Goal: Contribute content: Contribute content

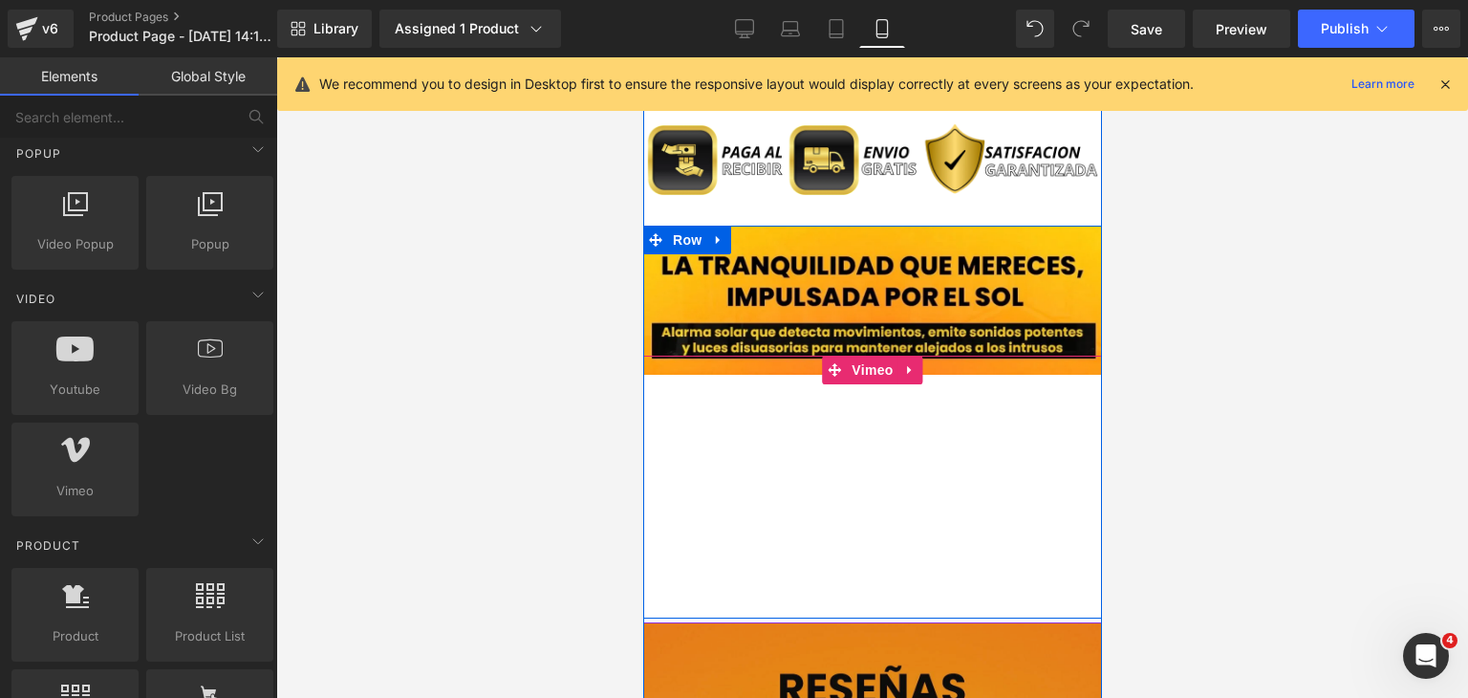
scroll to position [1938, 0]
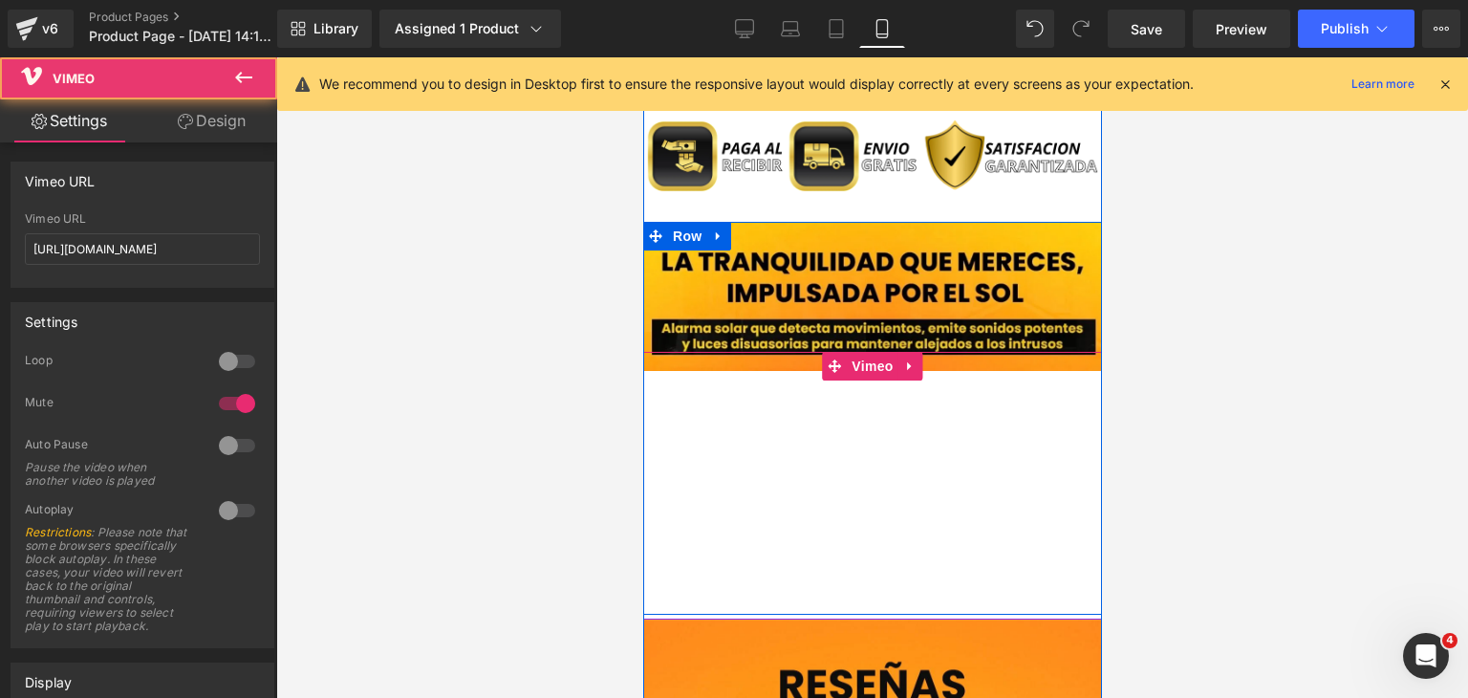
click at [884, 529] on div at bounding box center [871, 493] width 459 height 282
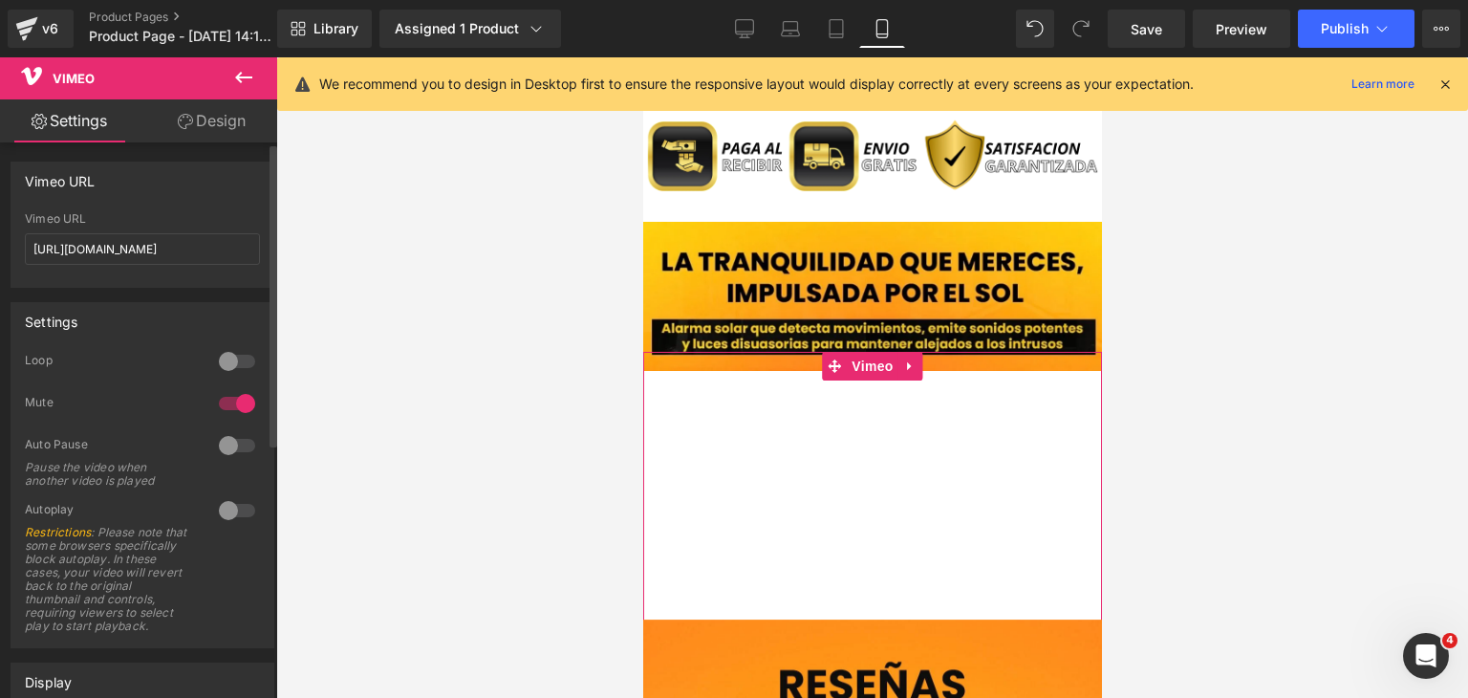
drag, startPoint x: 207, startPoint y: 253, endPoint x: 0, endPoint y: 242, distance: 207.7
click at [0, 242] on div "Vimeo URL [URL][DOMAIN_NAME] Vimeo URL [URL][DOMAIN_NAME]" at bounding box center [143, 217] width 286 height 140
type input "[URL][DOMAIN_NAME]"
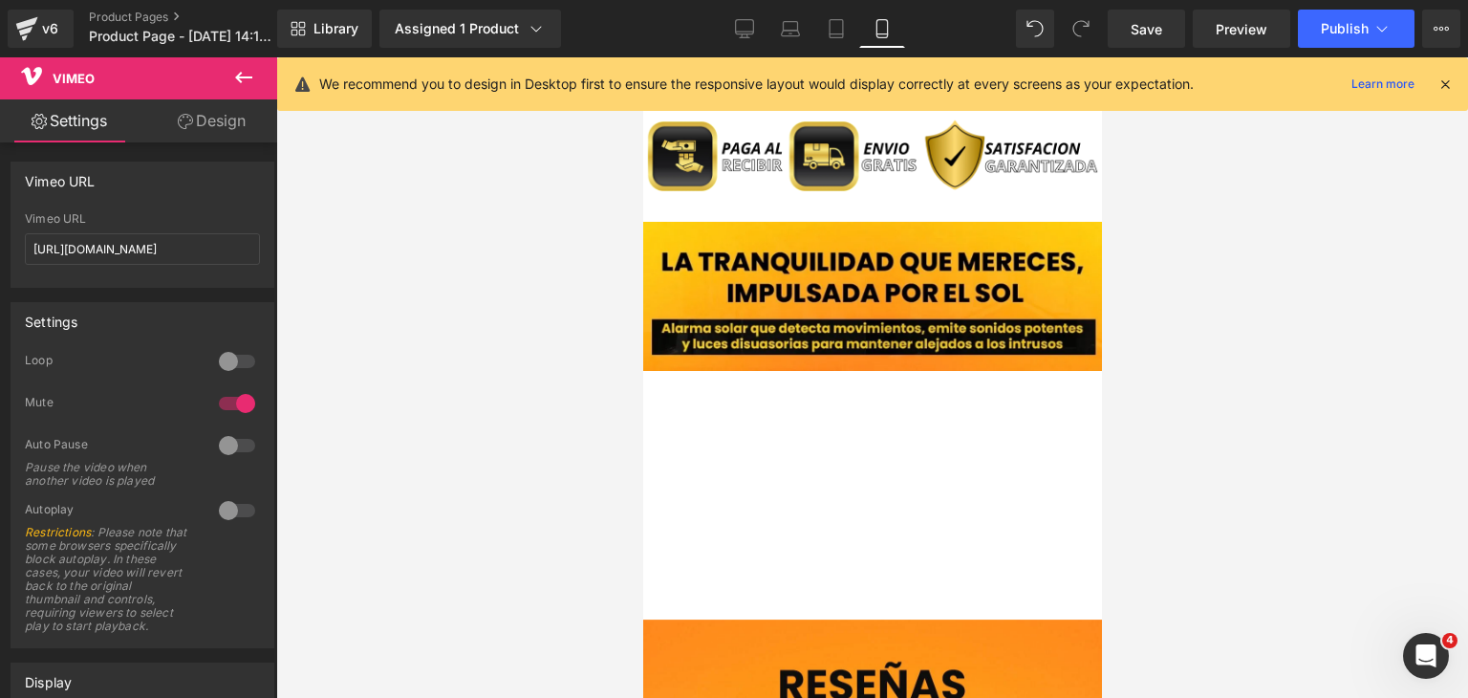
click at [420, 427] on div at bounding box center [872, 377] width 1192 height 640
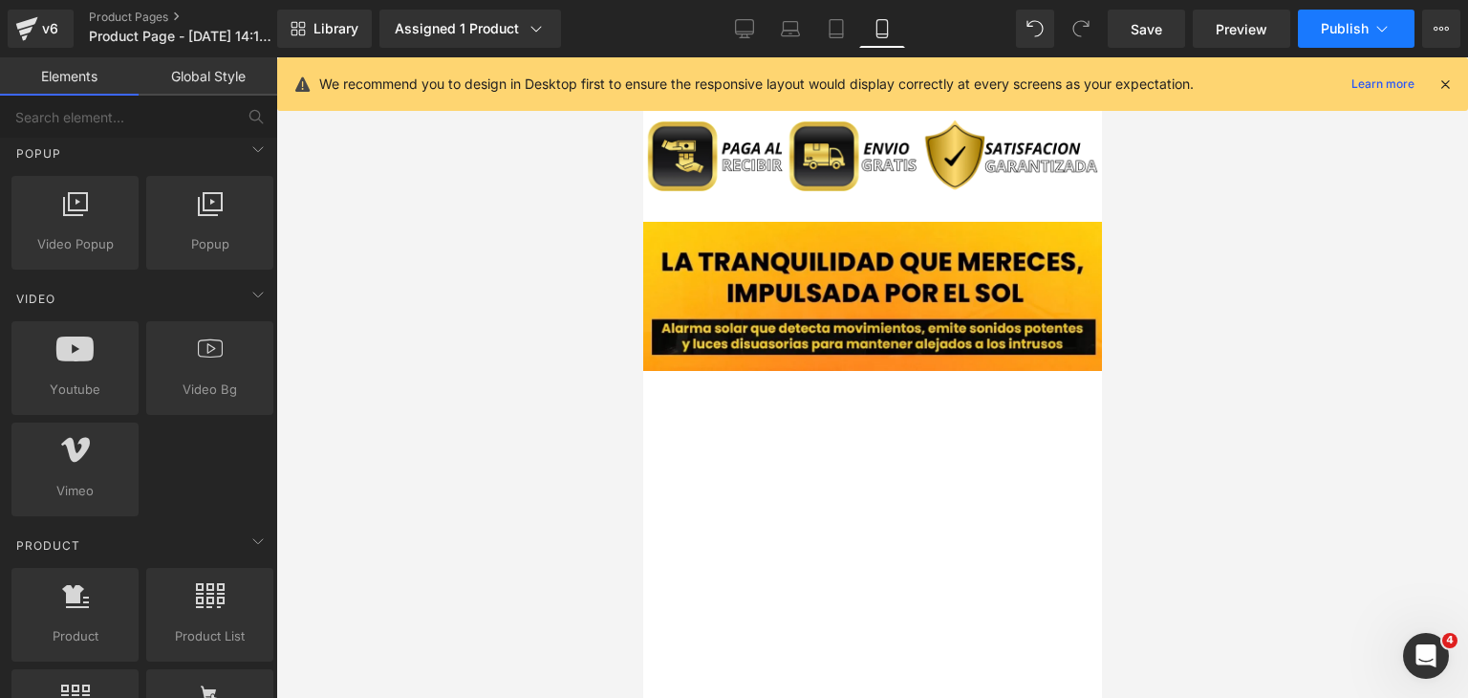
click at [1333, 30] on span "Publish" at bounding box center [1345, 28] width 48 height 15
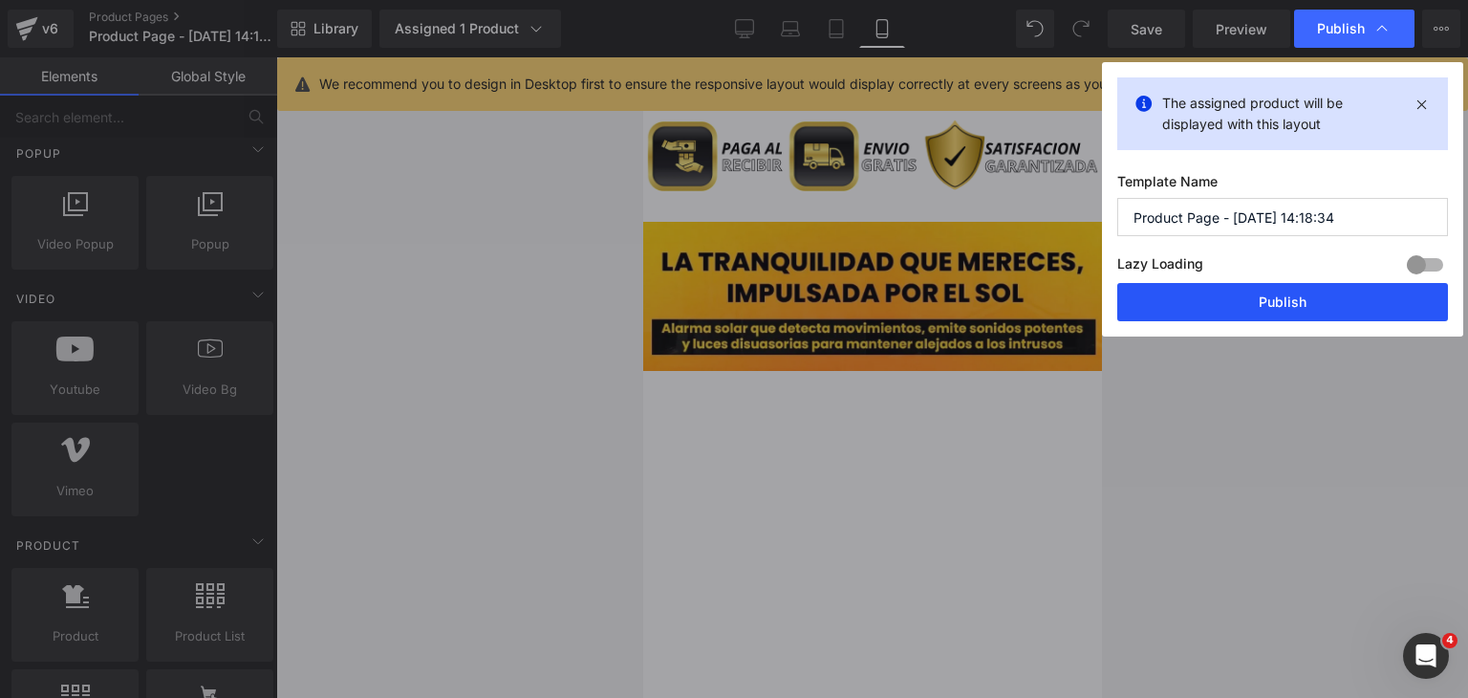
click at [1372, 304] on button "Publish" at bounding box center [1282, 302] width 331 height 38
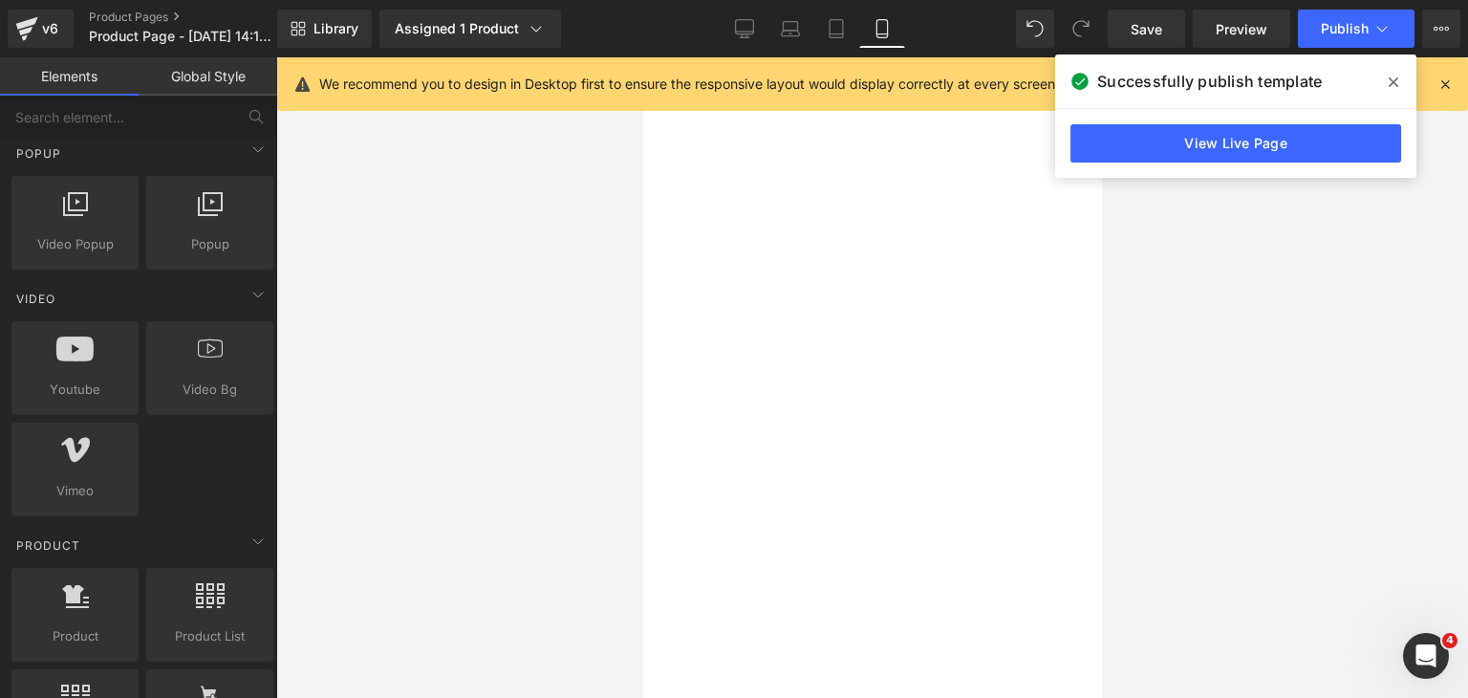
scroll to position [2225, 0]
click at [1394, 92] on span at bounding box center [1393, 82] width 31 height 31
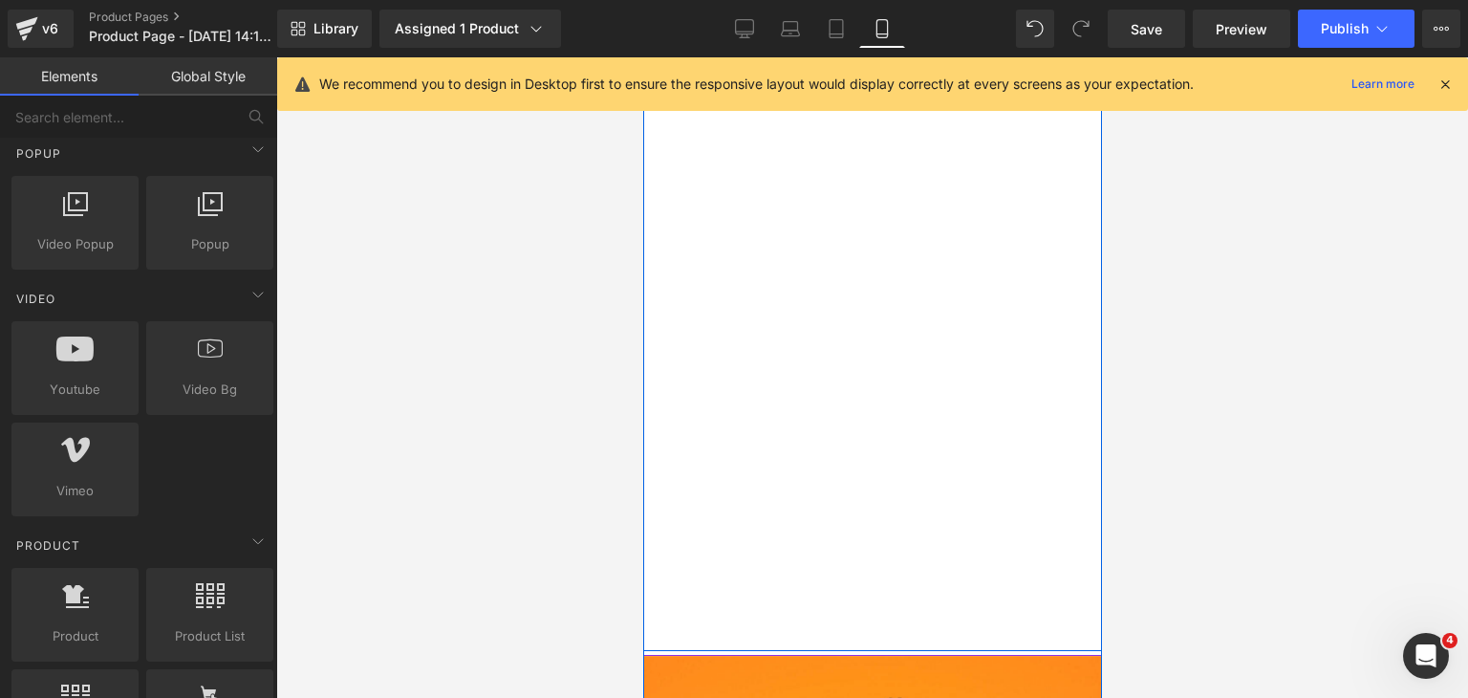
scroll to position [2129, 0]
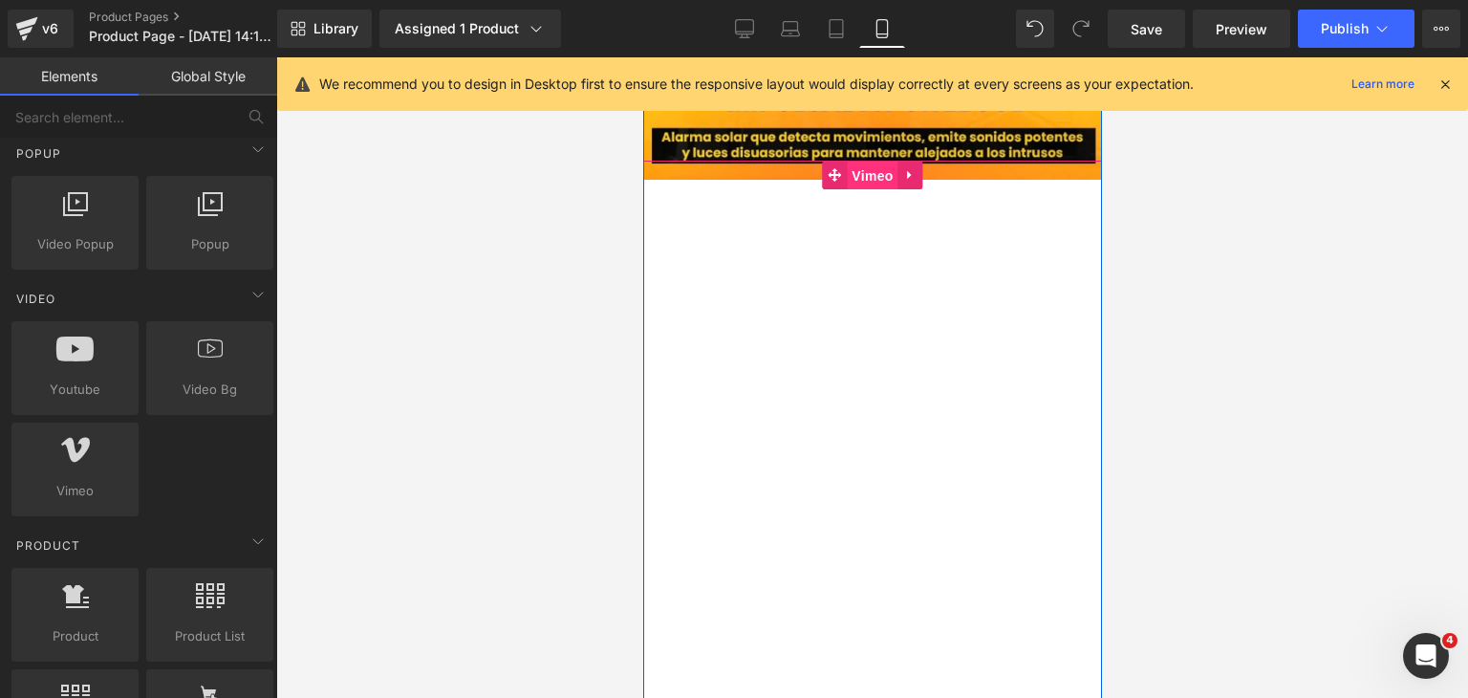
click at [850, 185] on span "Vimeo" at bounding box center [871, 176] width 51 height 29
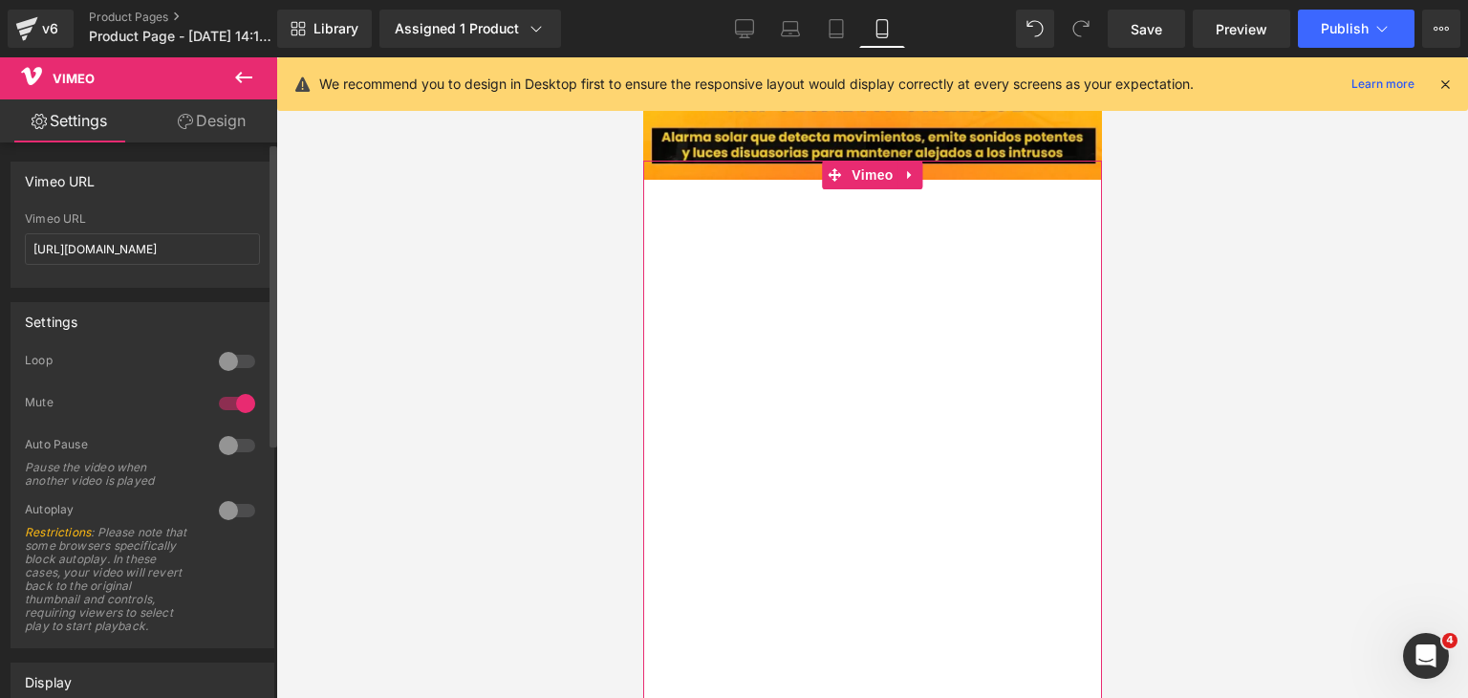
click at [231, 402] on div at bounding box center [237, 403] width 46 height 31
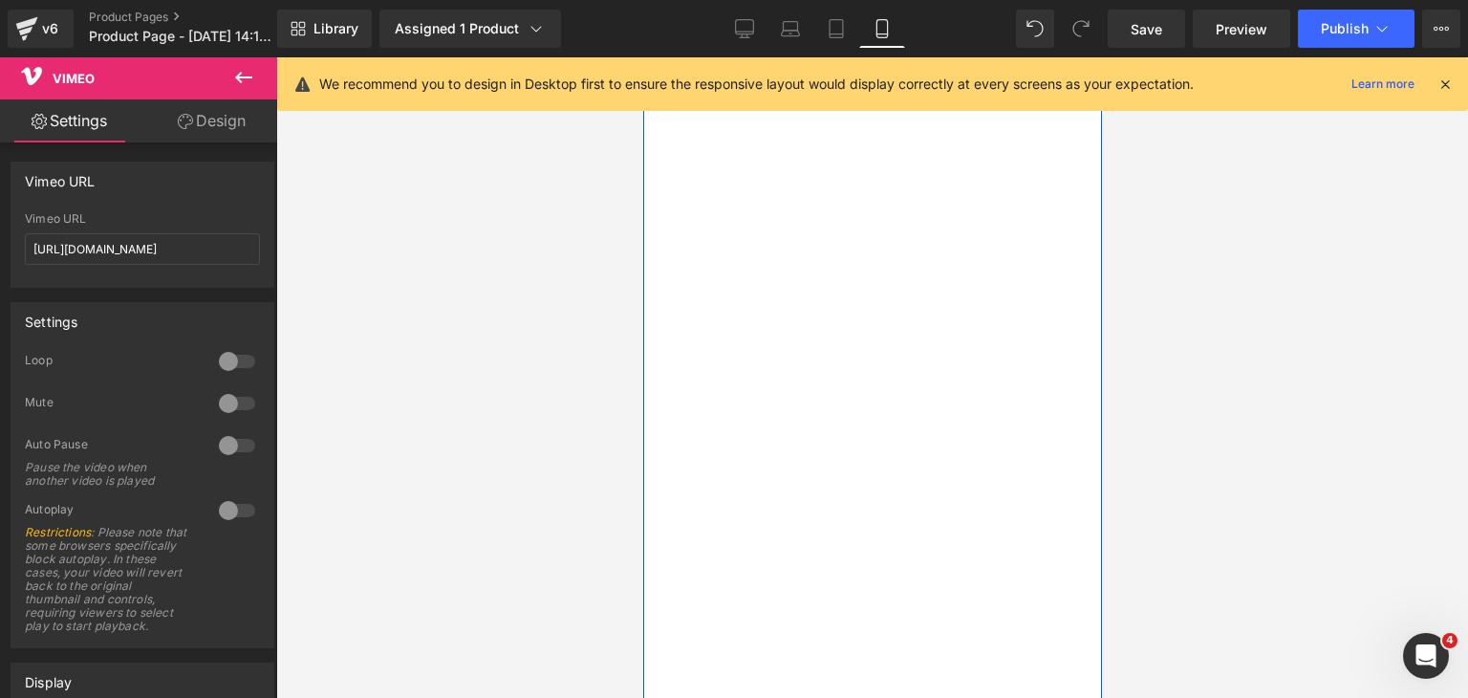
scroll to position [2416, 0]
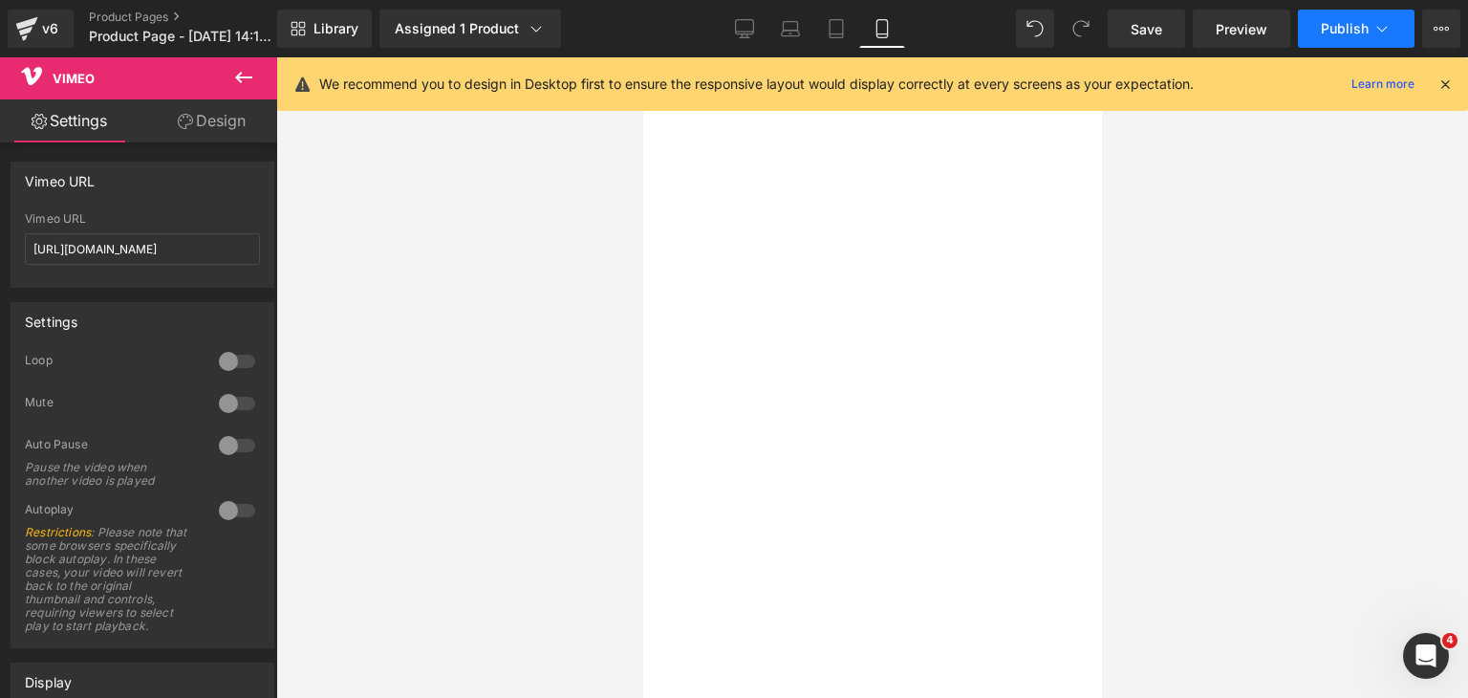
click at [1317, 32] on button "Publish" at bounding box center [1356, 29] width 117 height 38
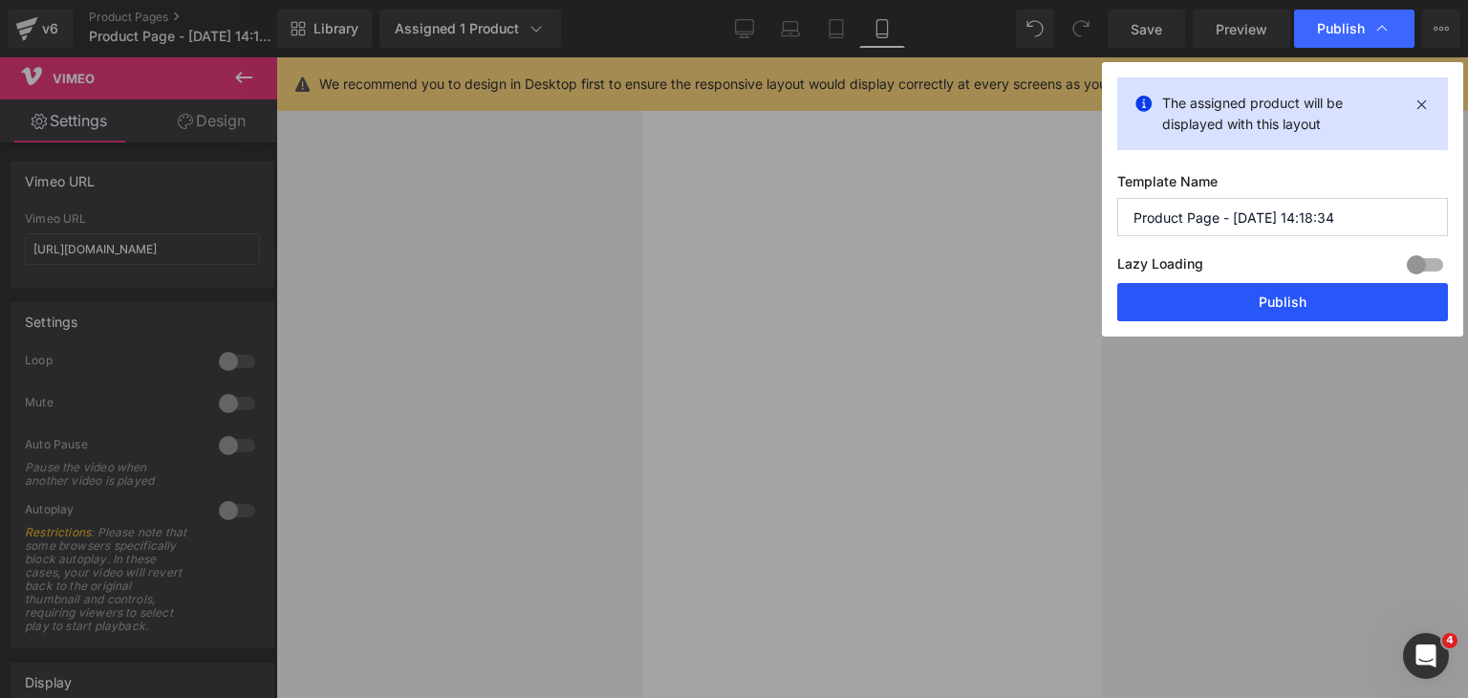
click at [1326, 299] on button "Publish" at bounding box center [1282, 302] width 331 height 38
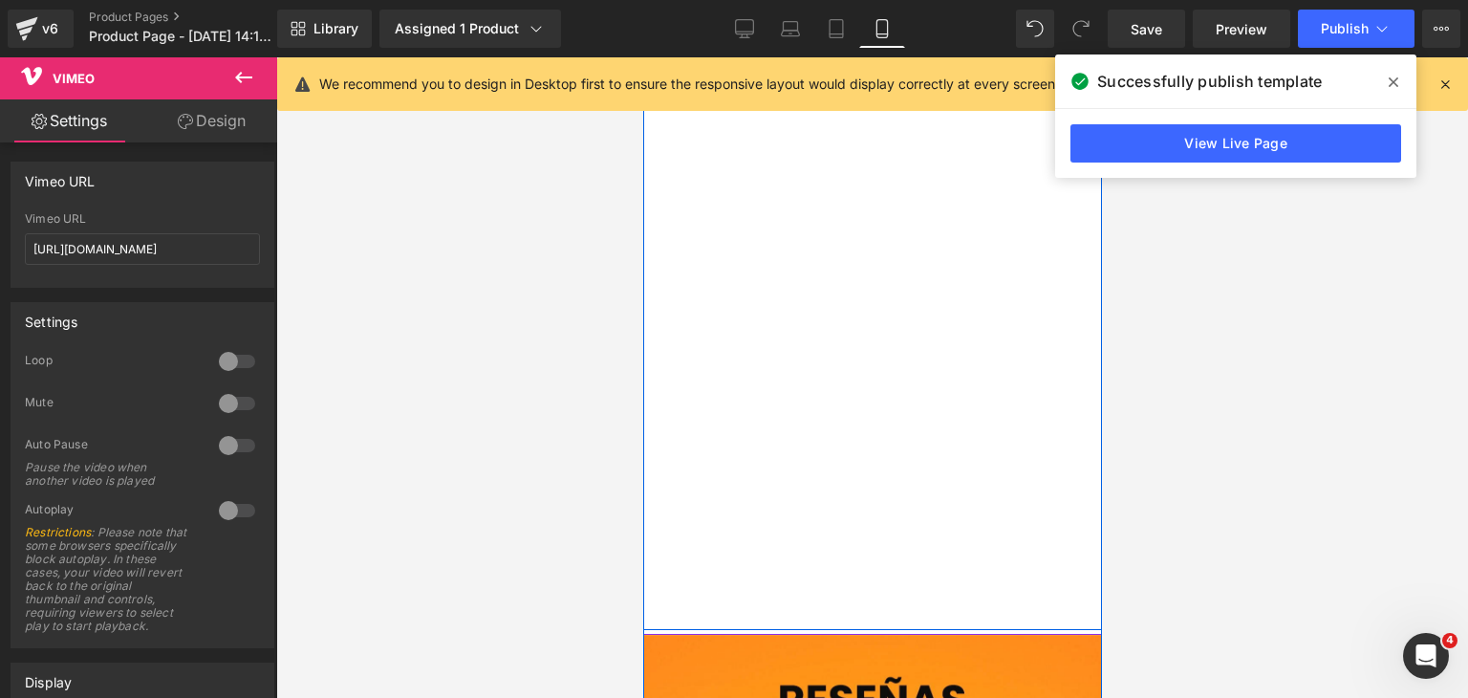
scroll to position [2518, 0]
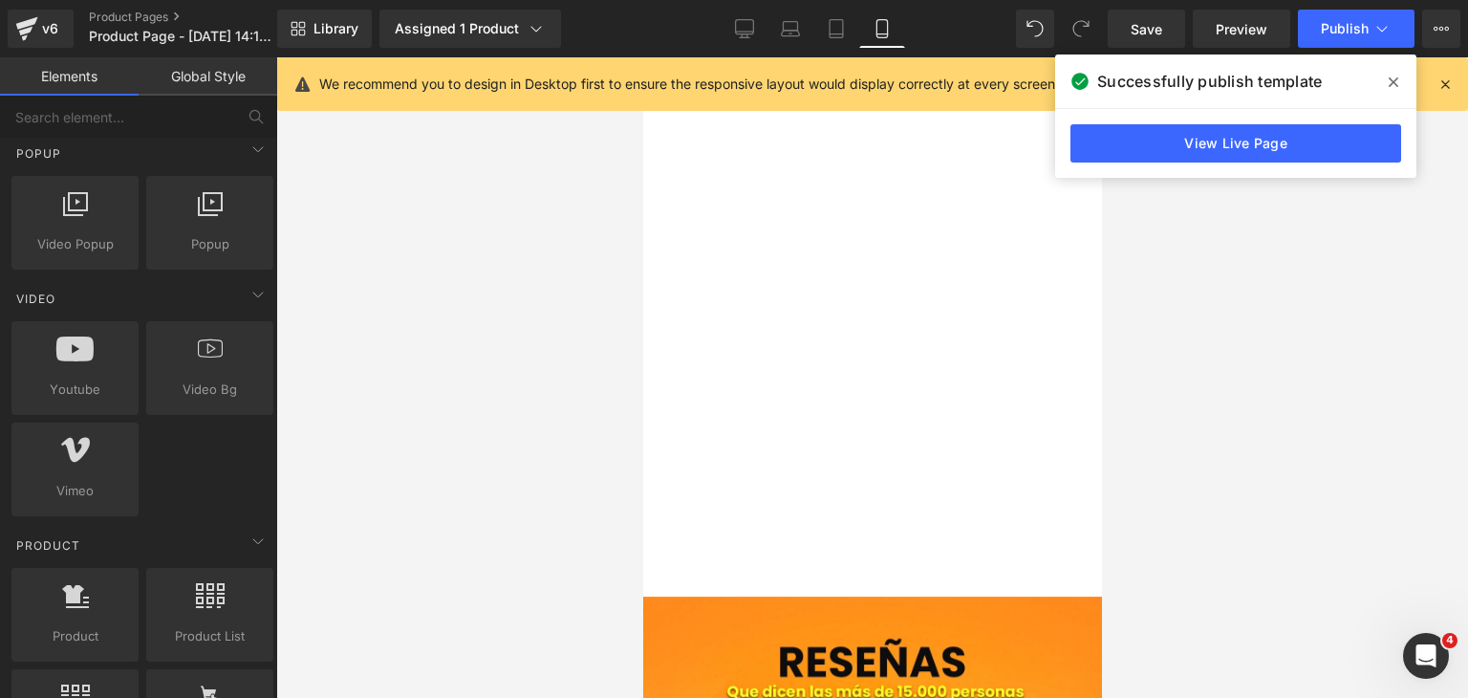
click at [1301, 342] on div at bounding box center [872, 377] width 1192 height 640
click at [1389, 79] on icon at bounding box center [1394, 82] width 10 height 15
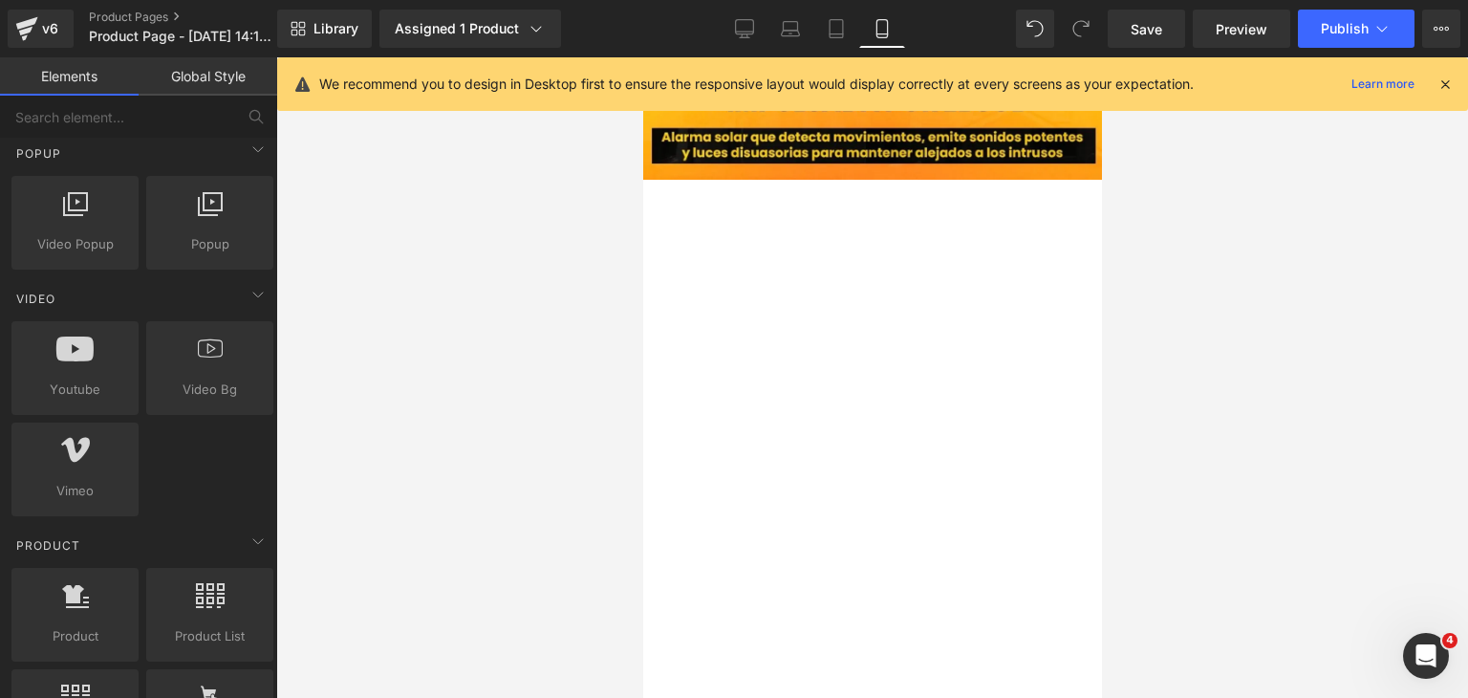
scroll to position [2135, 0]
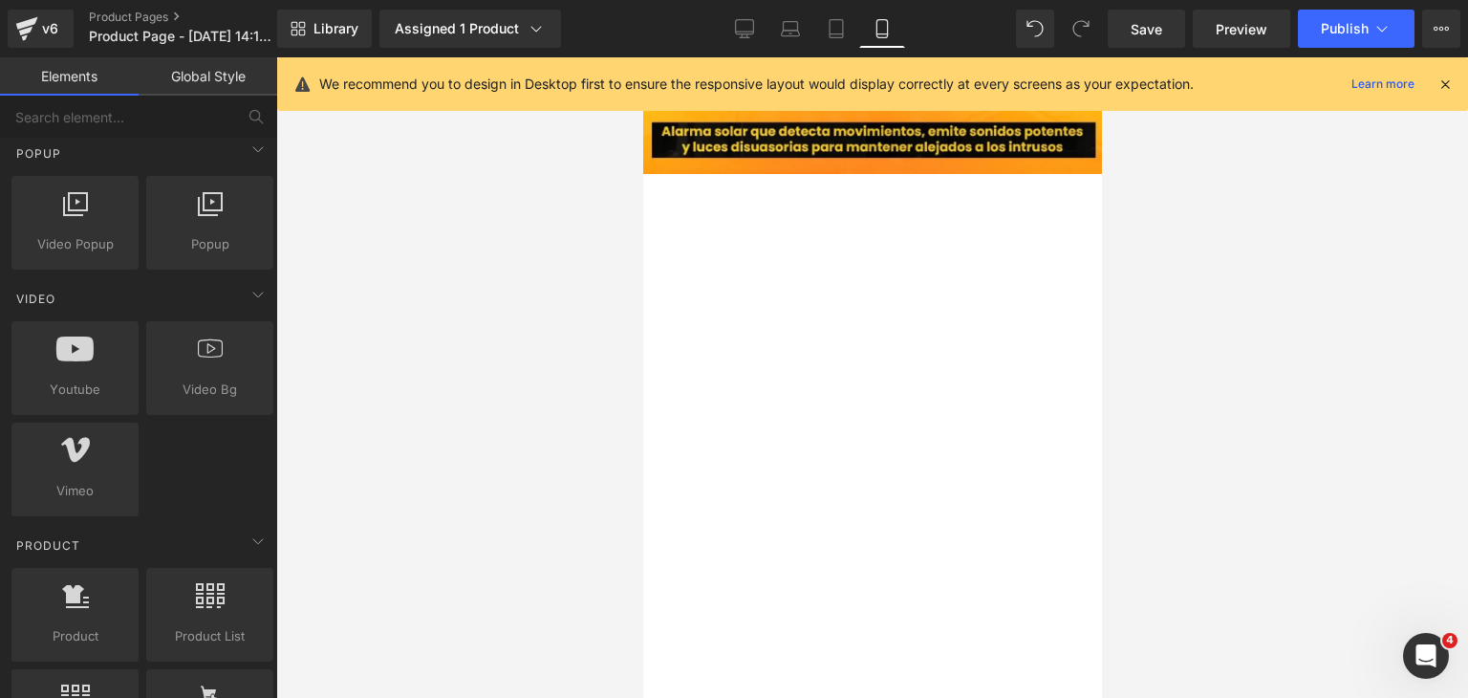
drag, startPoint x: 1443, startPoint y: 81, endPoint x: 1424, endPoint y: 93, distance: 22.3
click at [1443, 81] on icon at bounding box center [1445, 84] width 17 height 17
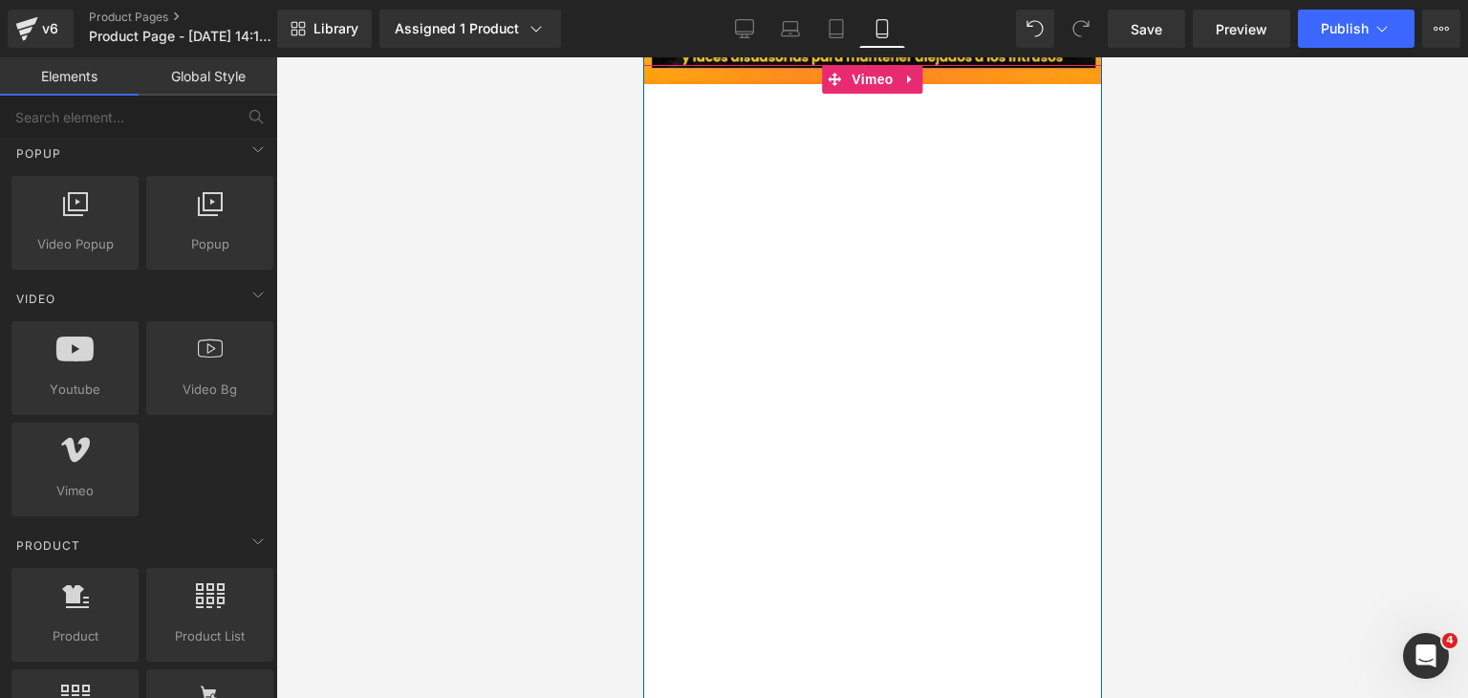
scroll to position [2231, 0]
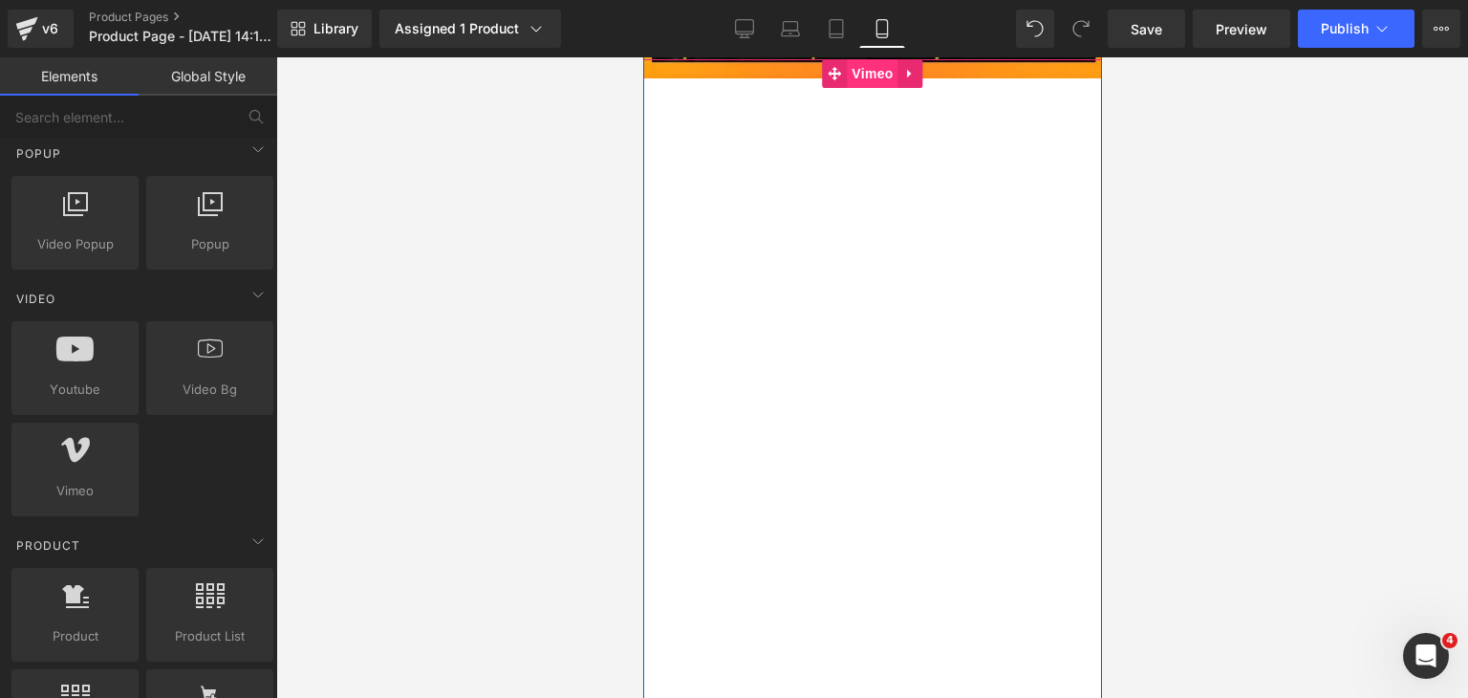
click at [861, 75] on span "Vimeo" at bounding box center [871, 73] width 51 height 29
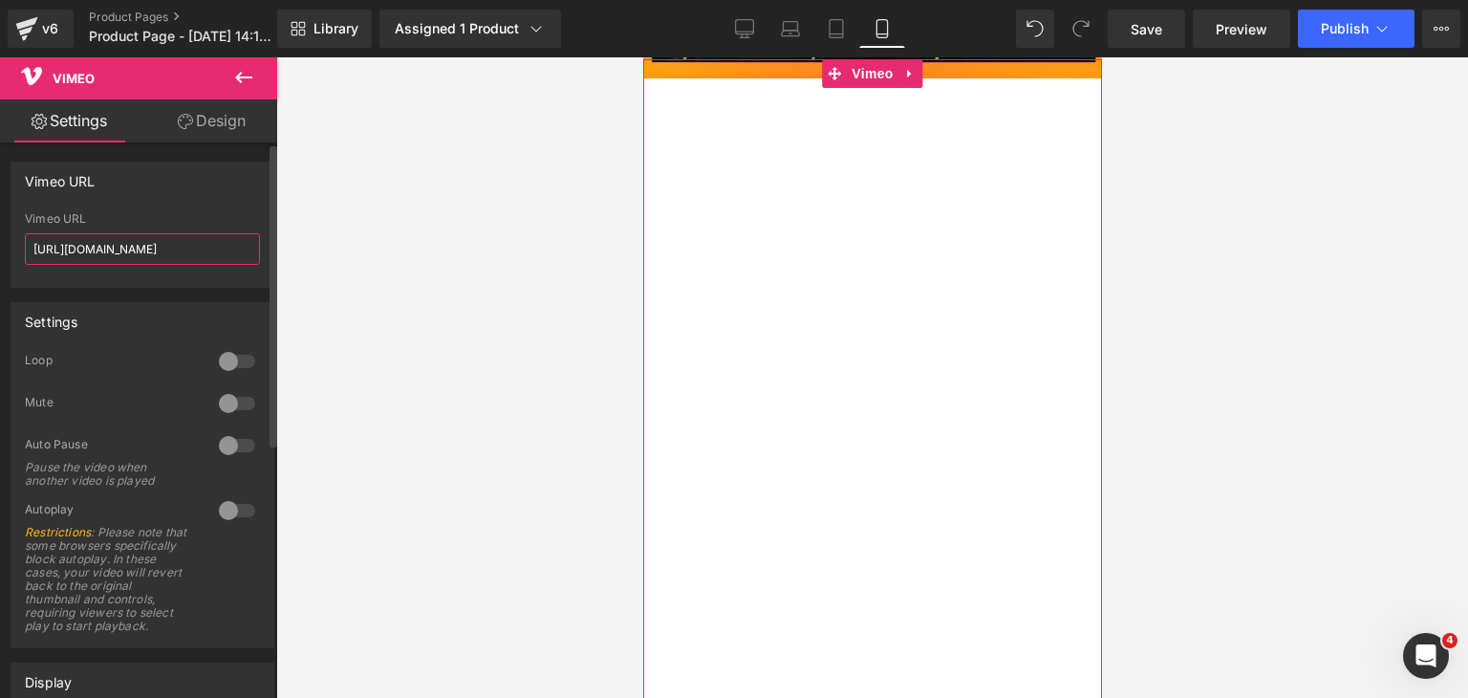
drag, startPoint x: 165, startPoint y: 250, endPoint x: 0, endPoint y: 246, distance: 165.4
click at [0, 247] on div "Vimeo URL [URL][DOMAIN_NAME] Vimeo URL [URL][DOMAIN_NAME]" at bounding box center [143, 217] width 286 height 140
paste input "25802"
type input "[URL][DOMAIN_NAME]"
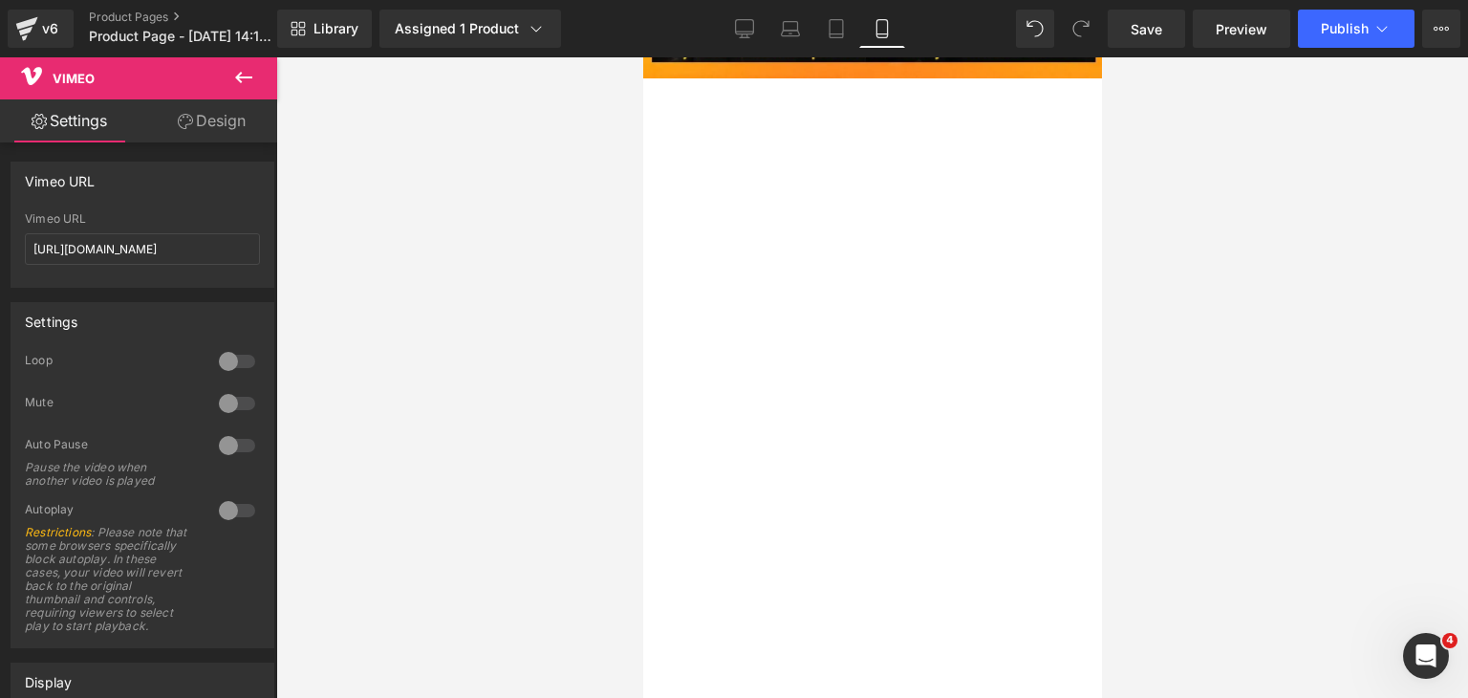
click at [457, 397] on div at bounding box center [872, 377] width 1192 height 640
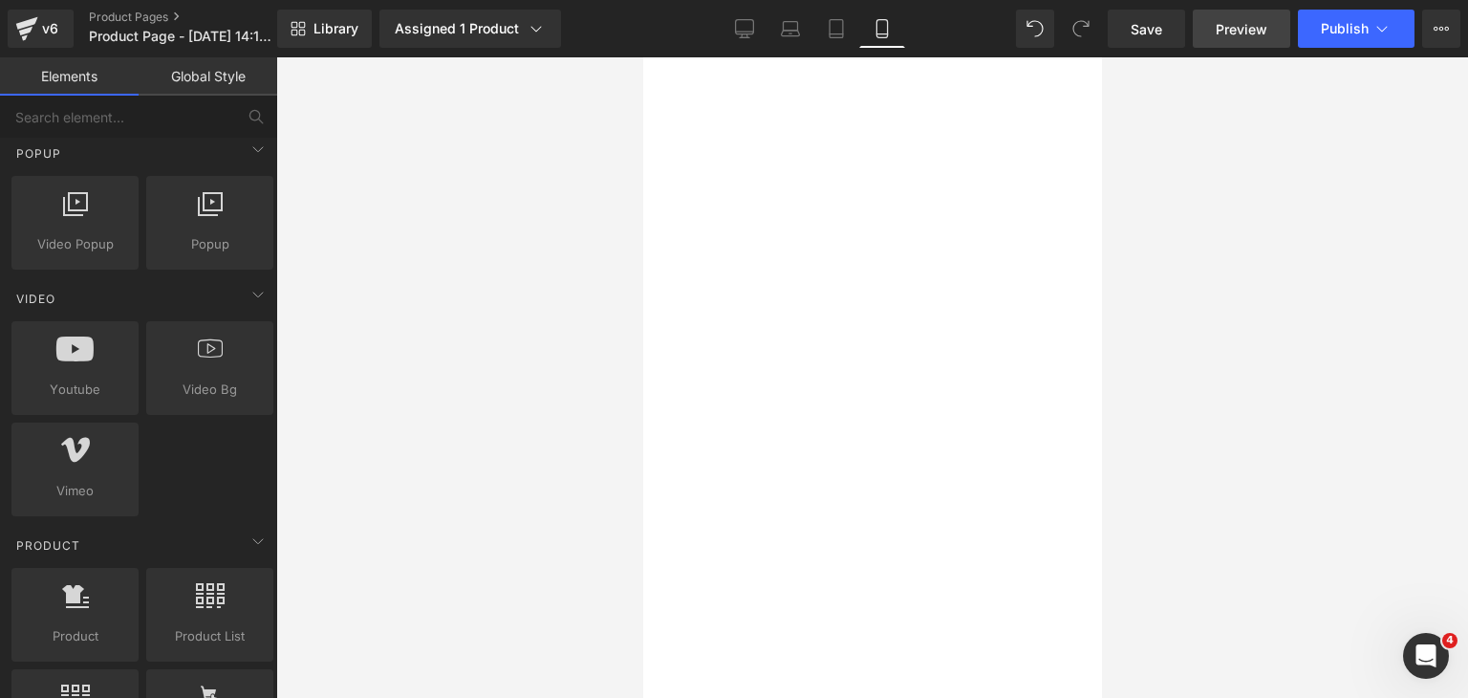
scroll to position [2326, 0]
click at [1337, 28] on span "Publish" at bounding box center [1345, 28] width 48 height 15
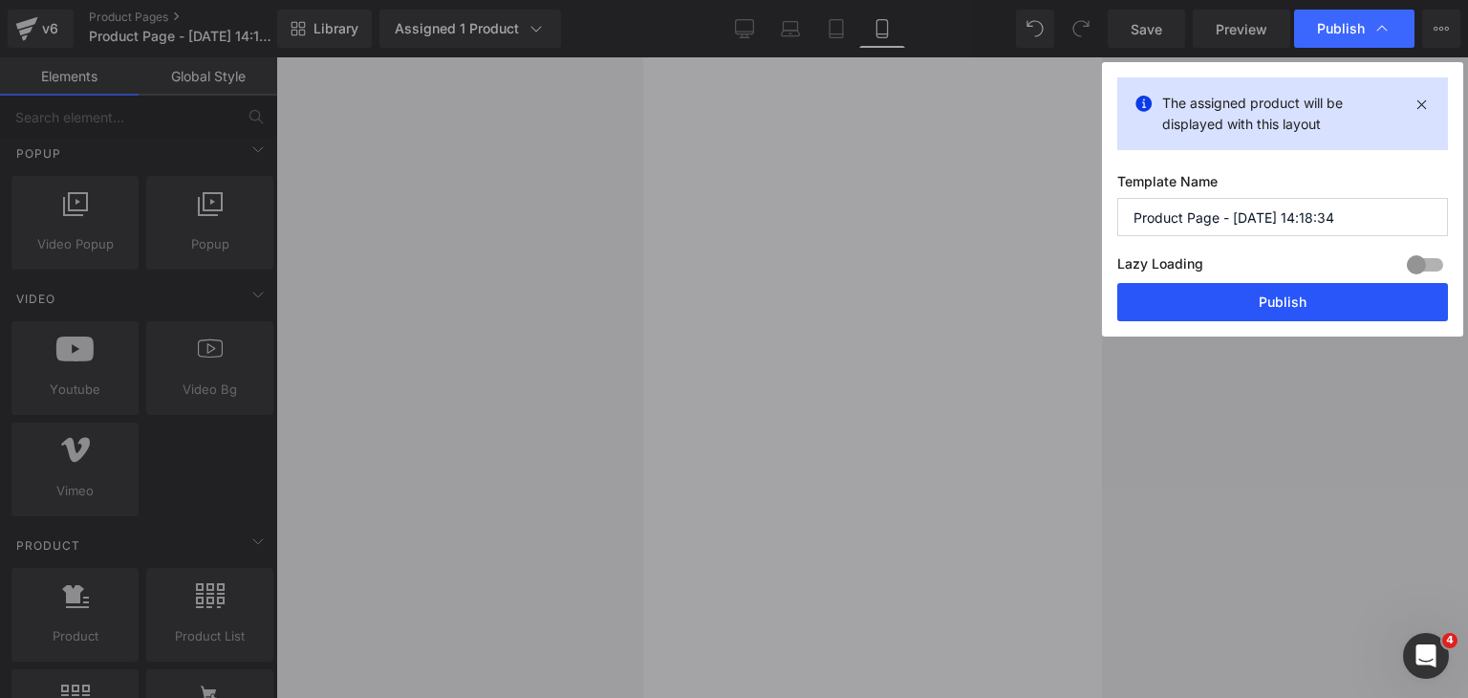
click at [1321, 307] on button "Publish" at bounding box center [1282, 302] width 331 height 38
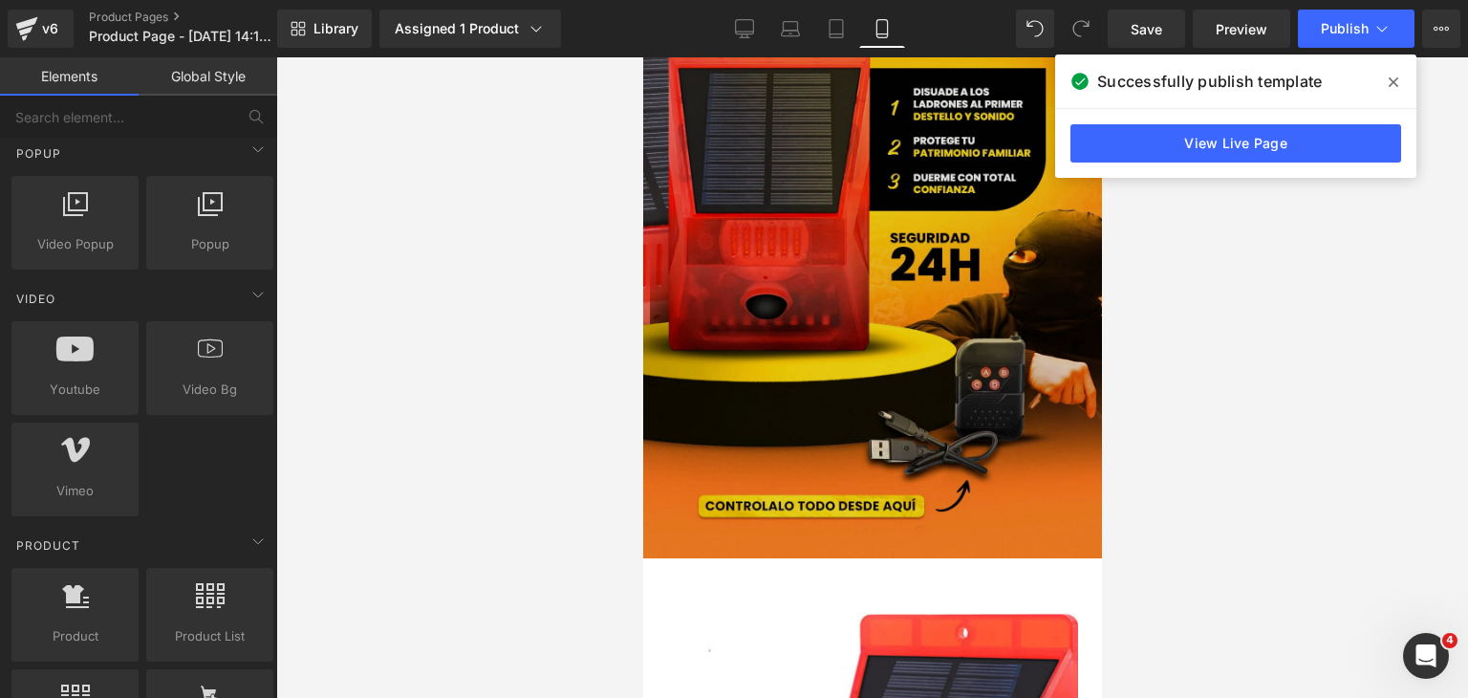
scroll to position [0, 0]
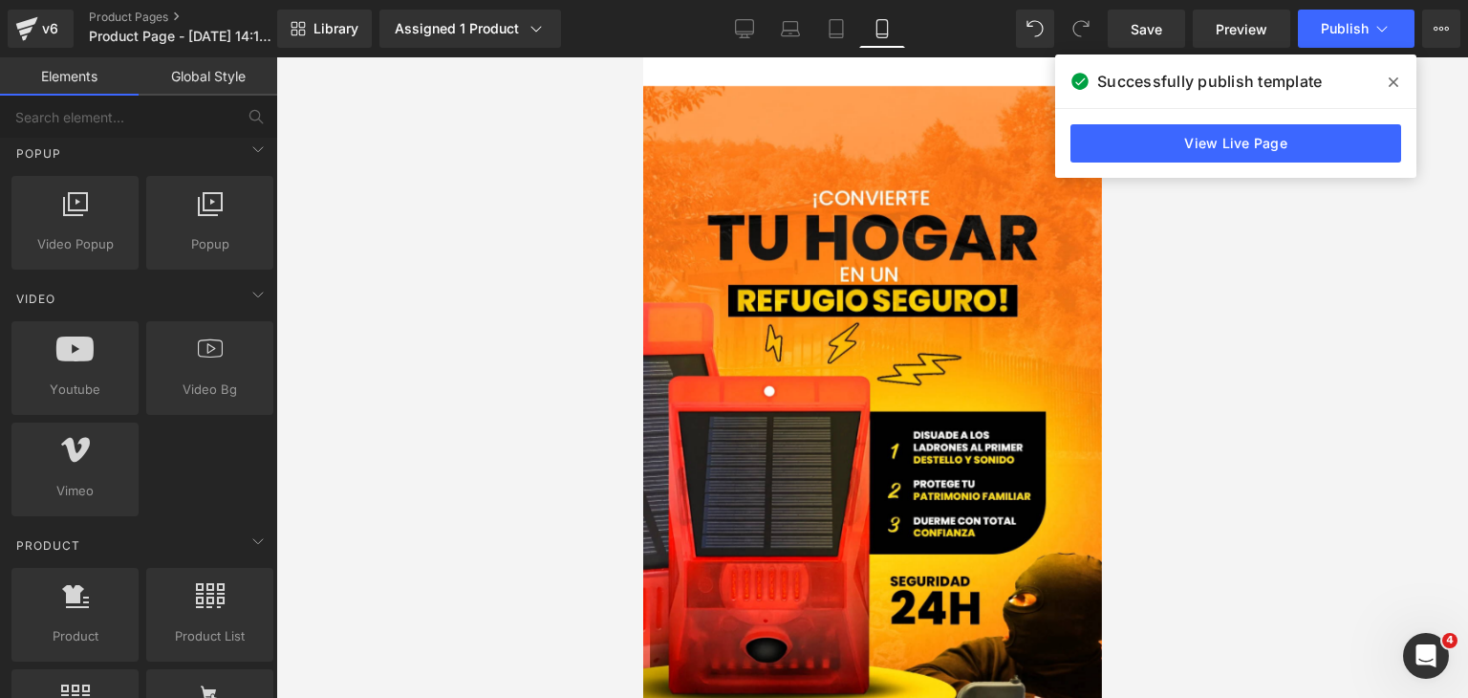
click at [1400, 77] on span at bounding box center [1393, 82] width 31 height 31
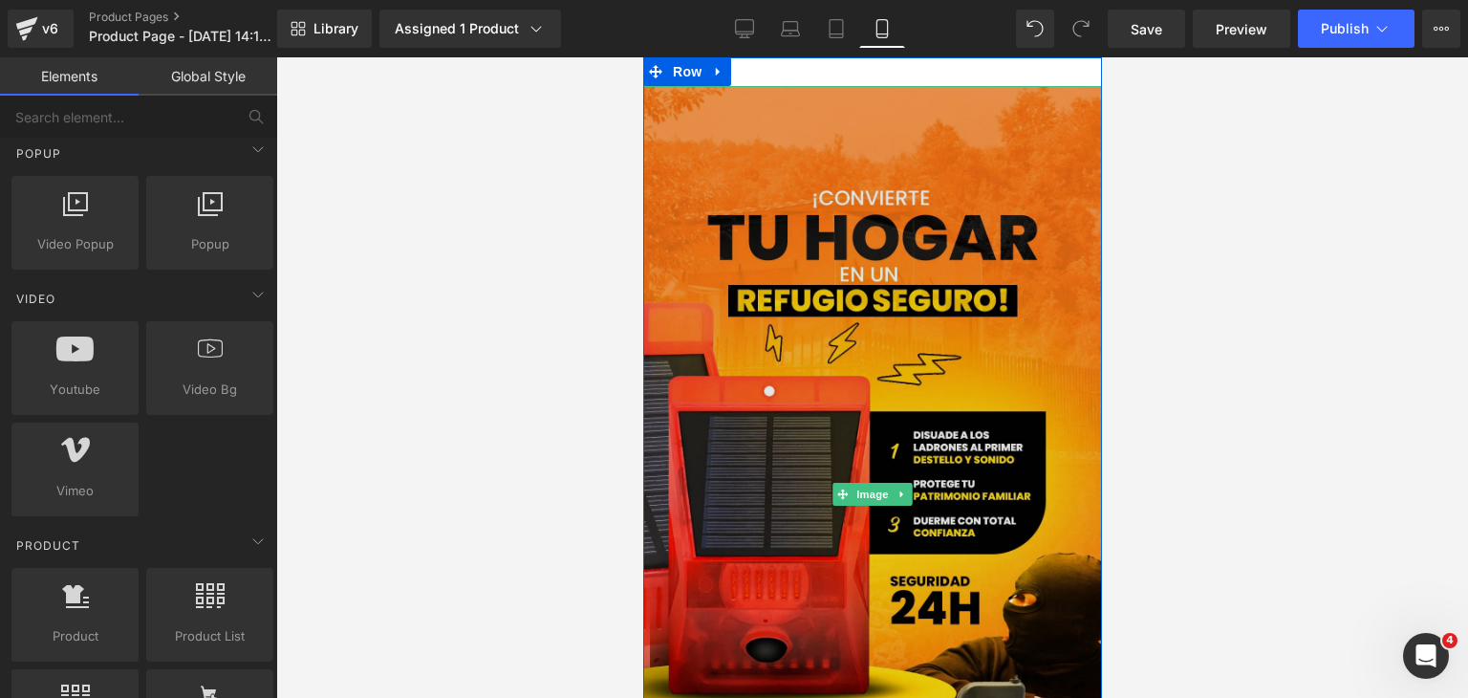
click at [875, 141] on img at bounding box center [871, 493] width 459 height 815
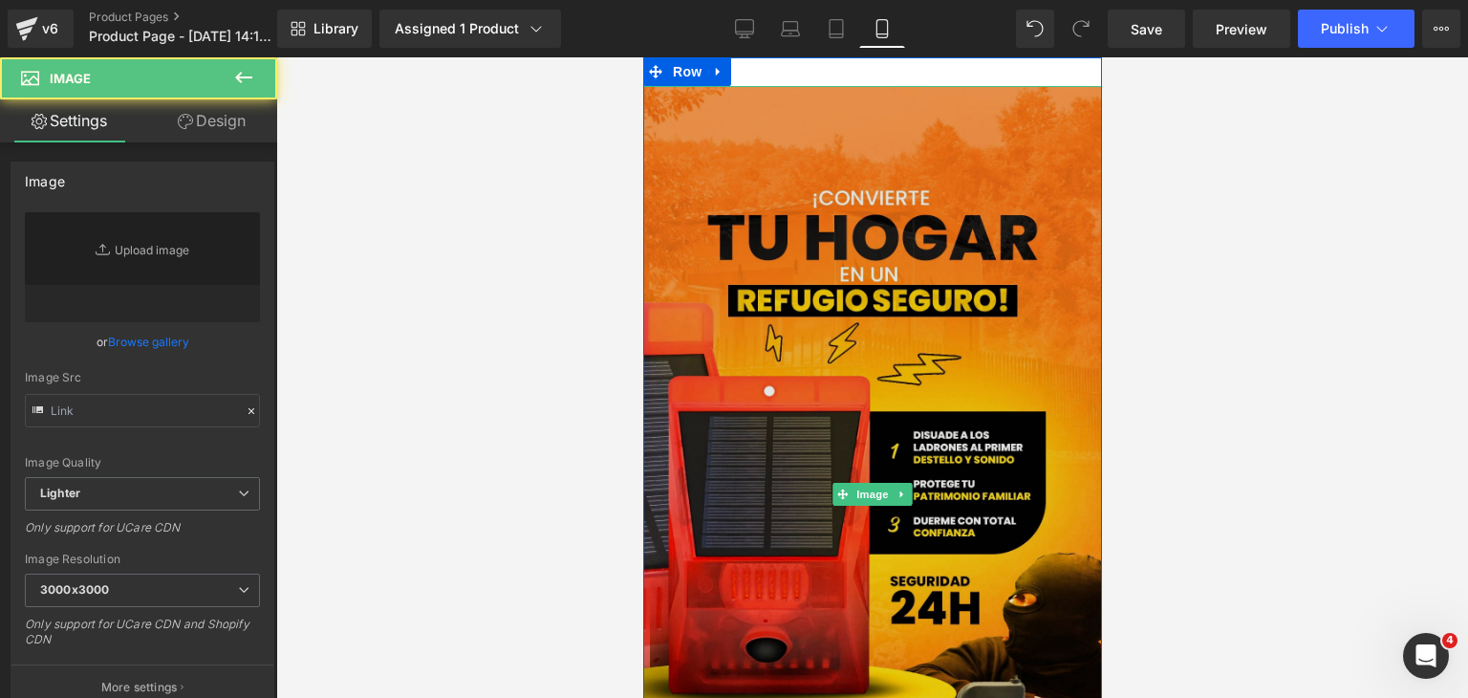
type input "[URL][DOMAIN_NAME]"
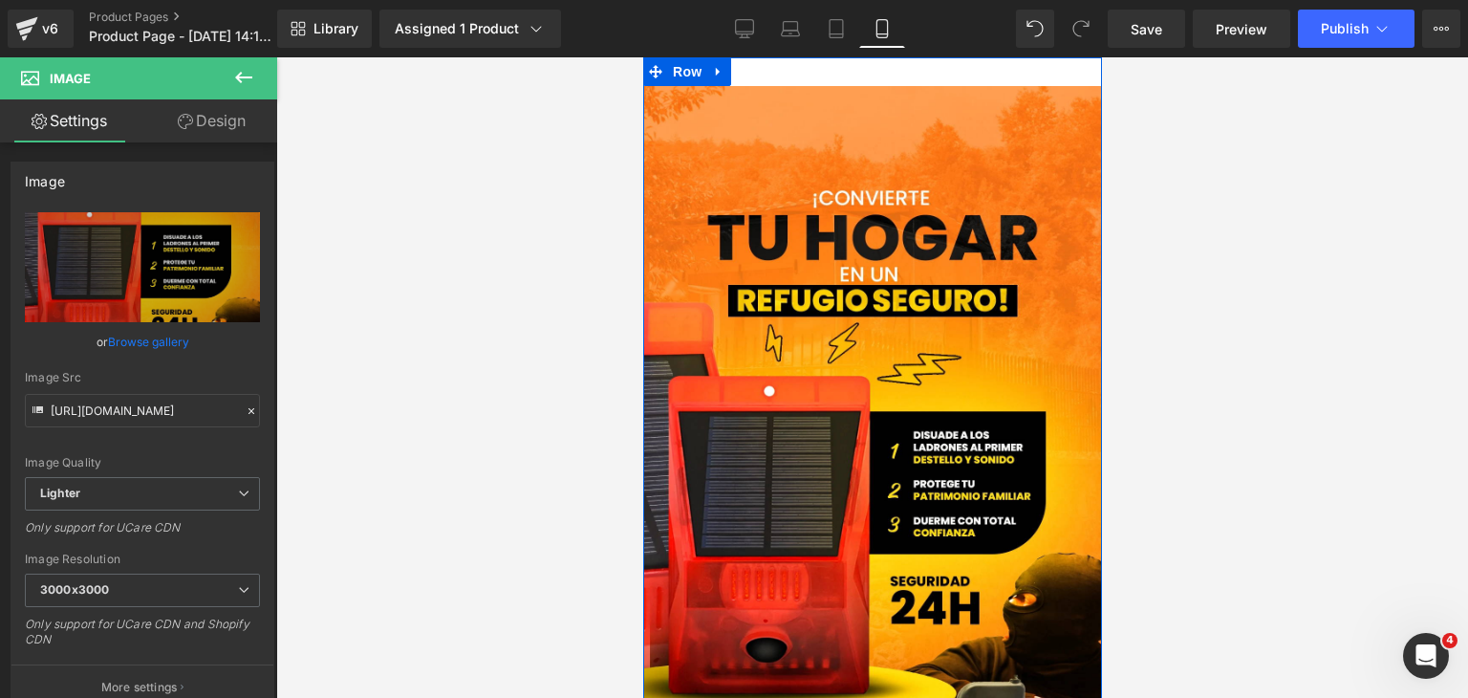
click at [870, 81] on div "Image Row" at bounding box center [871, 484] width 459 height 854
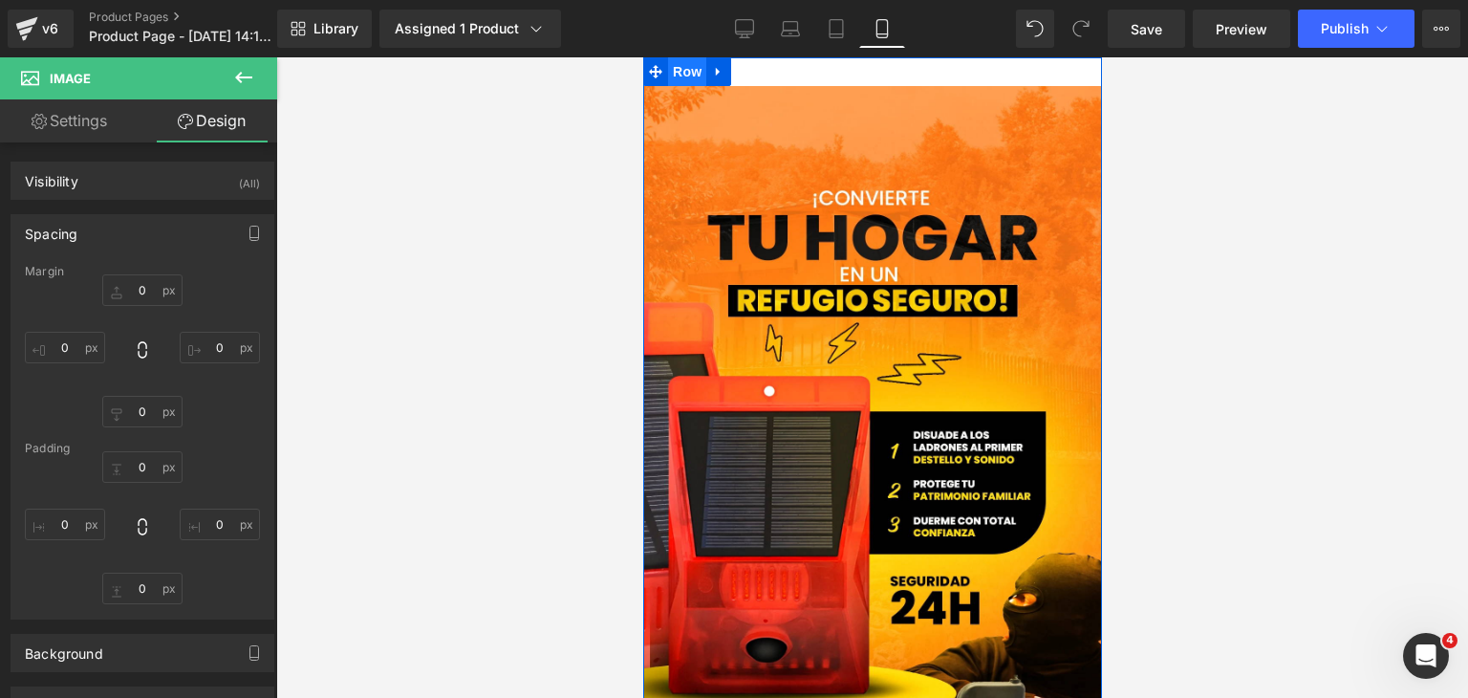
click at [674, 74] on span "Row" at bounding box center [686, 71] width 38 height 29
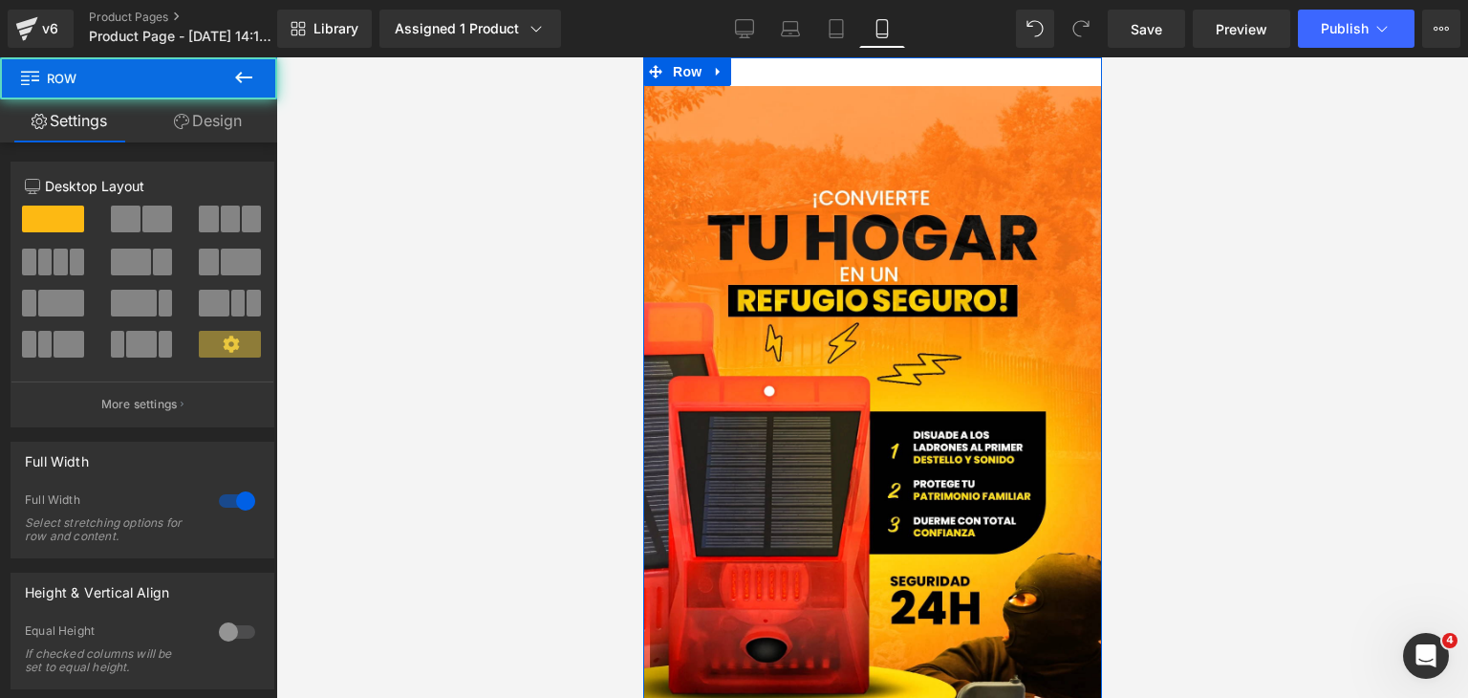
click at [235, 134] on link "Design" at bounding box center [208, 120] width 139 height 43
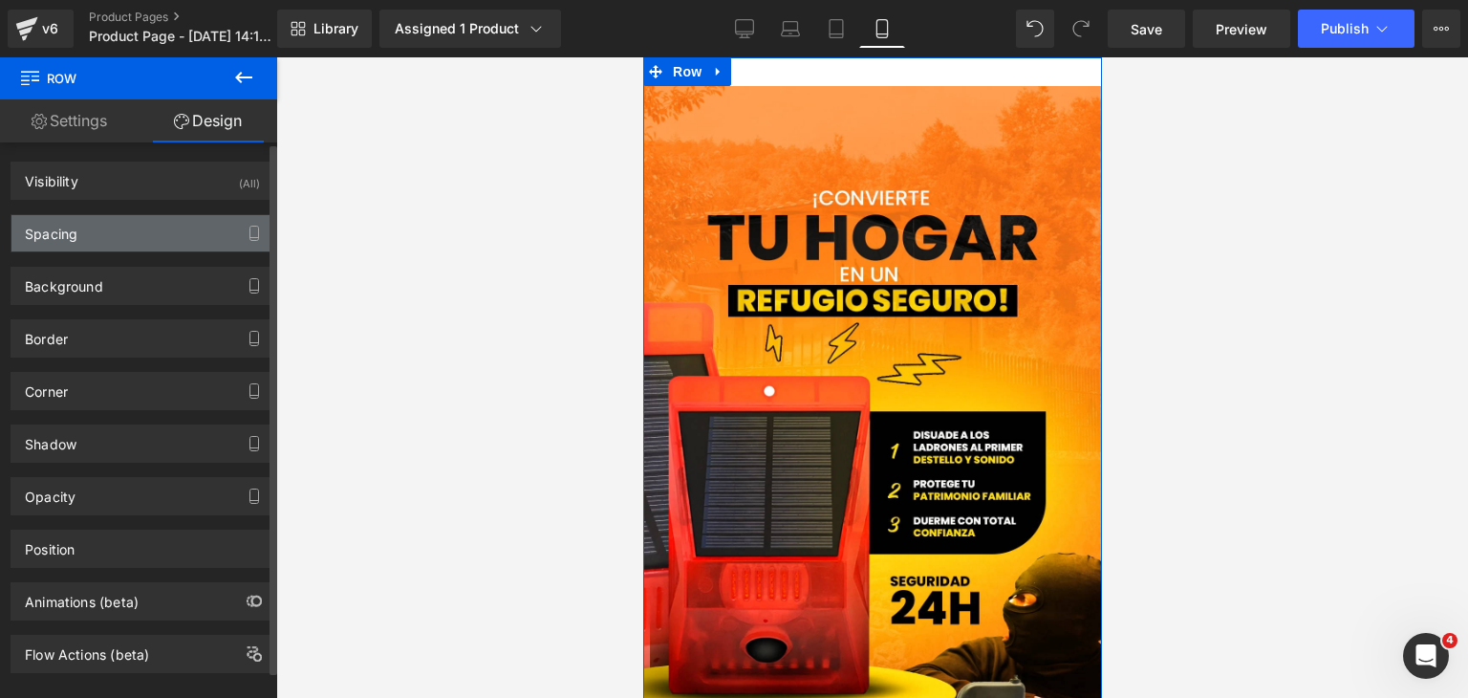
click at [103, 220] on div "Spacing" at bounding box center [142, 233] width 262 height 36
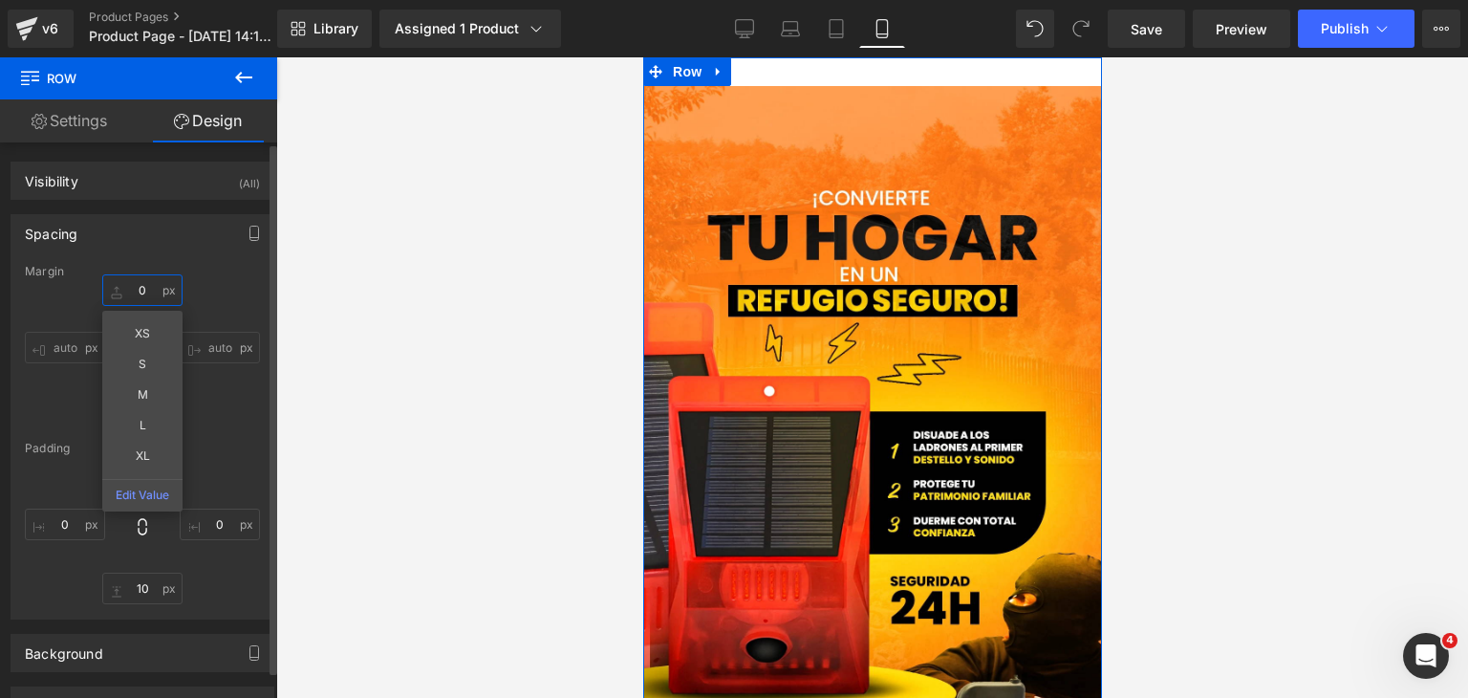
click at [141, 291] on input "0" at bounding box center [142, 290] width 80 height 32
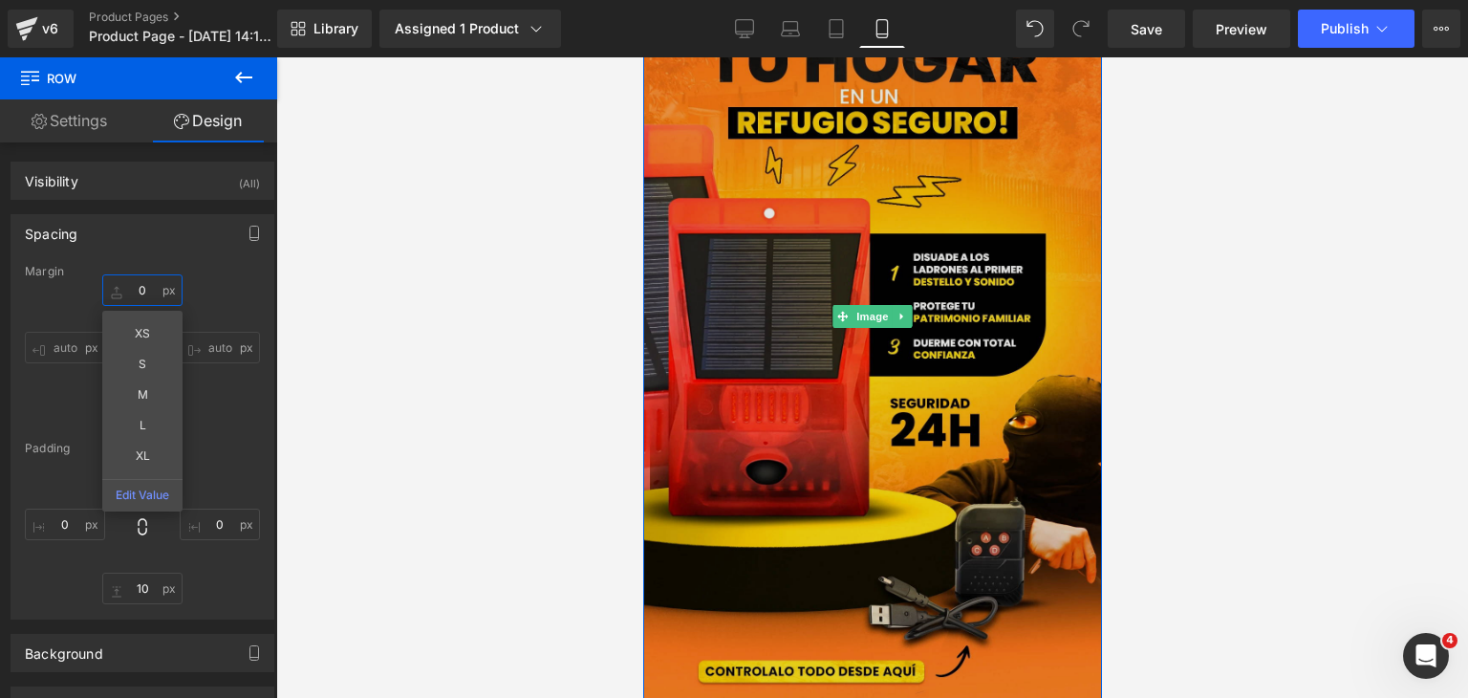
scroll to position [287, 0]
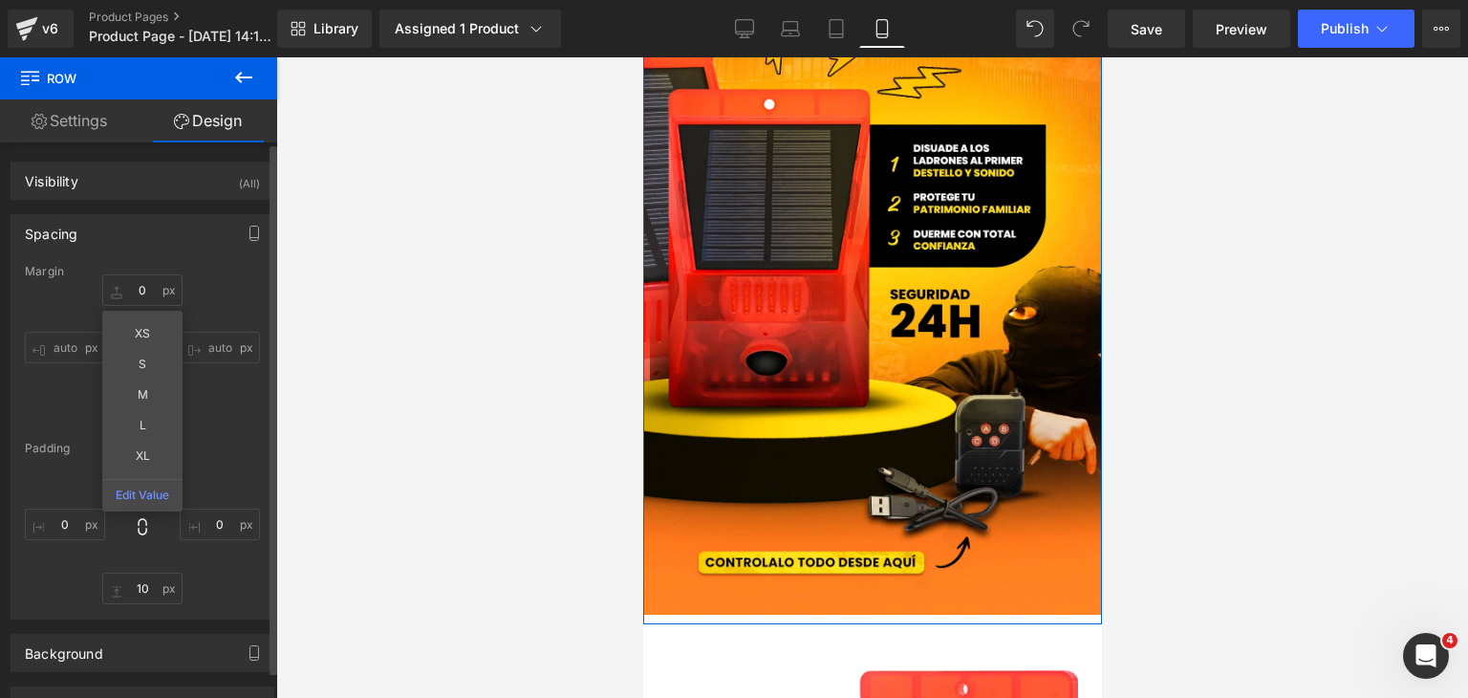
click at [227, 456] on div "30px 30 0px 0 10px 10 0px 0" at bounding box center [142, 527] width 235 height 153
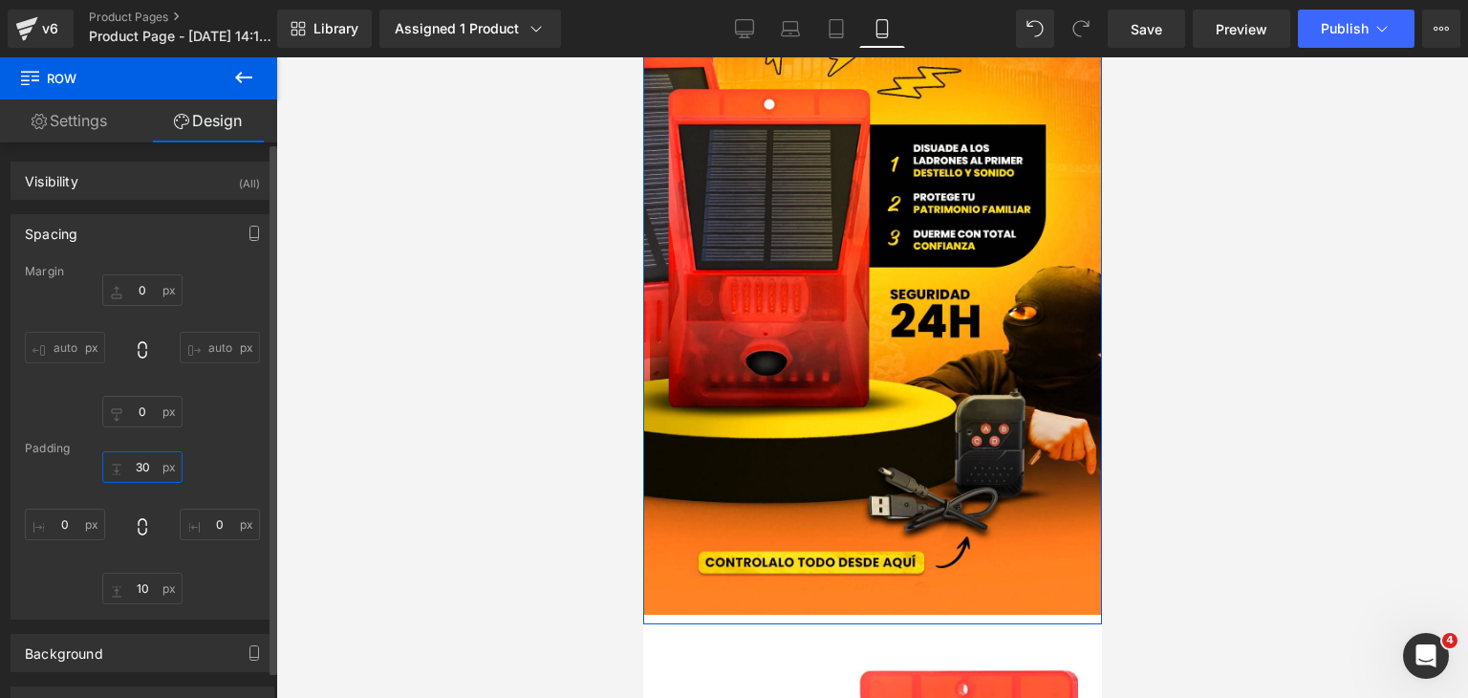
click at [158, 463] on input "30" at bounding box center [142, 467] width 80 height 32
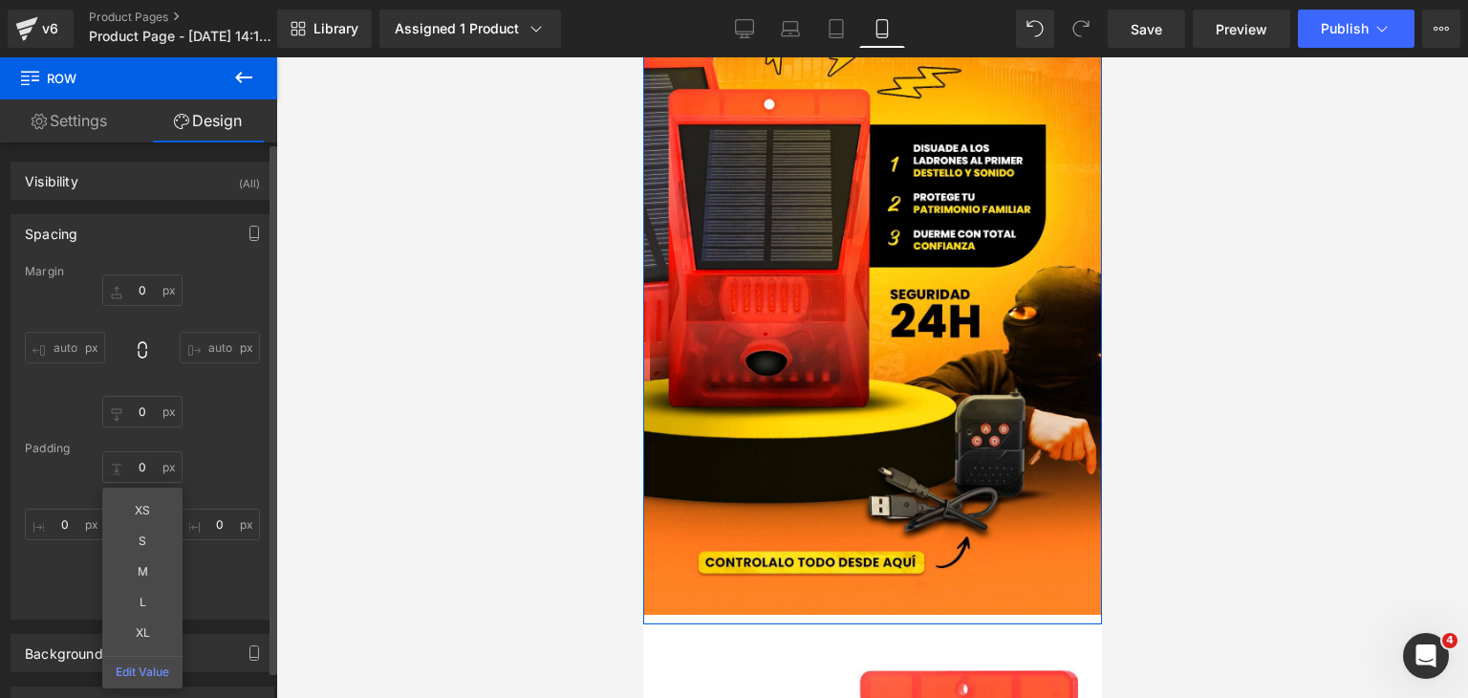
click at [214, 452] on div "Margin 0px 0 auto auto 0px 0 auto auto [GEOGRAPHIC_DATA] XS S M L XL Edit Value…" at bounding box center [142, 442] width 262 height 354
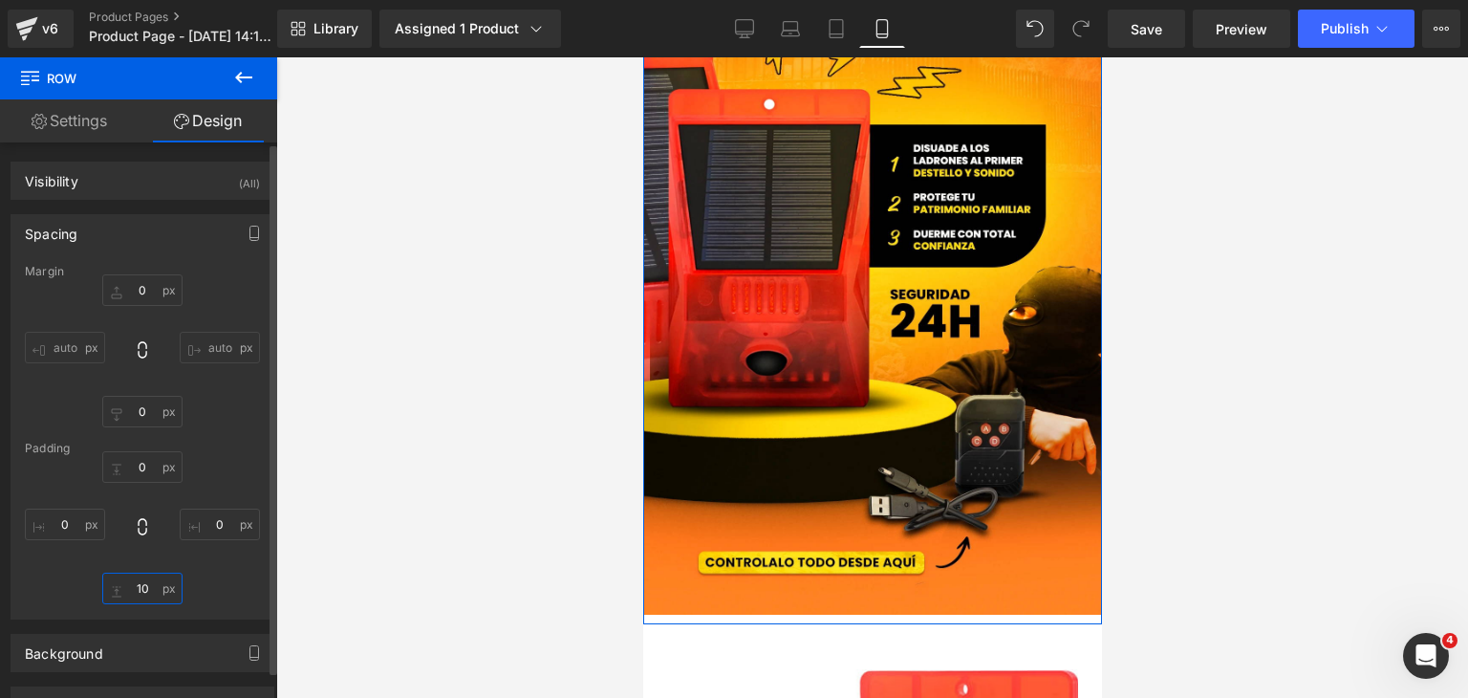
click at [141, 596] on input "10" at bounding box center [142, 589] width 80 height 32
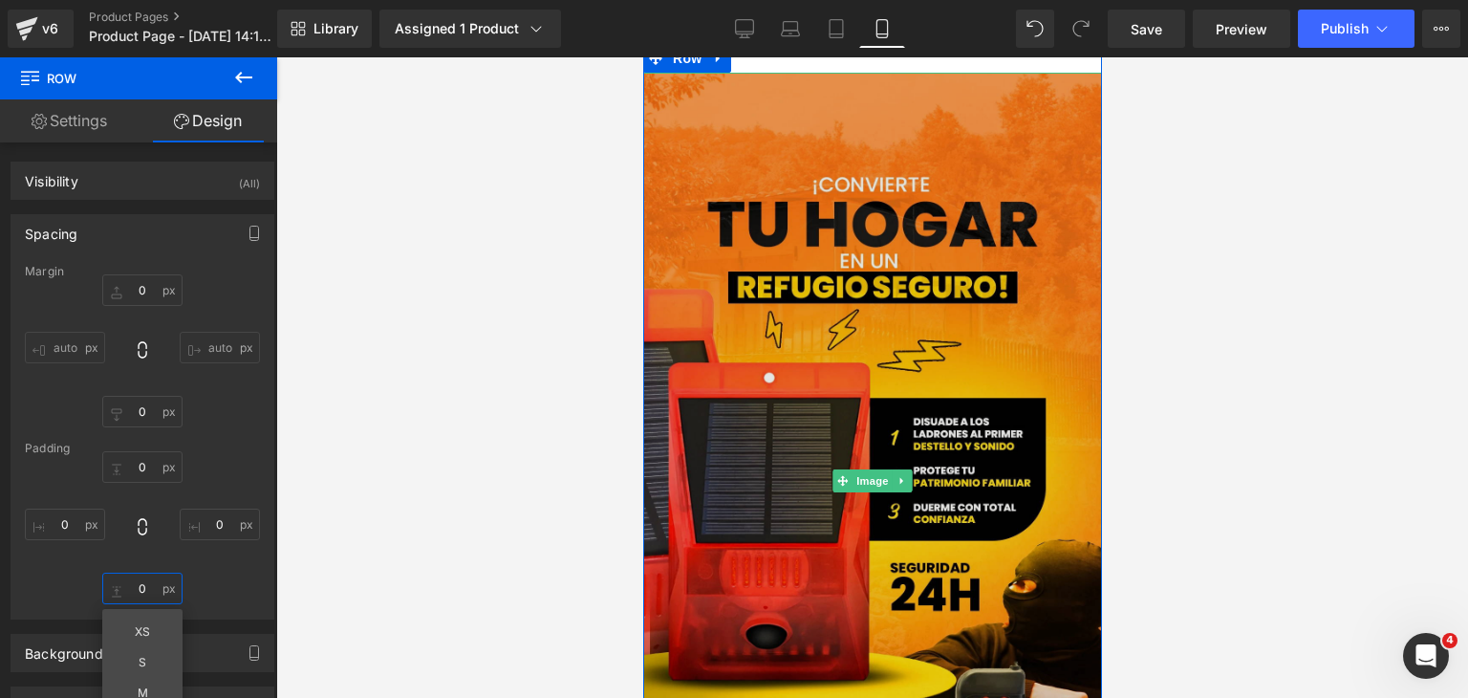
scroll to position [0, 0]
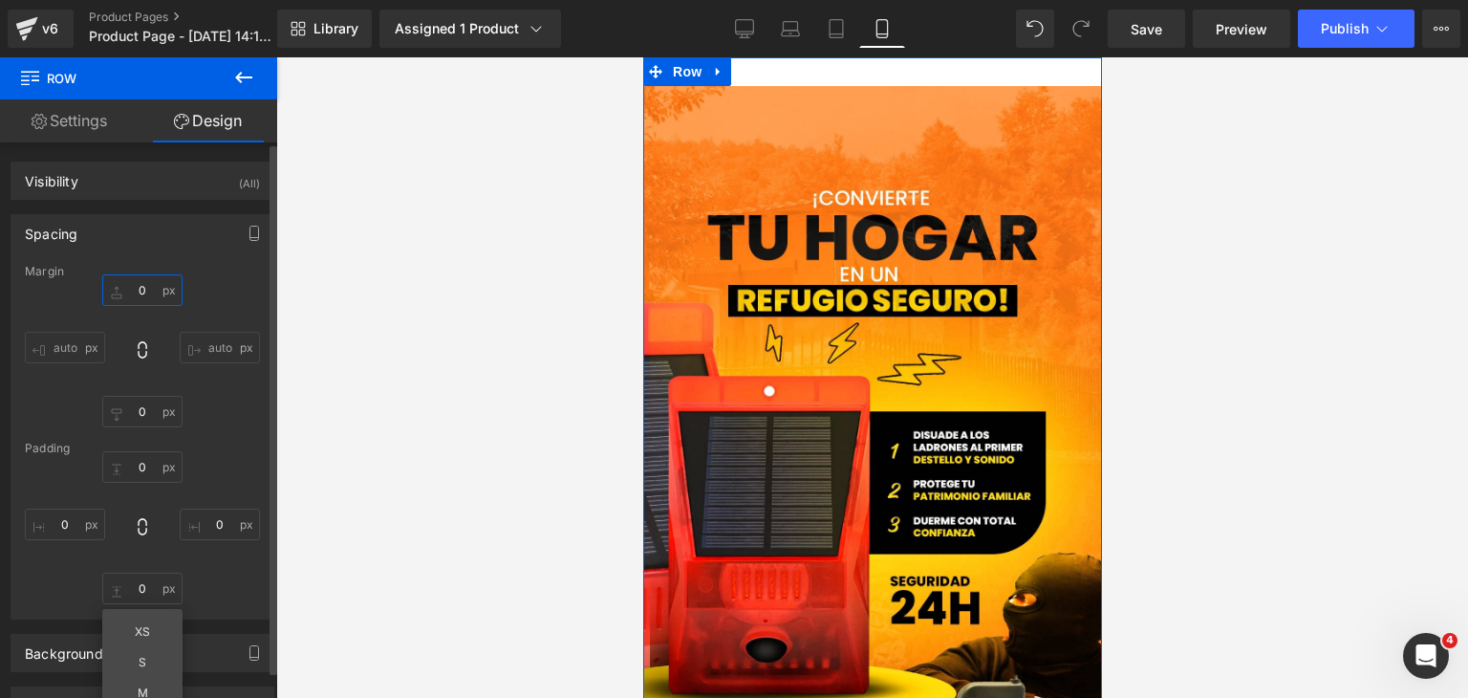
click at [135, 286] on input "0" at bounding box center [142, 290] width 80 height 32
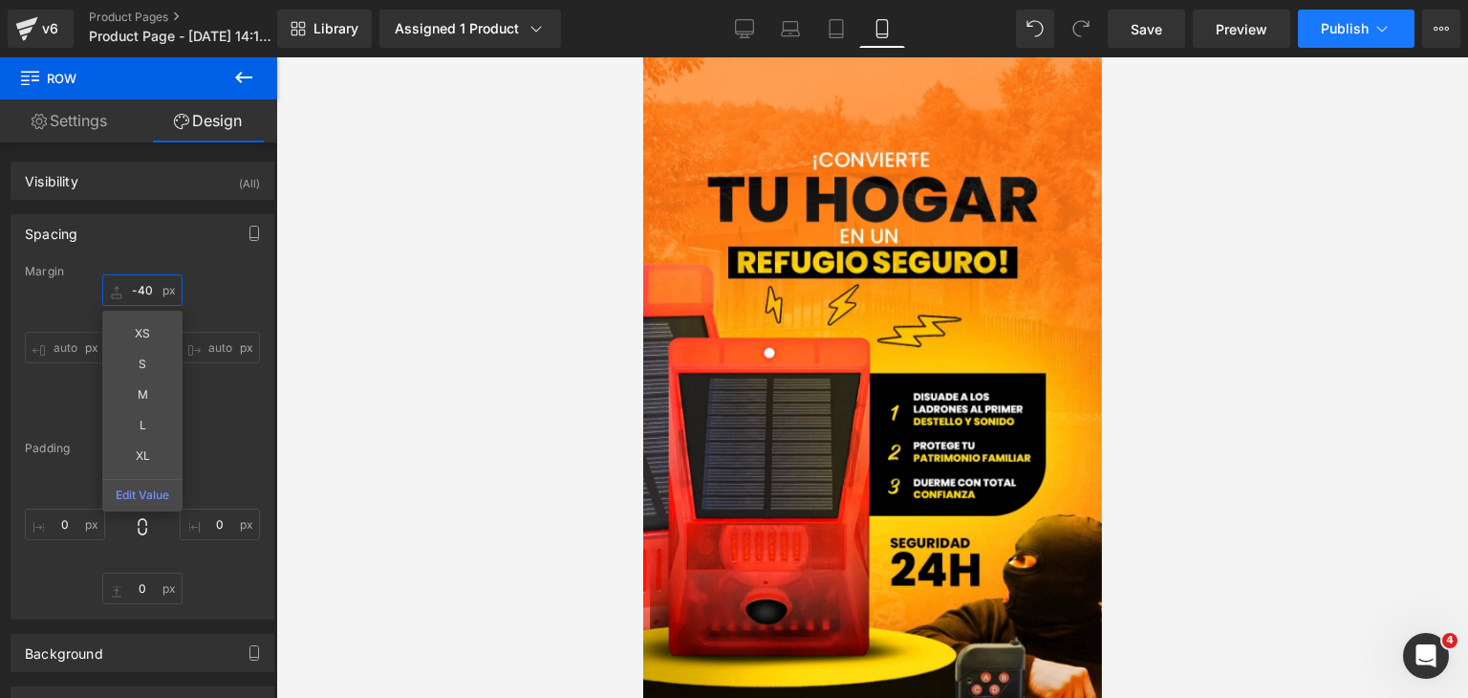
type input "-40"
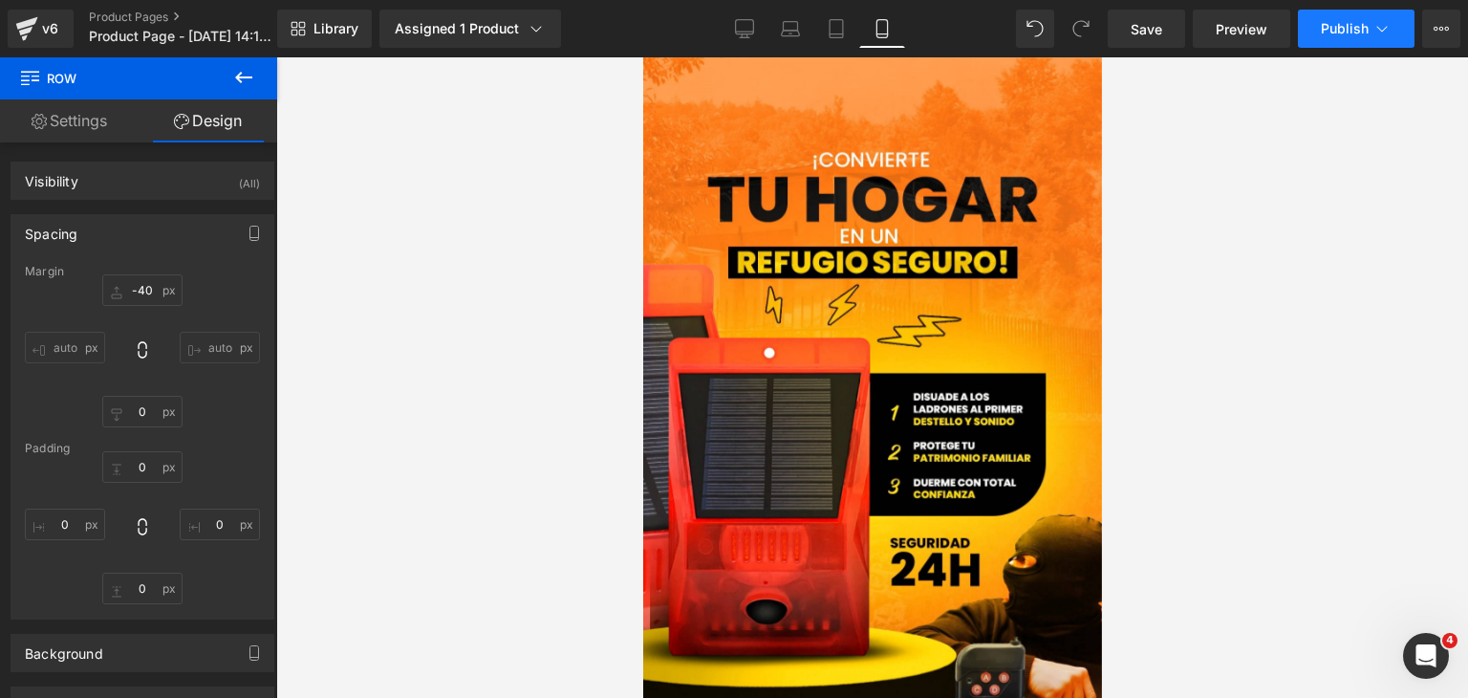
click at [1335, 17] on button "Publish" at bounding box center [1356, 29] width 117 height 38
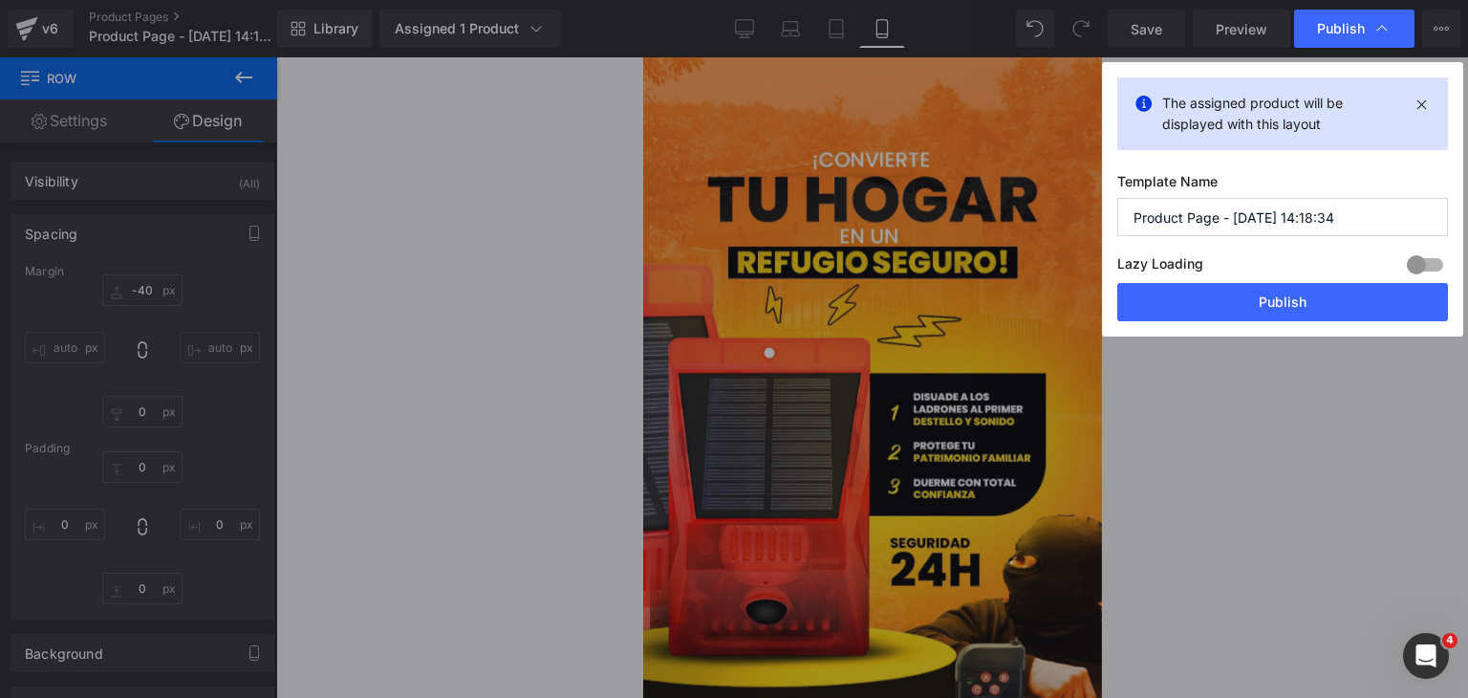
click at [1255, 299] on button "Publish" at bounding box center [1282, 302] width 331 height 38
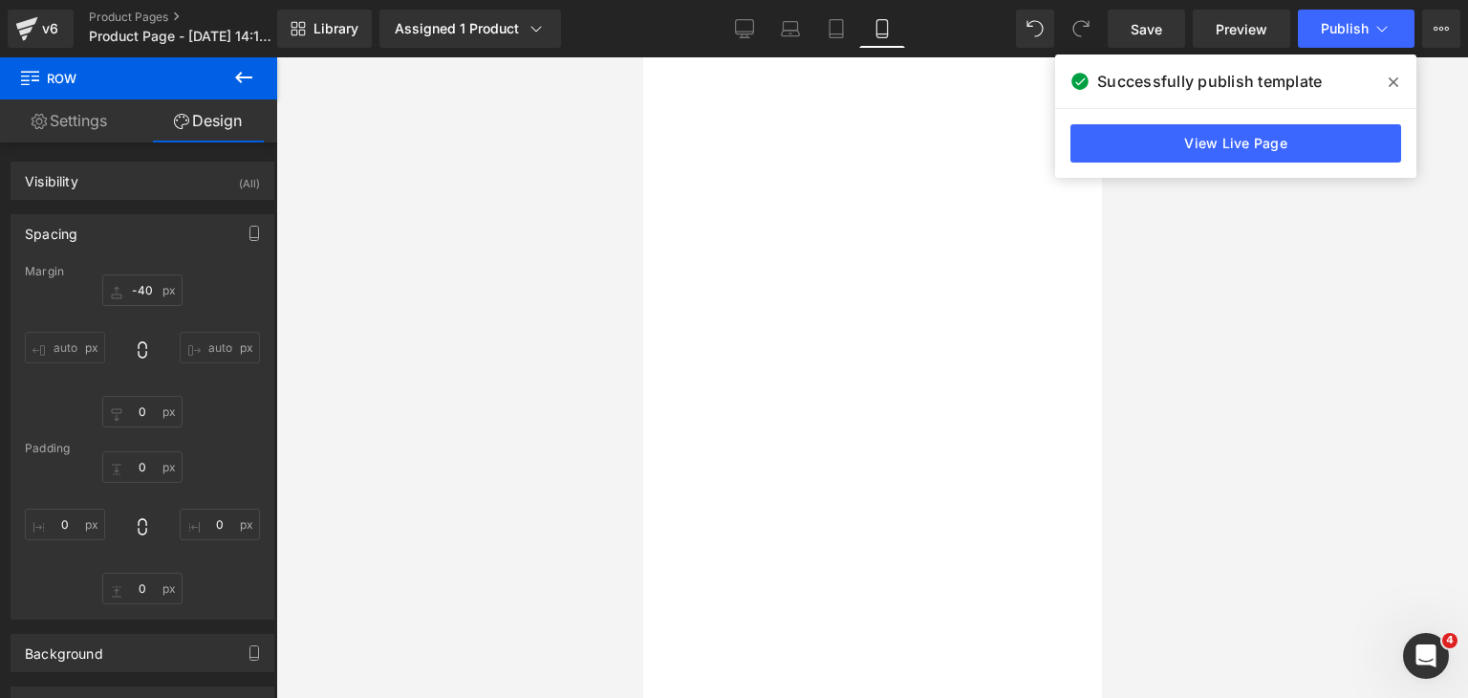
scroll to position [2294, 0]
click at [1394, 85] on icon at bounding box center [1394, 82] width 10 height 15
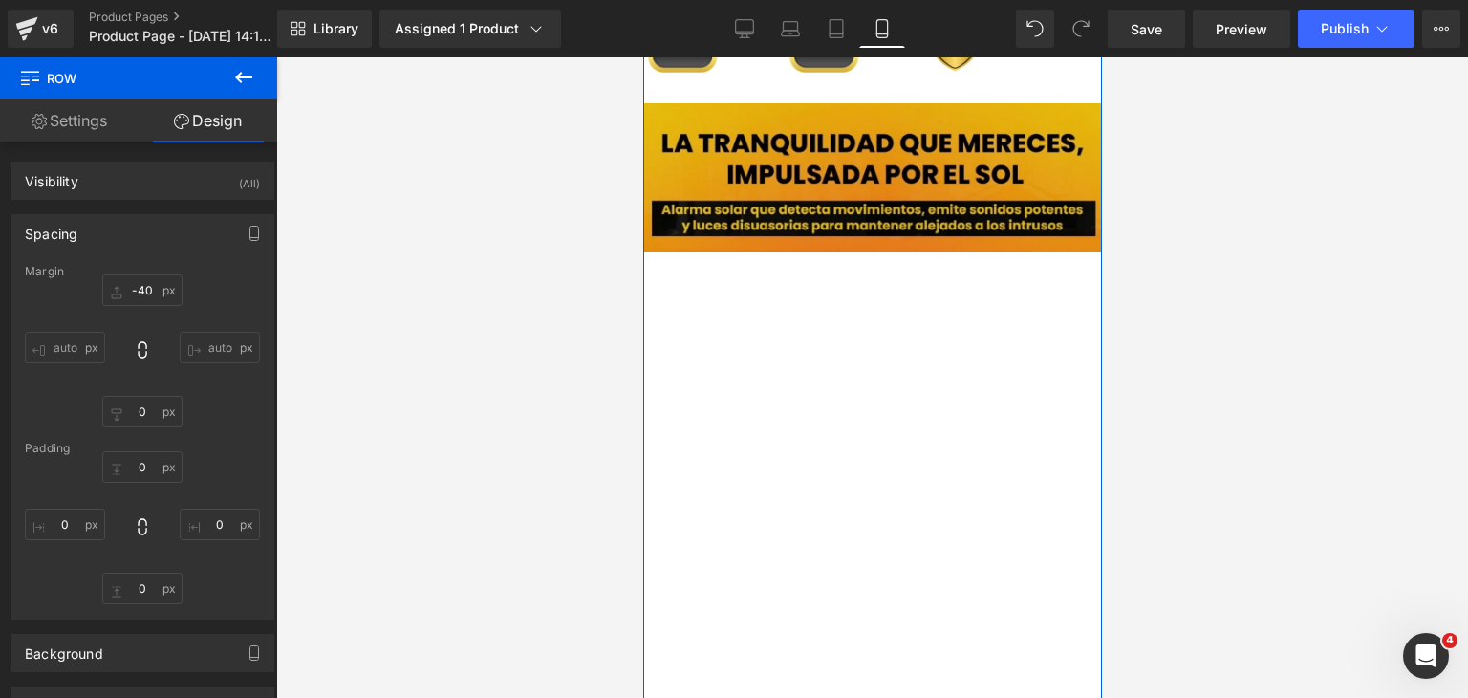
scroll to position [2007, 0]
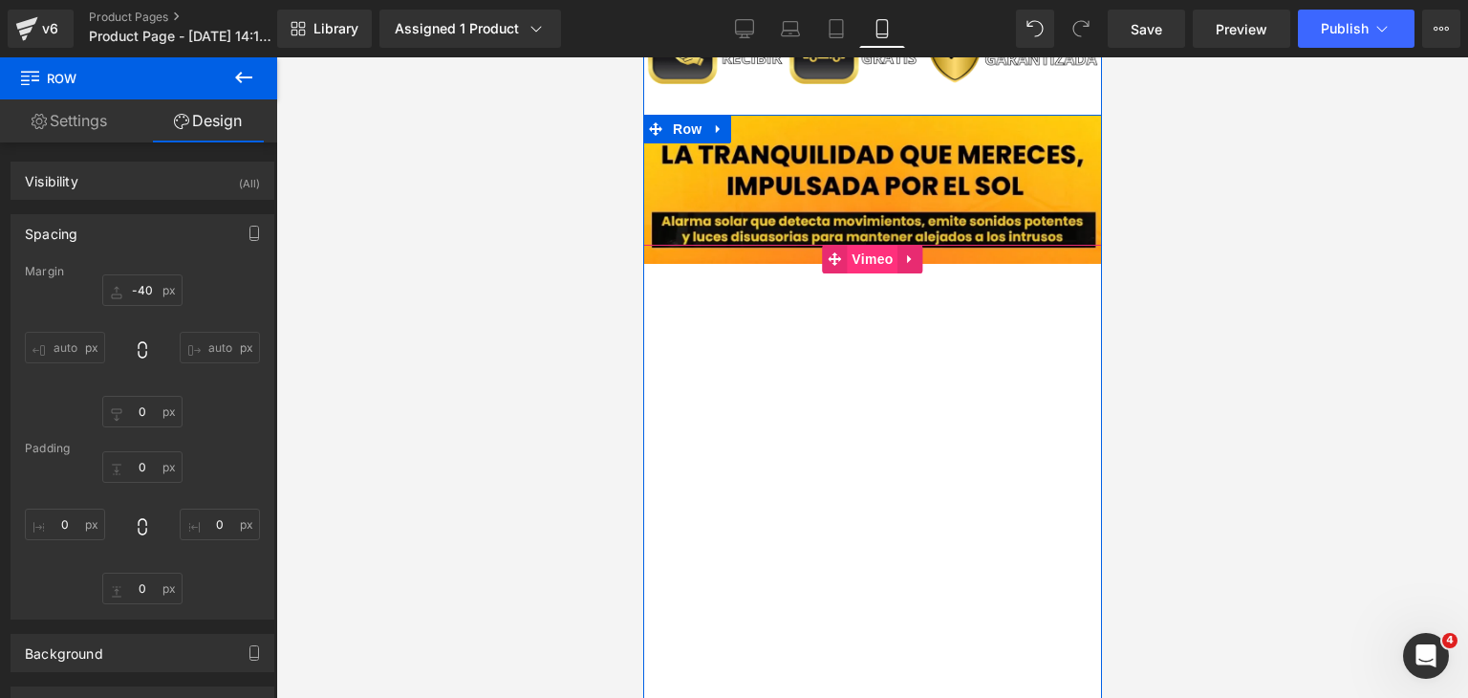
click at [879, 261] on span "Vimeo" at bounding box center [871, 259] width 51 height 29
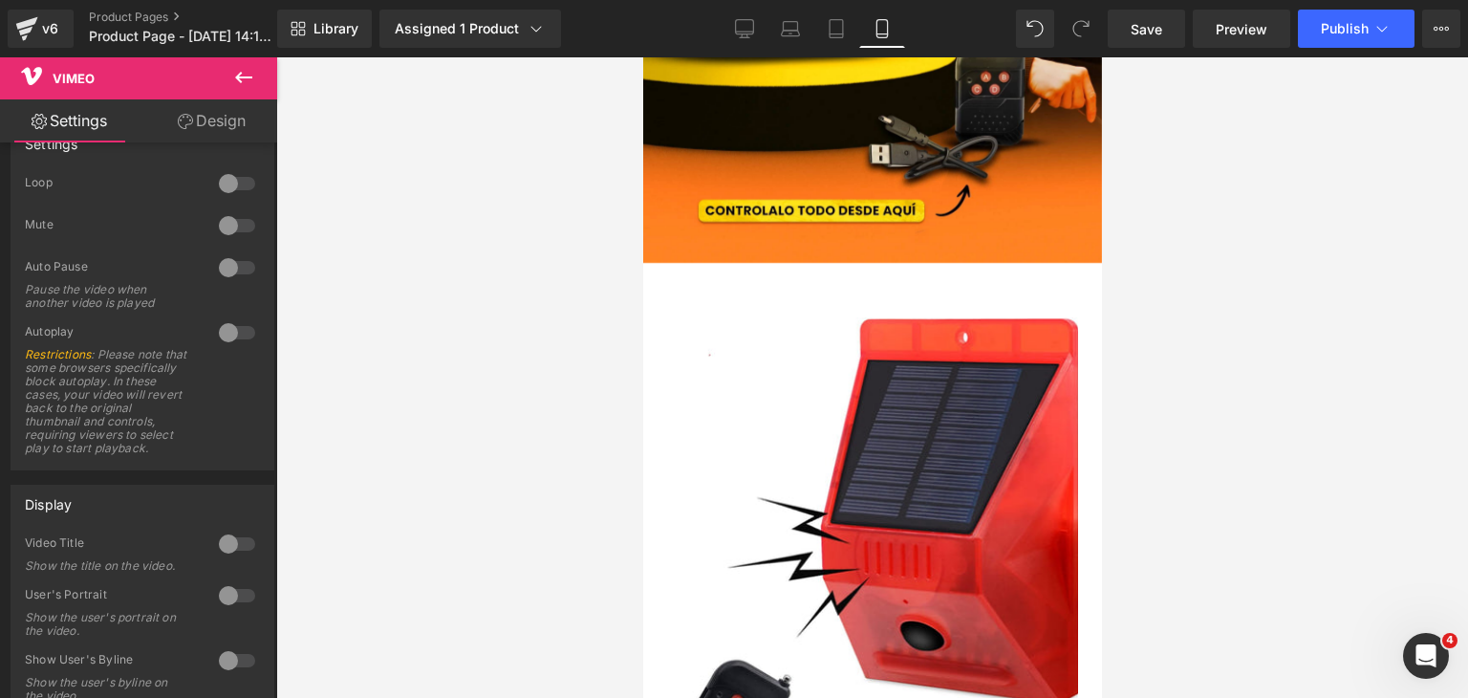
scroll to position [0, 0]
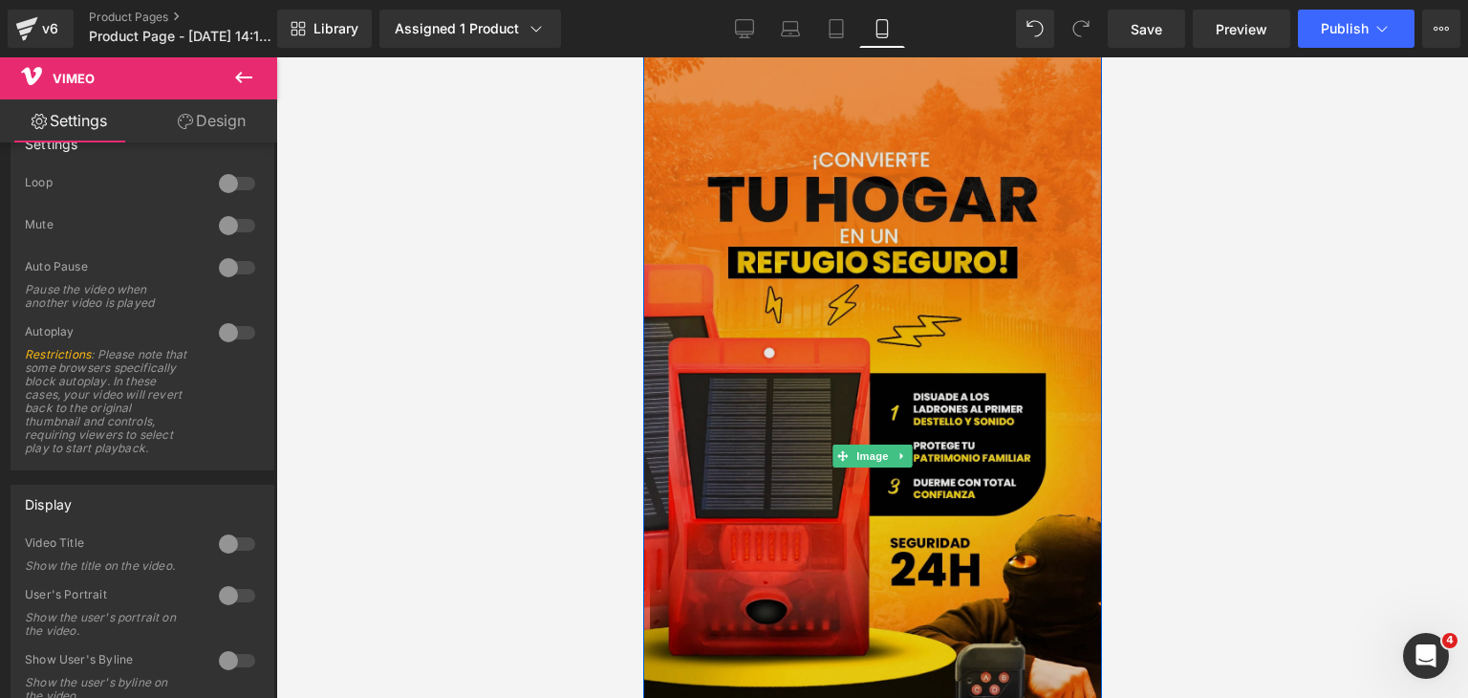
click at [919, 369] on img at bounding box center [871, 455] width 459 height 815
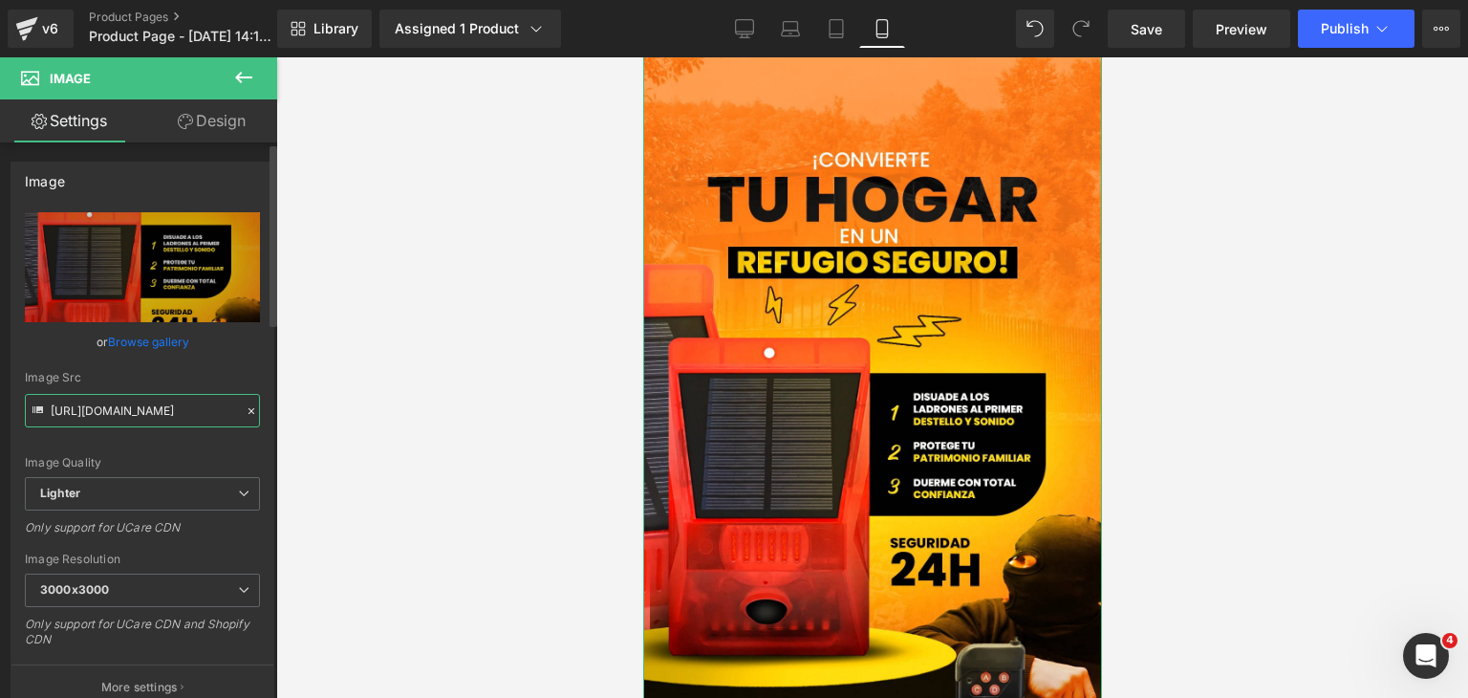
click at [160, 418] on input "[URL][DOMAIN_NAME]" at bounding box center [142, 410] width 235 height 33
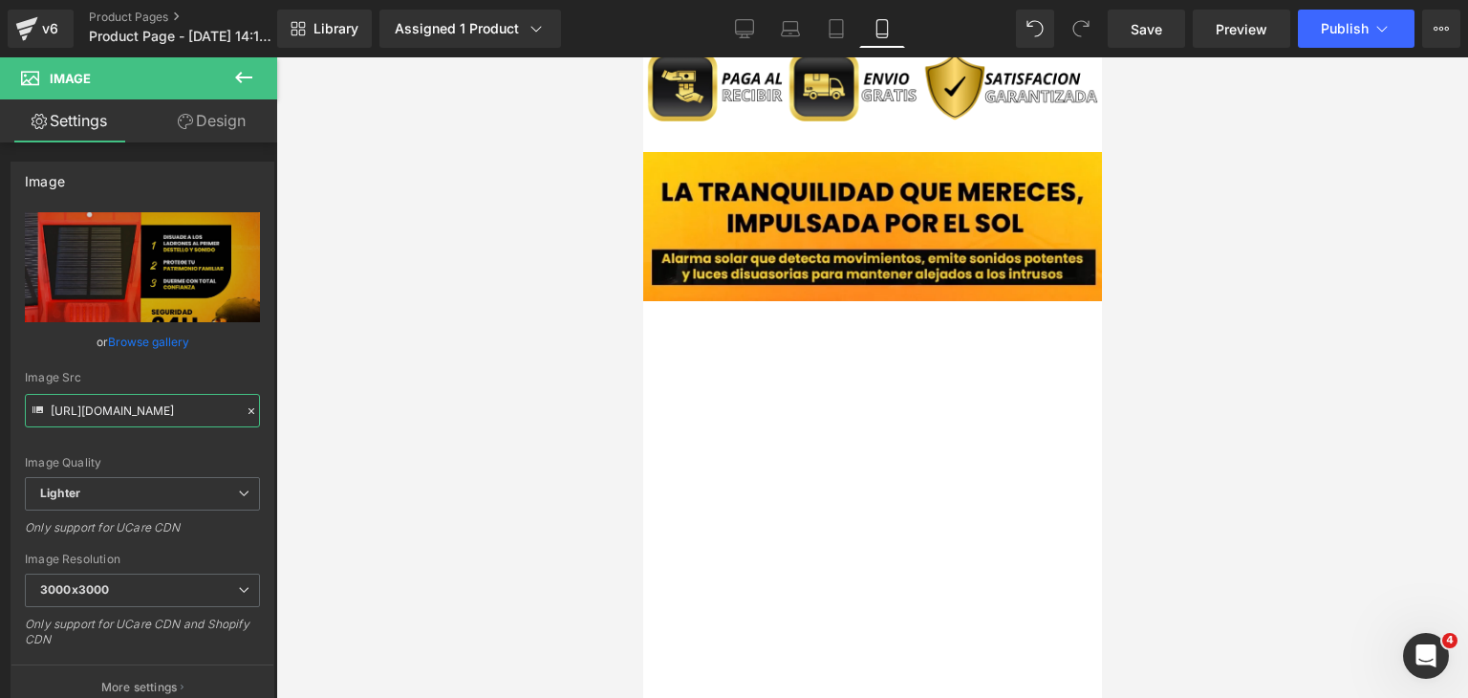
scroll to position [2007, 0]
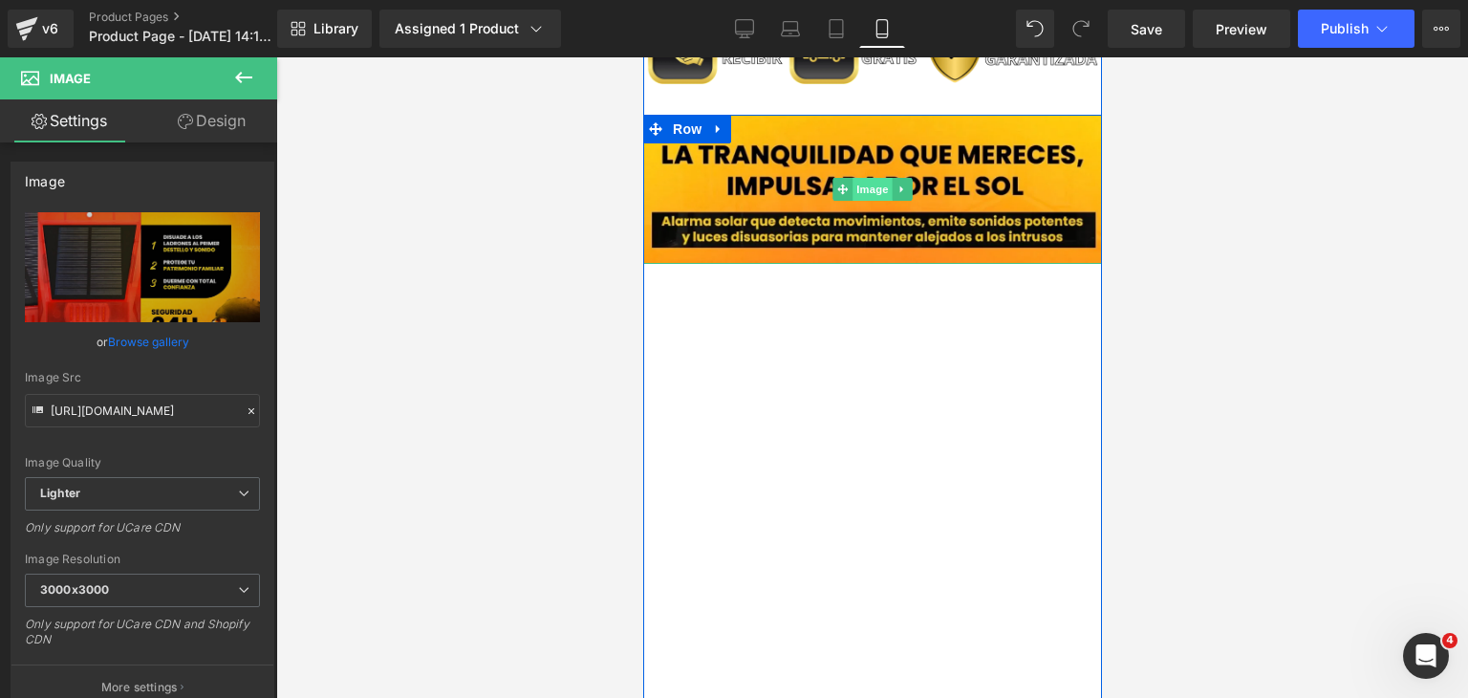
click at [877, 192] on span "Image" at bounding box center [872, 189] width 40 height 23
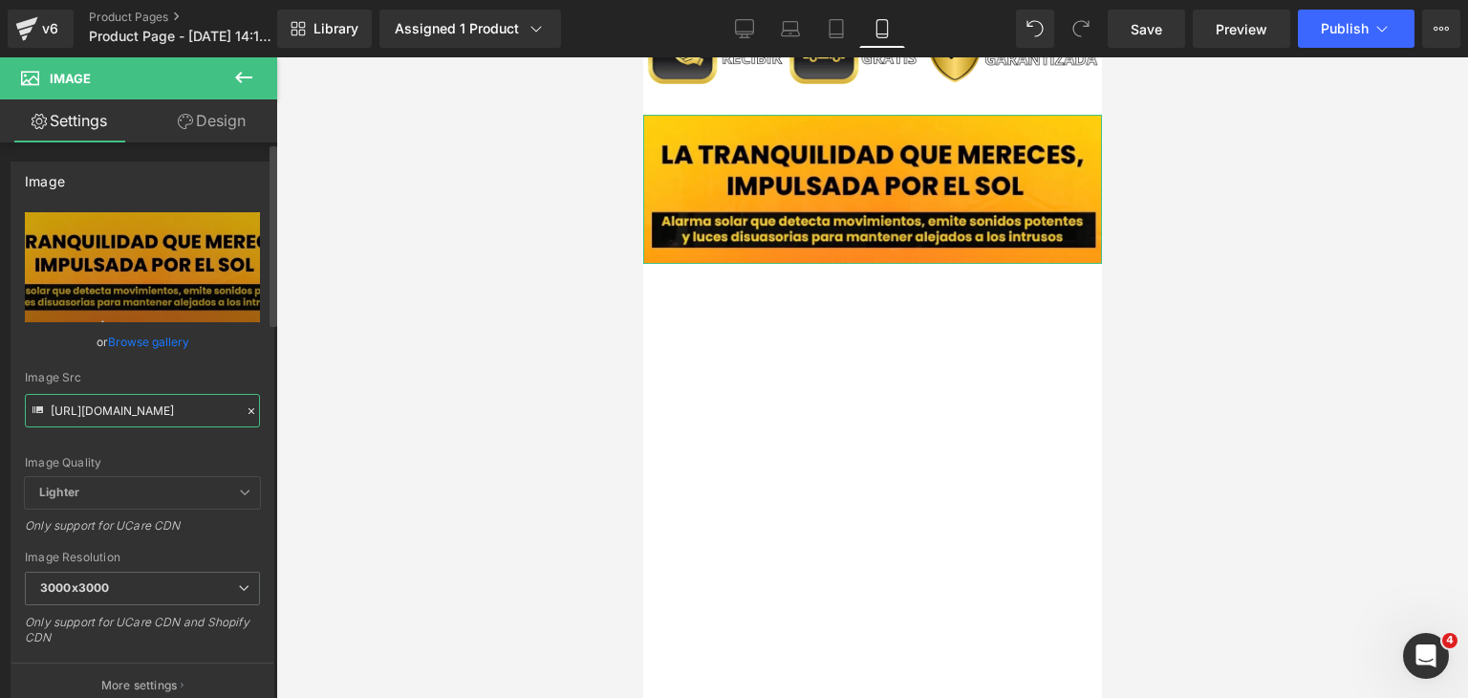
click at [201, 412] on input "[URL][DOMAIN_NAME]" at bounding box center [142, 410] width 235 height 33
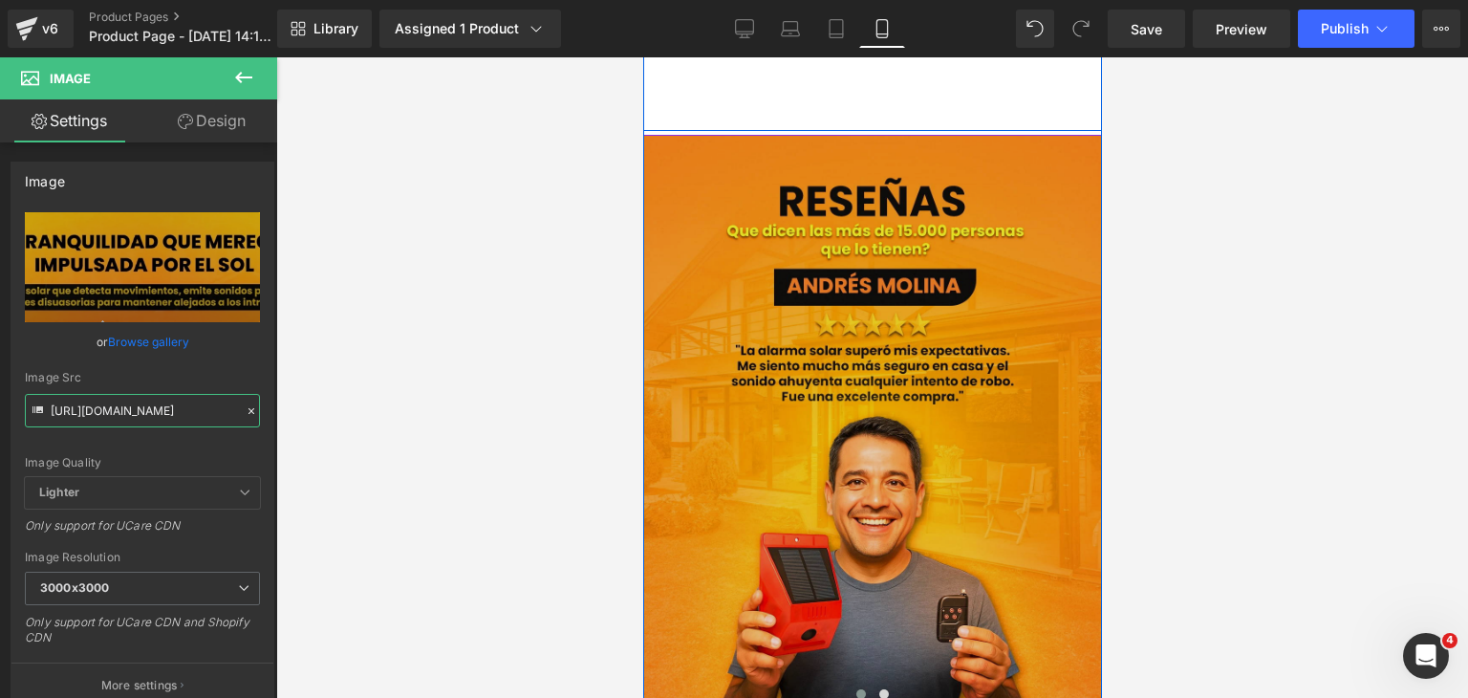
scroll to position [2963, 0]
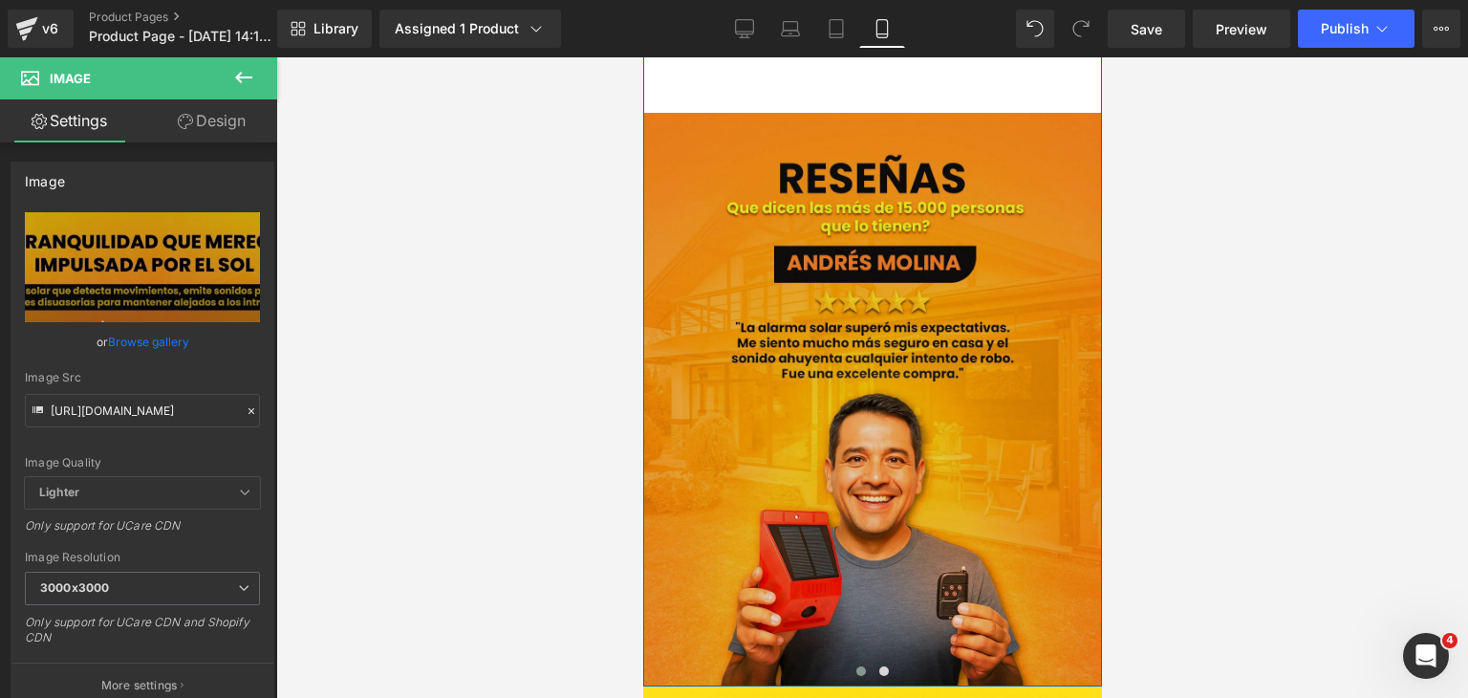
click at [869, 388] on div "Image" at bounding box center [871, 399] width 459 height 573
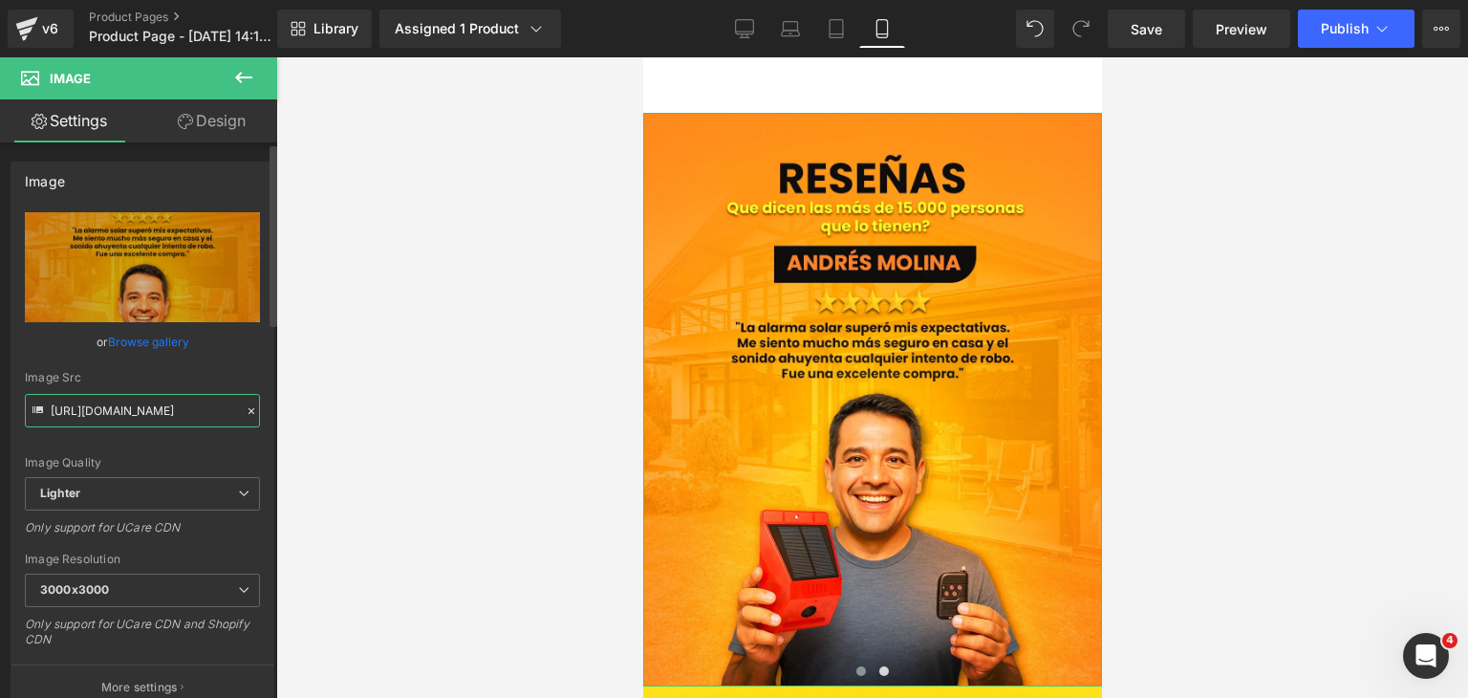
click at [199, 399] on input "[URL][DOMAIN_NAME]" at bounding box center [142, 410] width 235 height 33
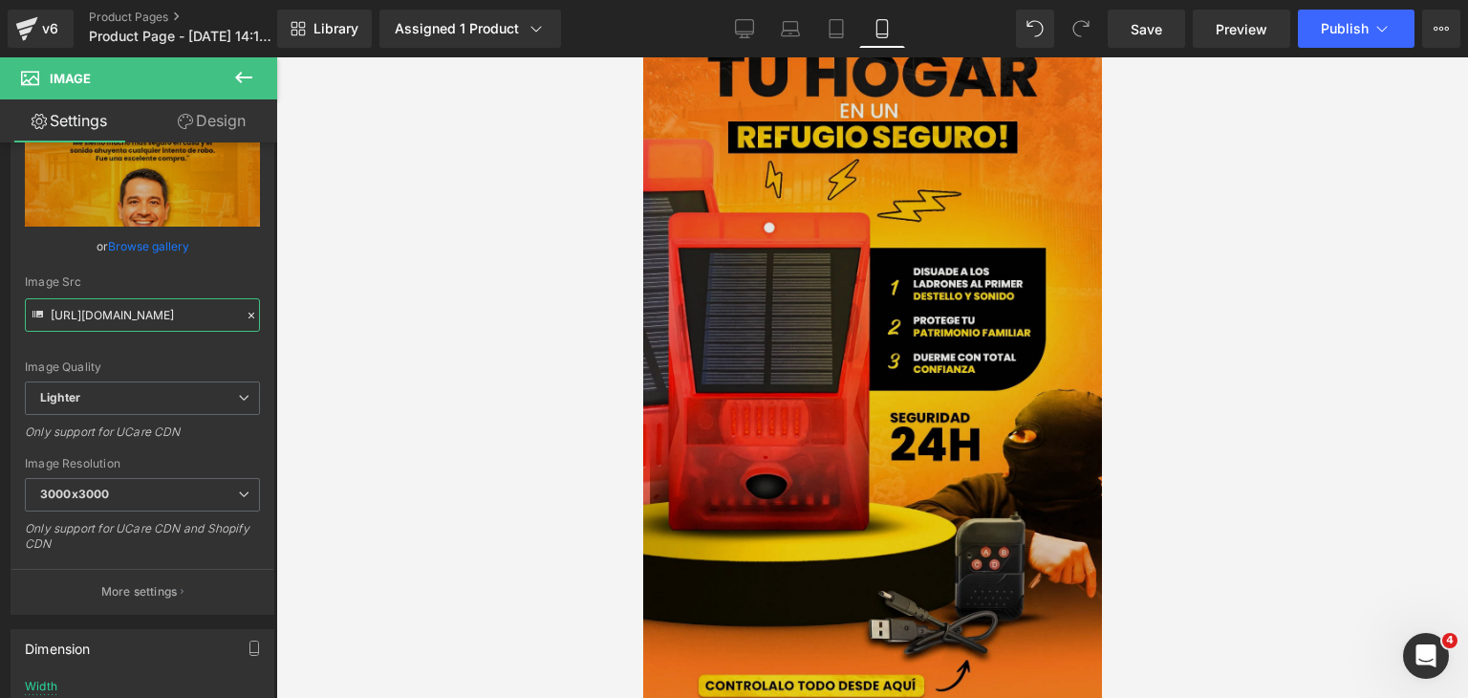
scroll to position [96, 0]
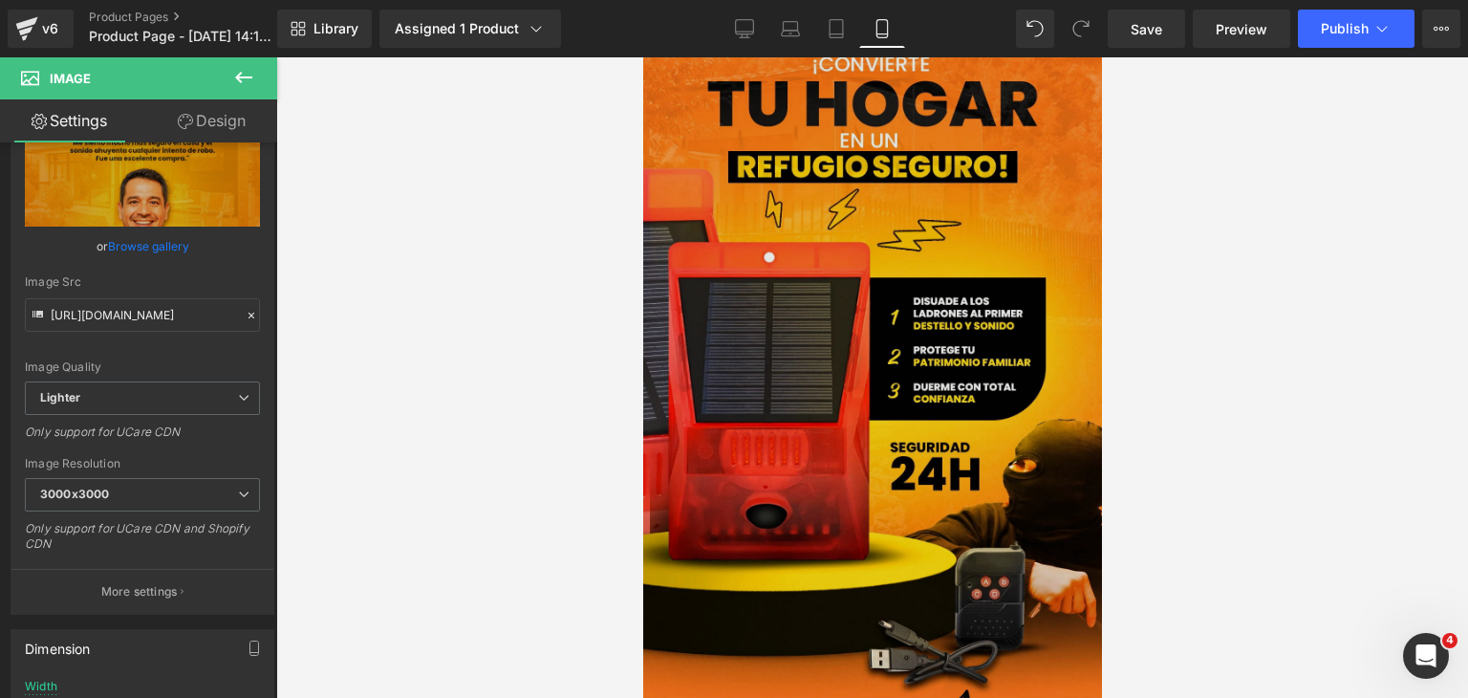
click at [870, 227] on img at bounding box center [871, 359] width 459 height 815
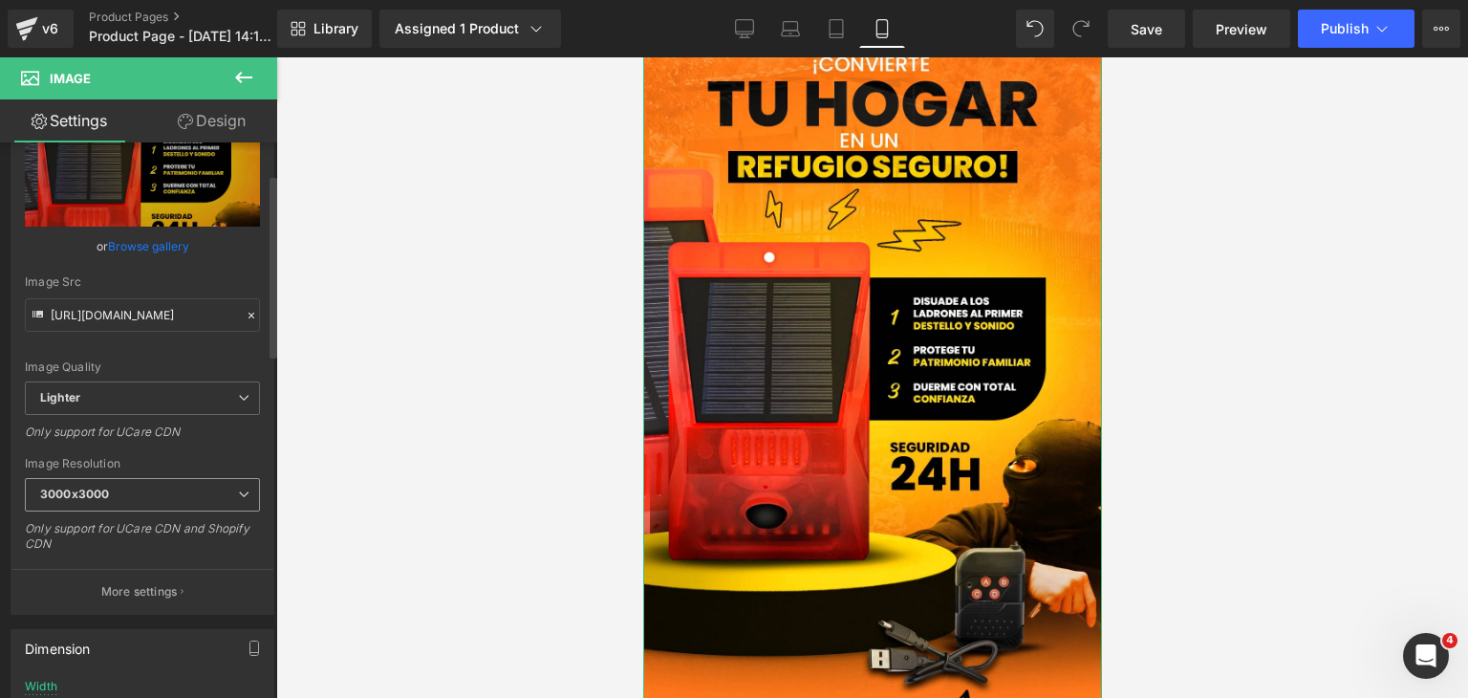
click at [166, 502] on span "3000x3000" at bounding box center [142, 494] width 235 height 33
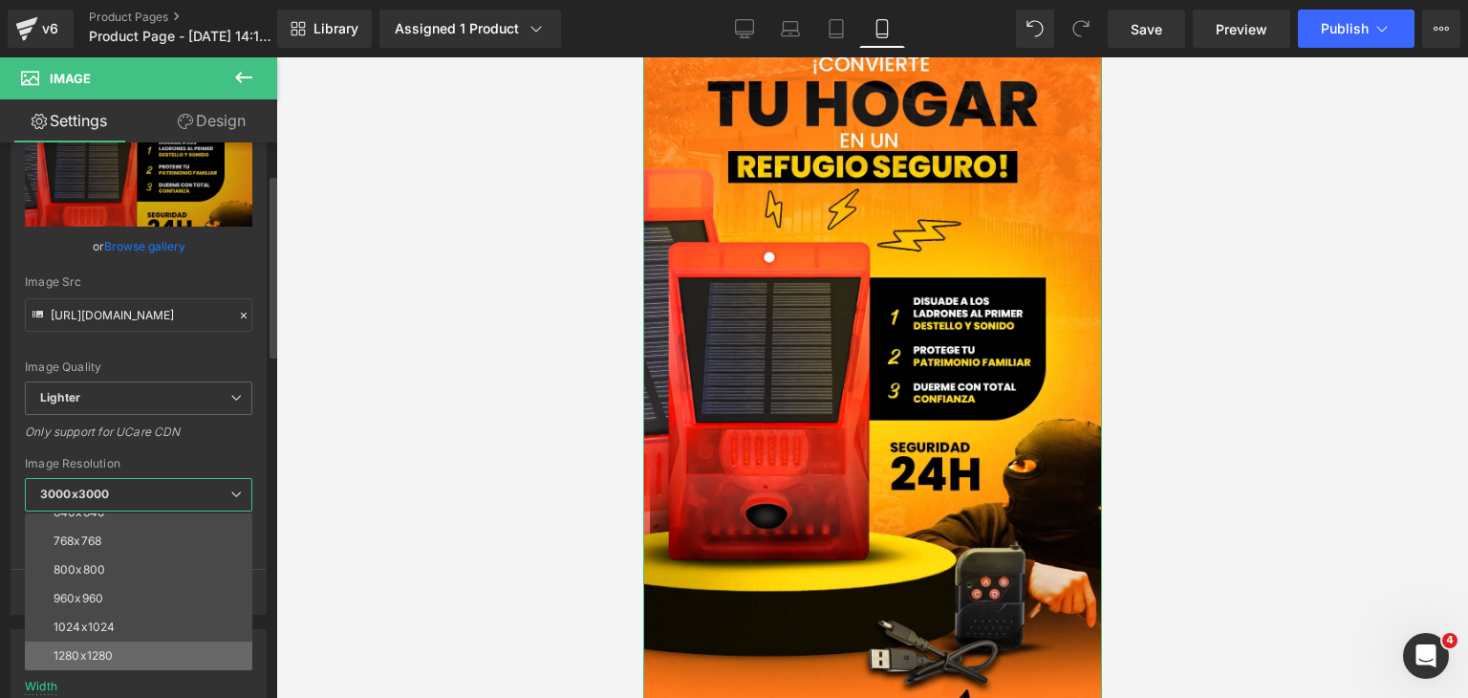
scroll to position [191, 0]
click at [119, 616] on li "1440x1440" at bounding box center [143, 623] width 236 height 29
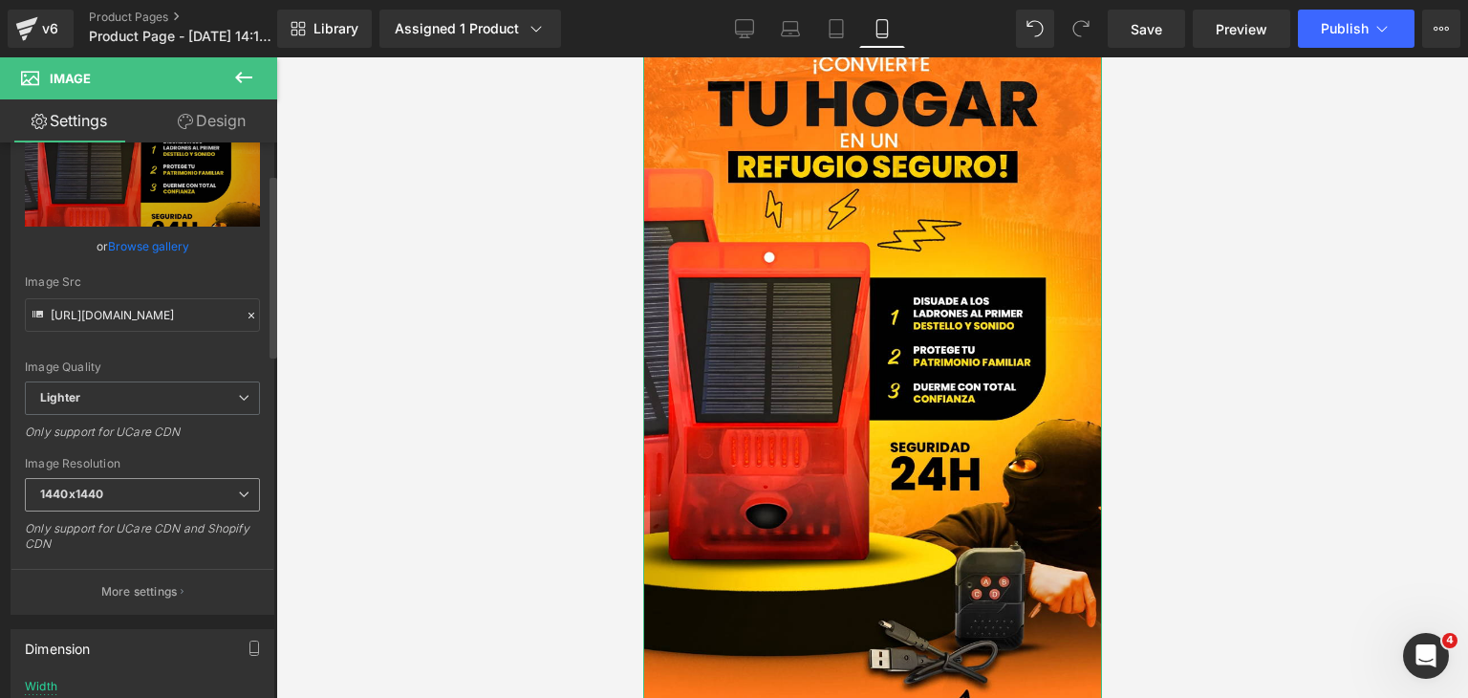
click at [123, 503] on span "1440x1440" at bounding box center [142, 494] width 235 height 33
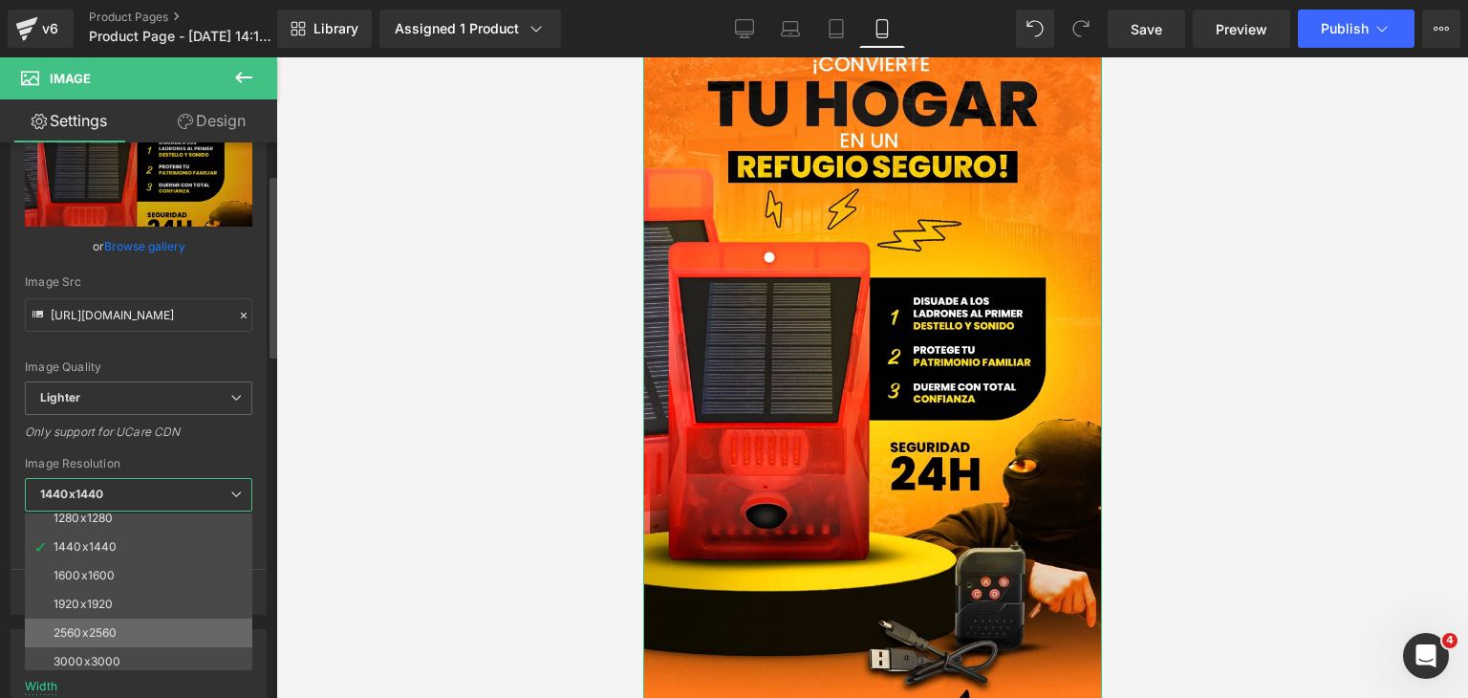
scroll to position [273, 0]
click at [119, 643] on li "3000x3000" at bounding box center [143, 655] width 236 height 29
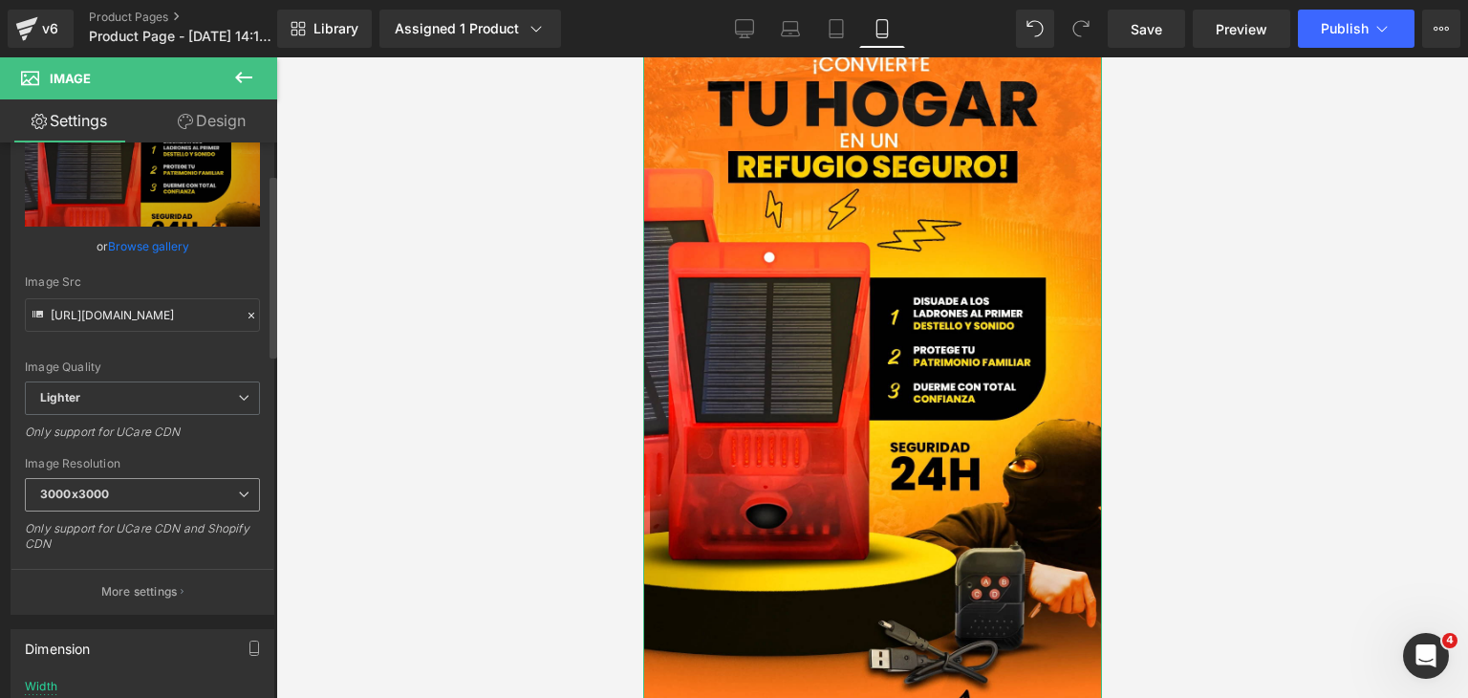
click at [115, 496] on span "3000x3000" at bounding box center [142, 494] width 235 height 33
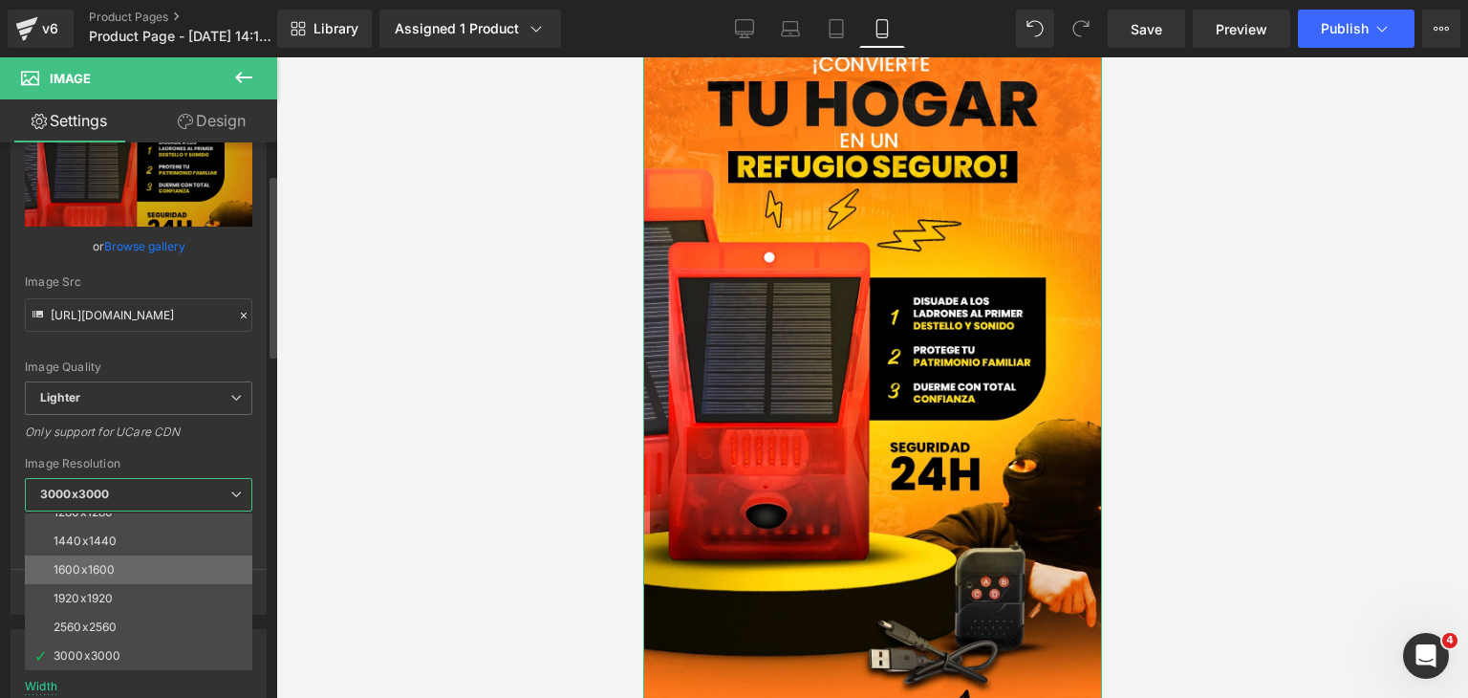
click at [119, 576] on li "1600x1600" at bounding box center [143, 569] width 236 height 29
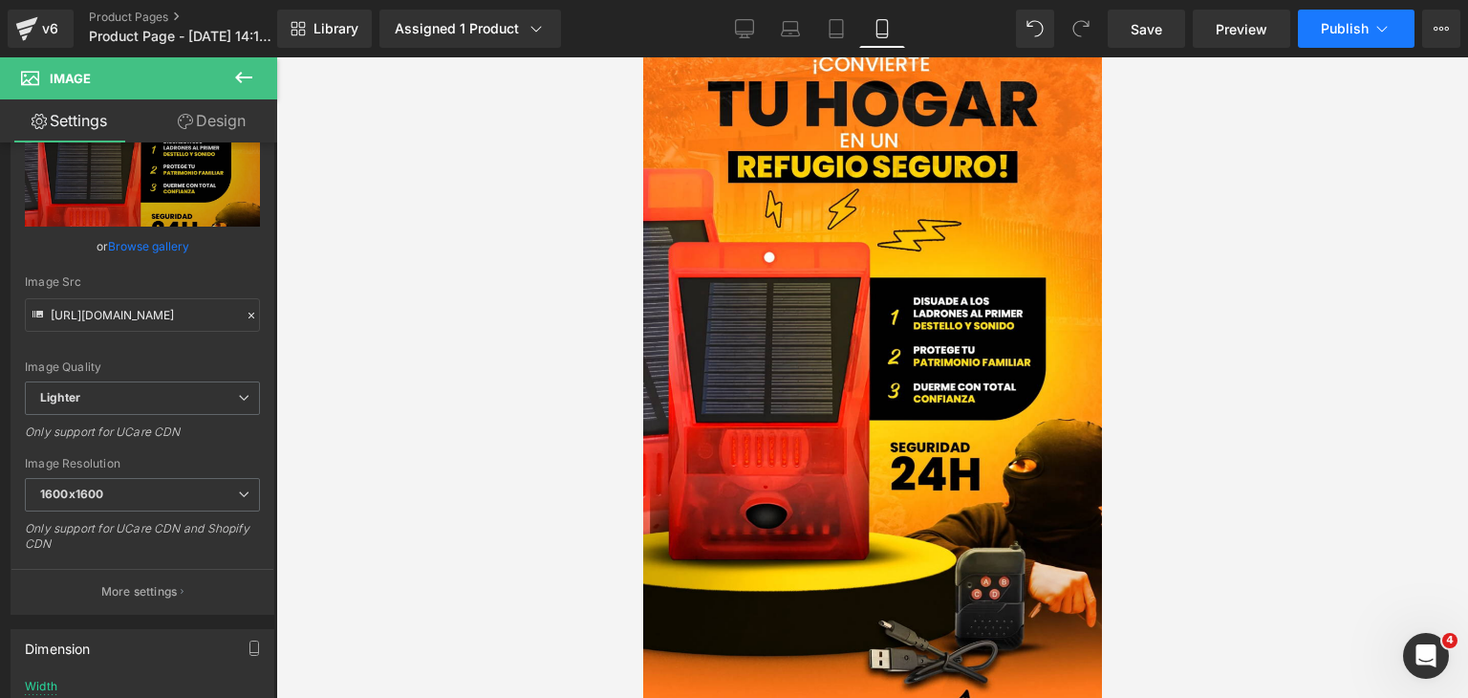
click at [1334, 42] on button "Publish" at bounding box center [1356, 29] width 117 height 38
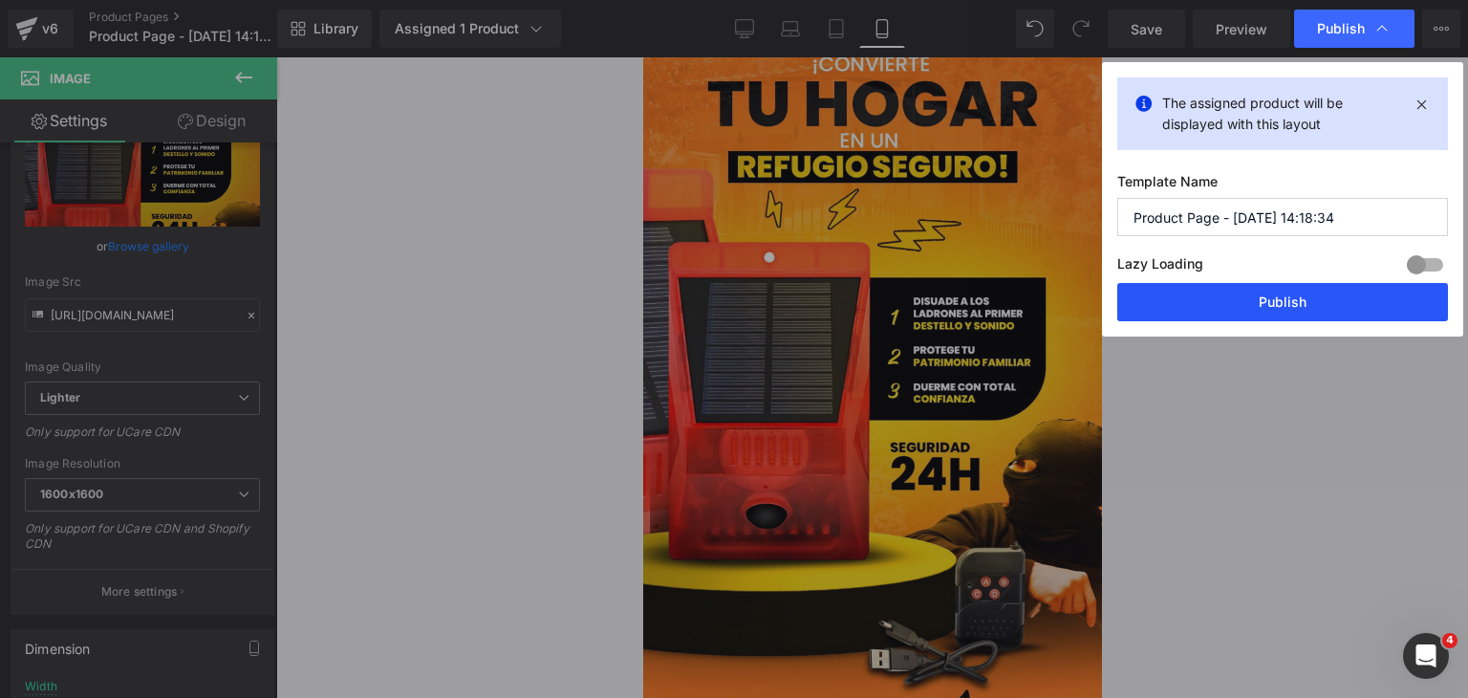
click at [1292, 312] on button "Publish" at bounding box center [1282, 302] width 331 height 38
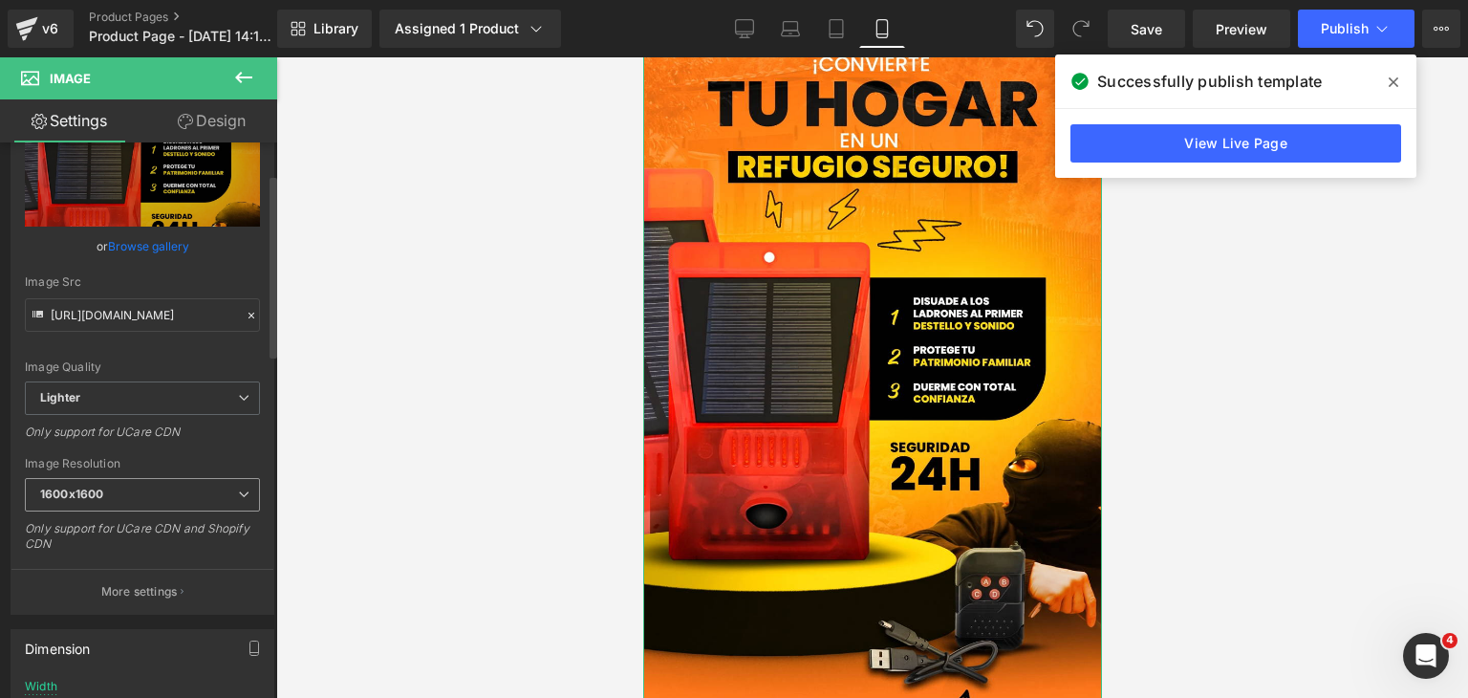
click at [167, 494] on span "1600x1600" at bounding box center [142, 494] width 235 height 33
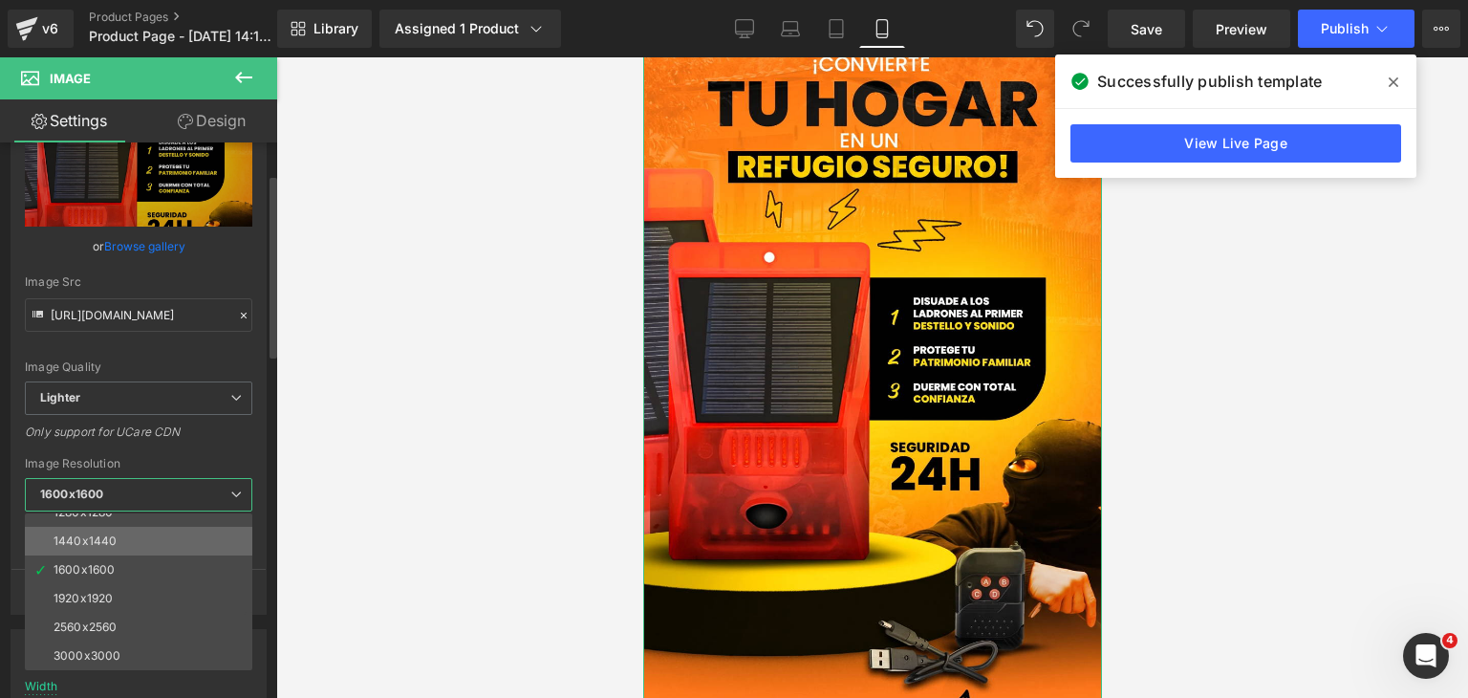
click at [122, 548] on li "1440x1440" at bounding box center [143, 541] width 236 height 29
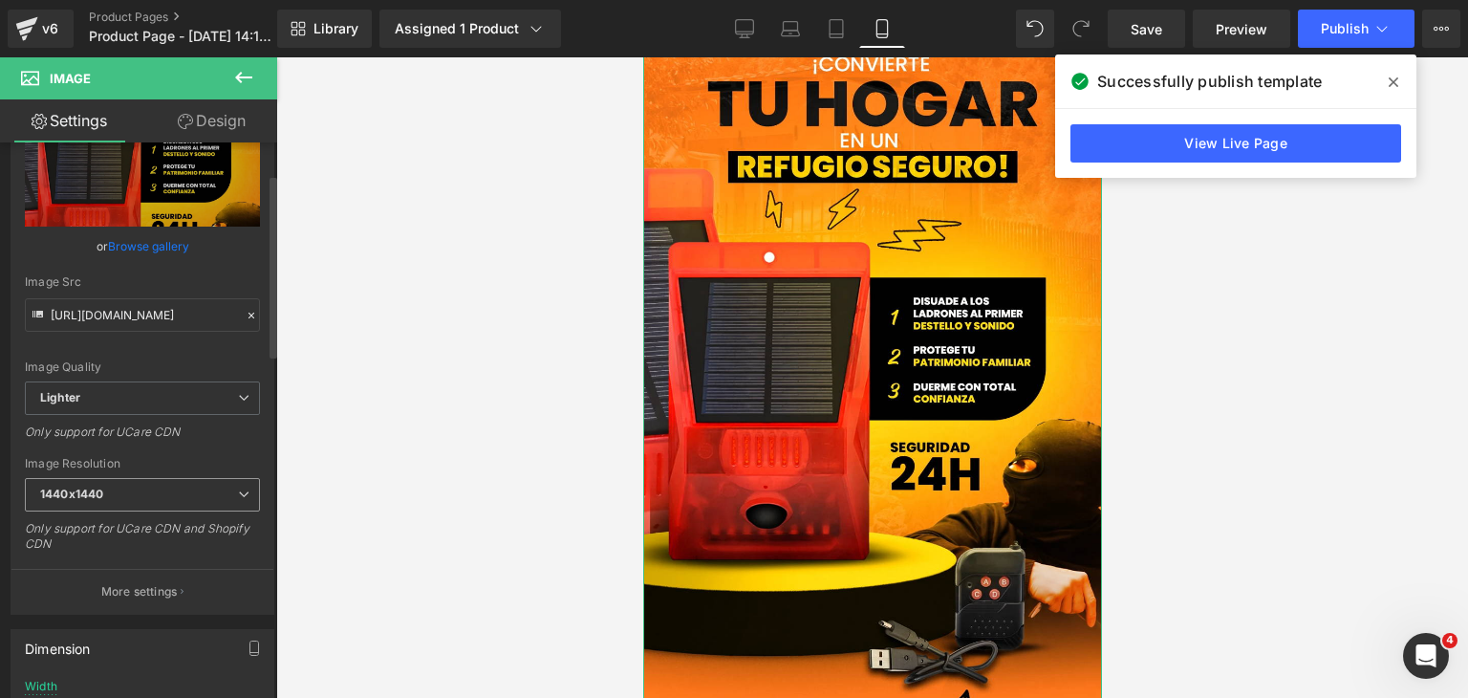
type input "[URL][DOMAIN_NAME]"
click at [1346, 39] on button "Publish" at bounding box center [1356, 29] width 117 height 38
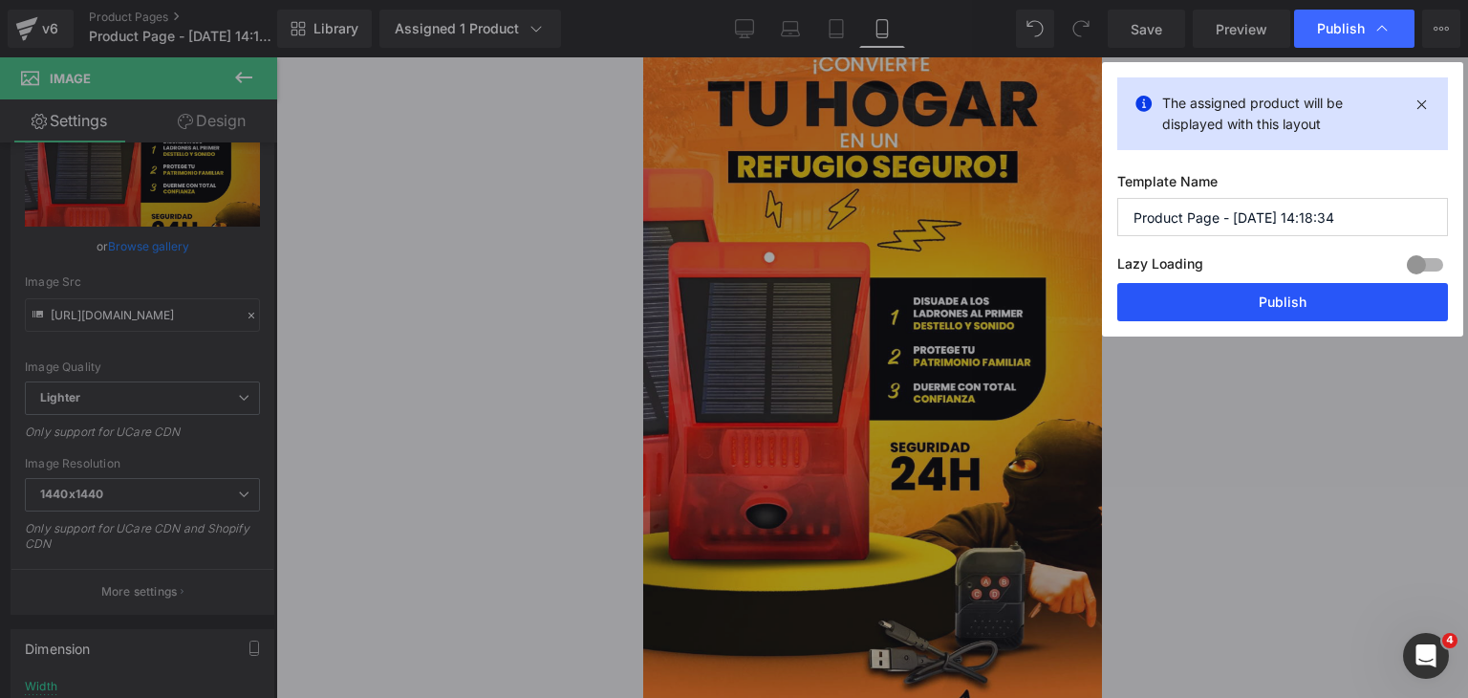
click at [1227, 315] on button "Publish" at bounding box center [1282, 302] width 331 height 38
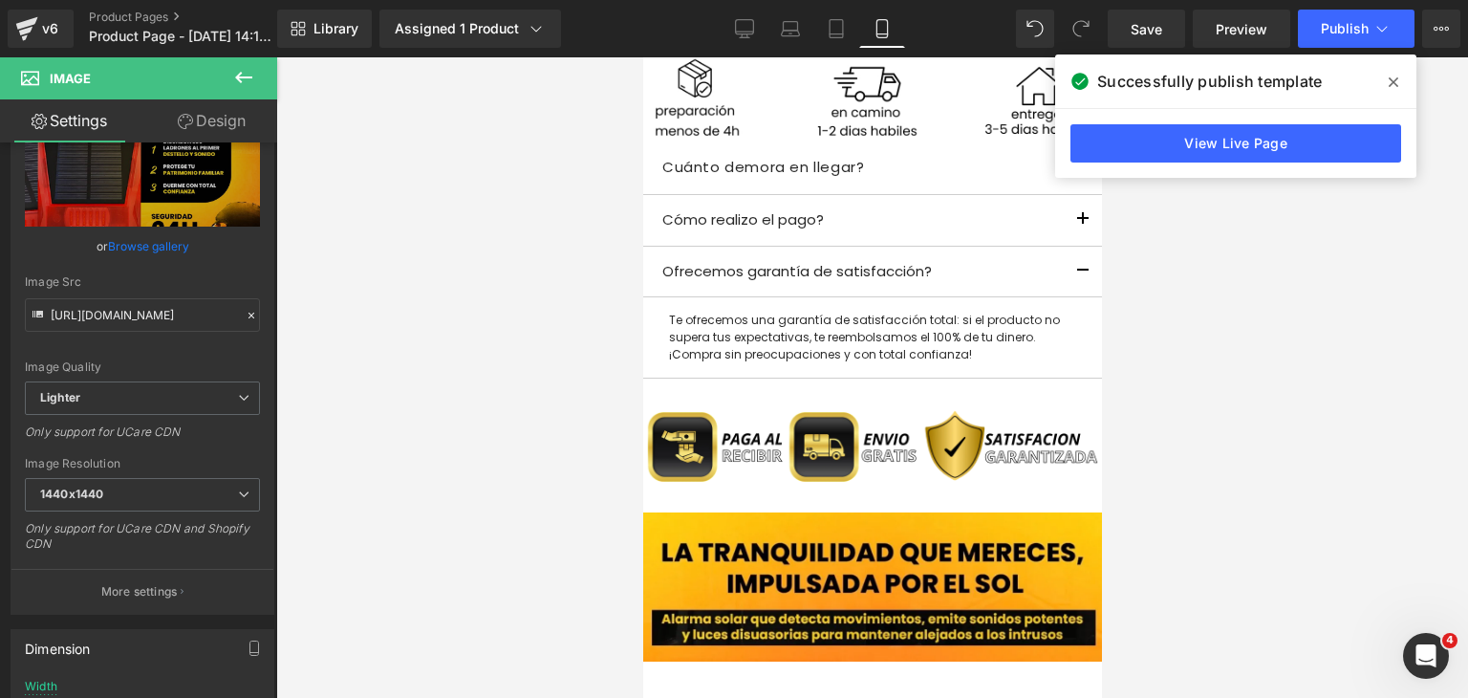
scroll to position [1912, 0]
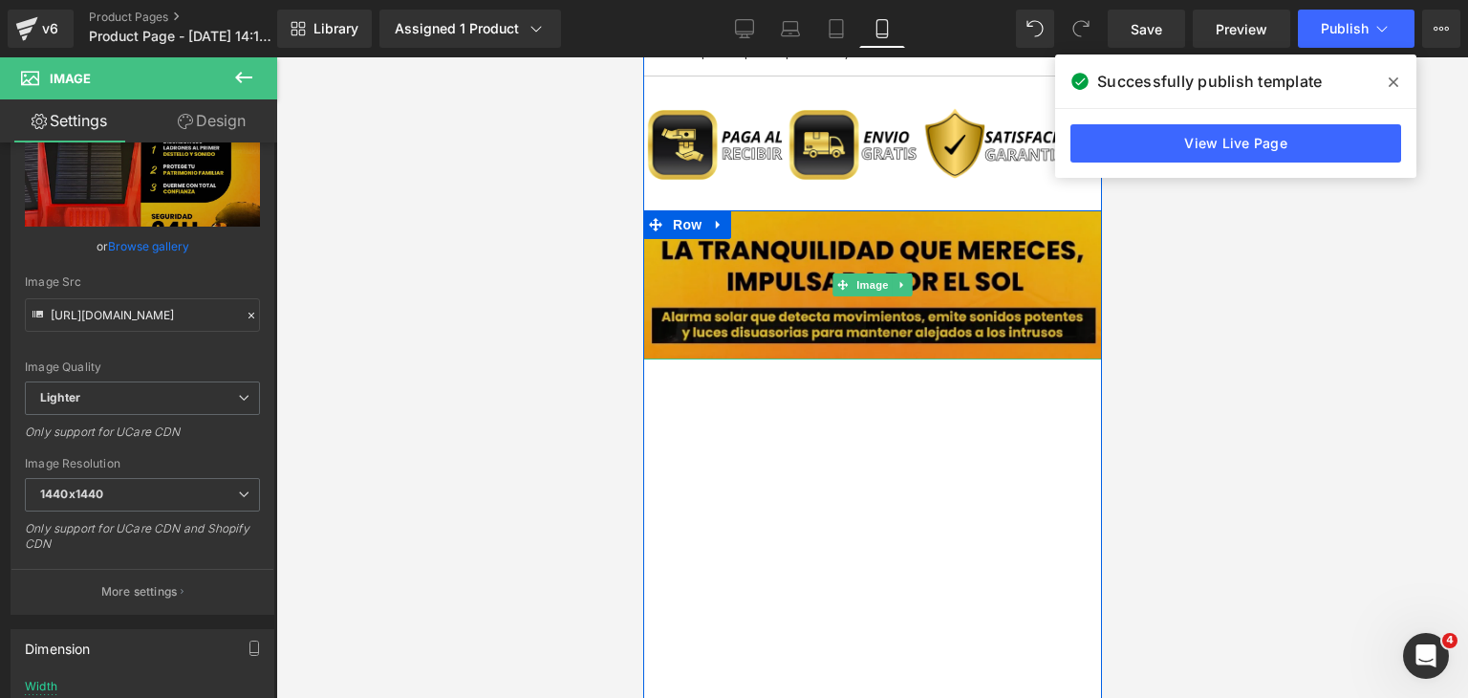
click at [850, 256] on img at bounding box center [871, 284] width 459 height 149
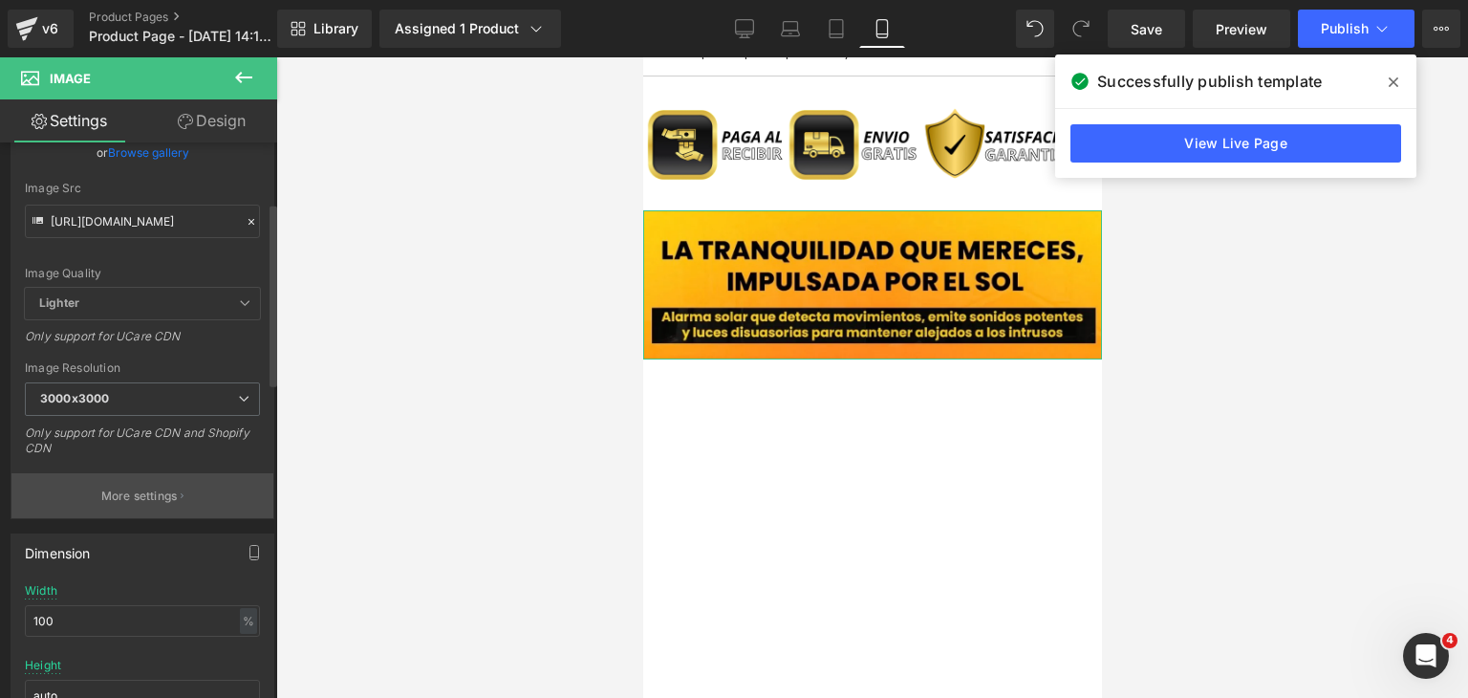
scroll to position [191, 0]
click at [160, 386] on span "3000x3000" at bounding box center [142, 396] width 235 height 33
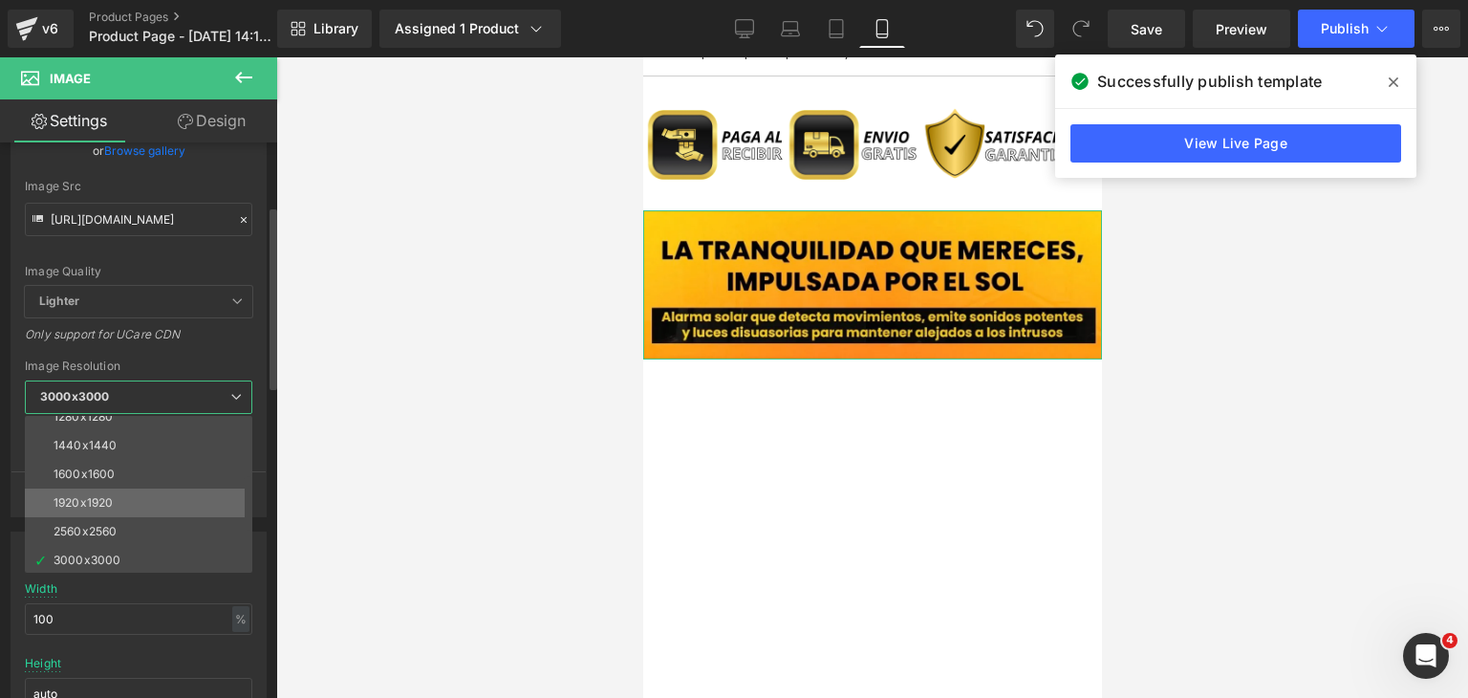
scroll to position [273, 0]
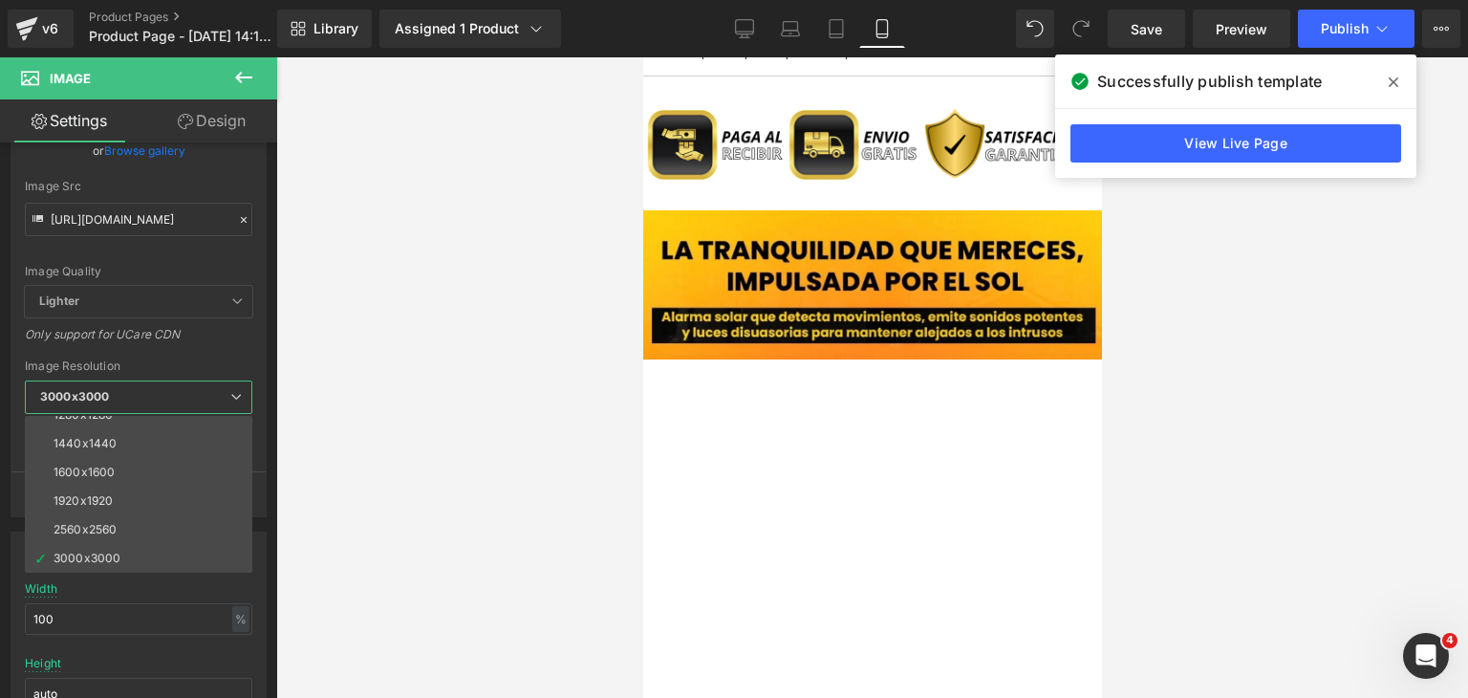
click at [444, 412] on div at bounding box center [872, 377] width 1192 height 640
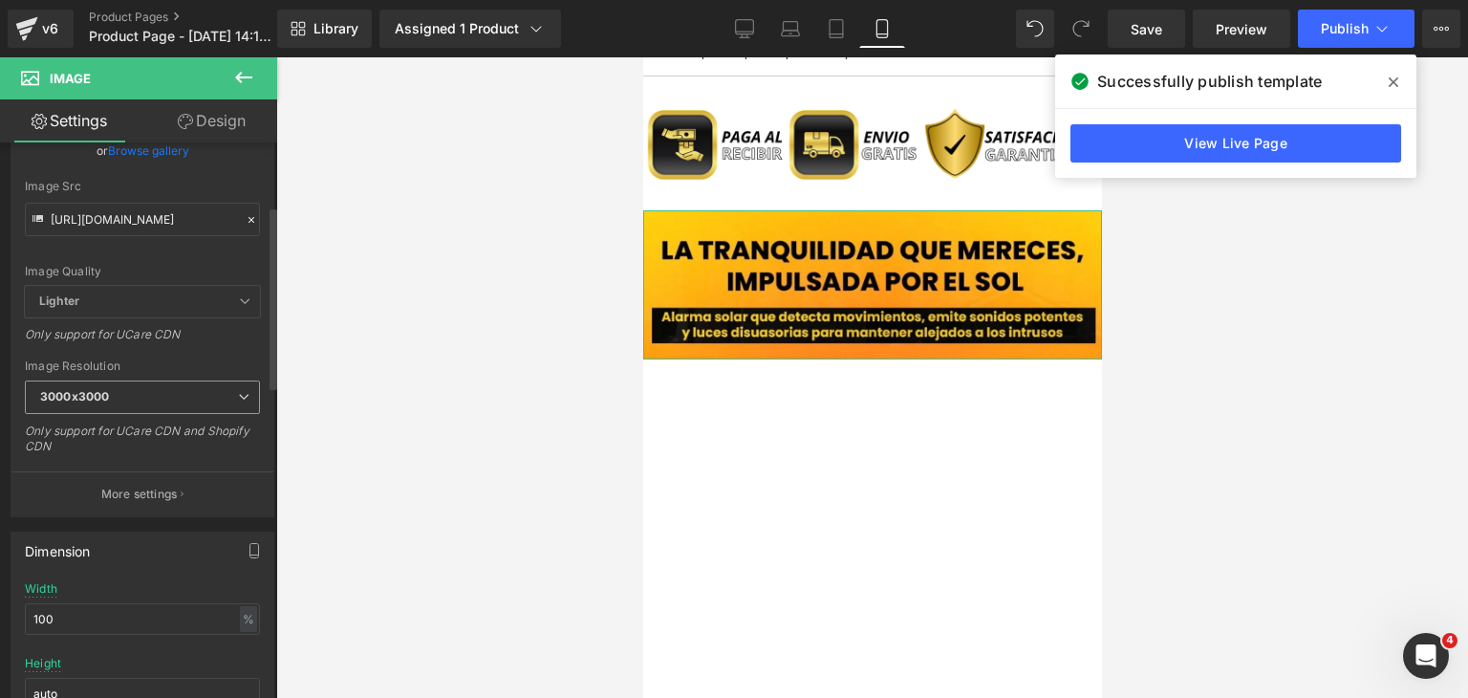
click at [170, 413] on div "3000x3000 100x100 240x240 480x480 576x576 640x640 768x768 800x800 960x960 1024x…" at bounding box center [142, 401] width 235 height 43
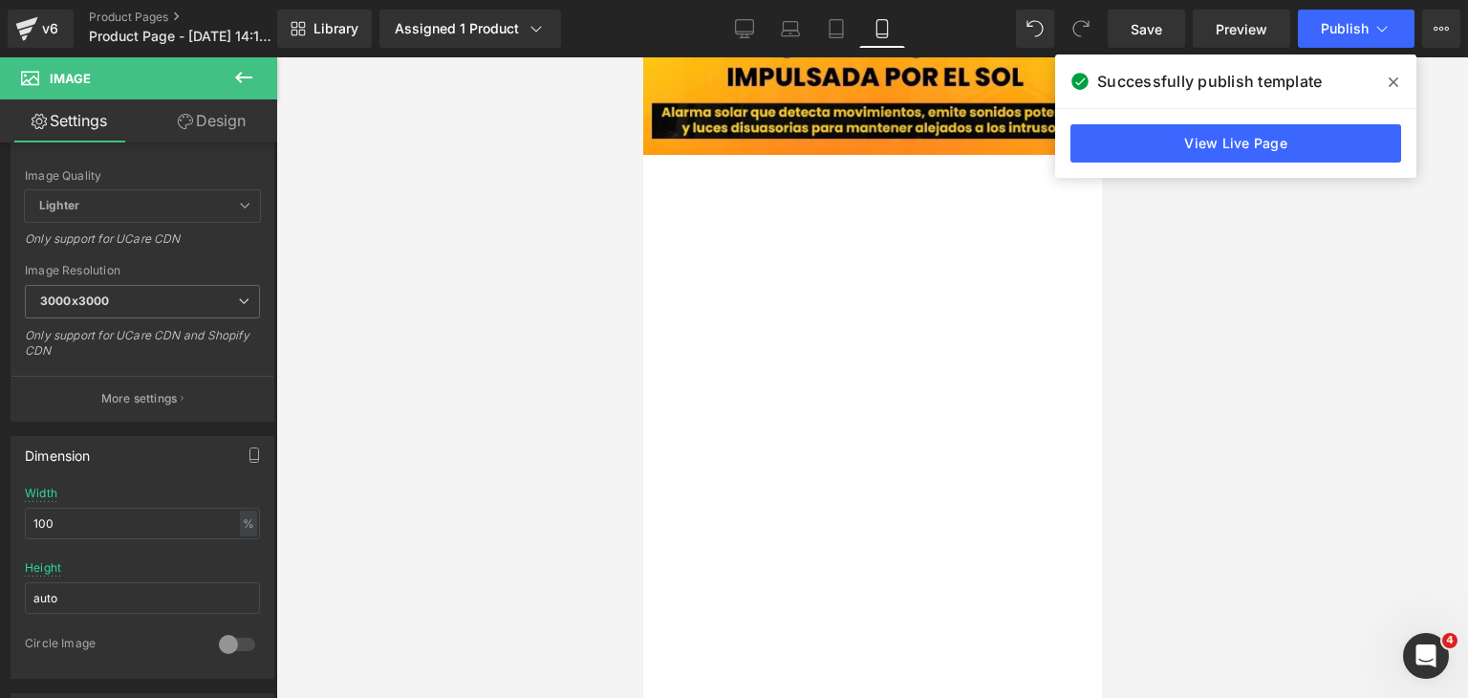
scroll to position [2103, 0]
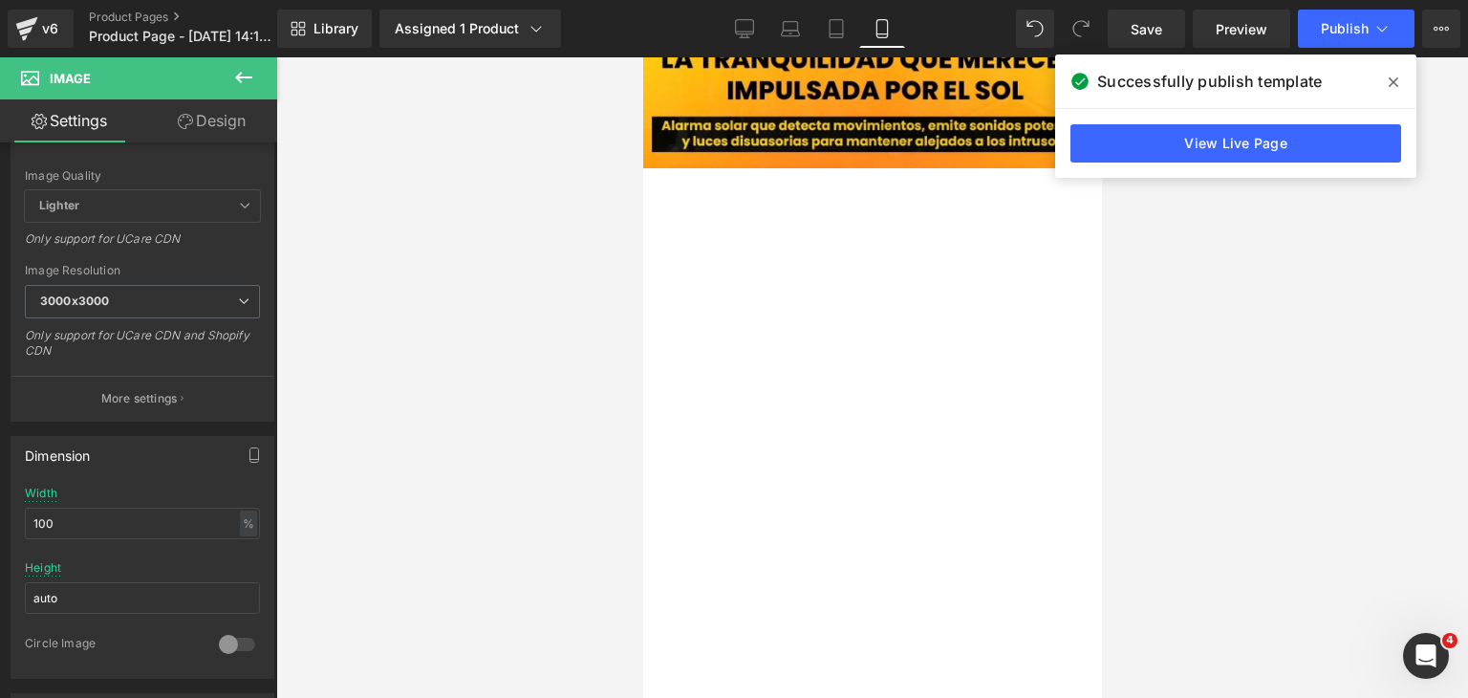
click at [1387, 85] on span at bounding box center [1393, 82] width 31 height 31
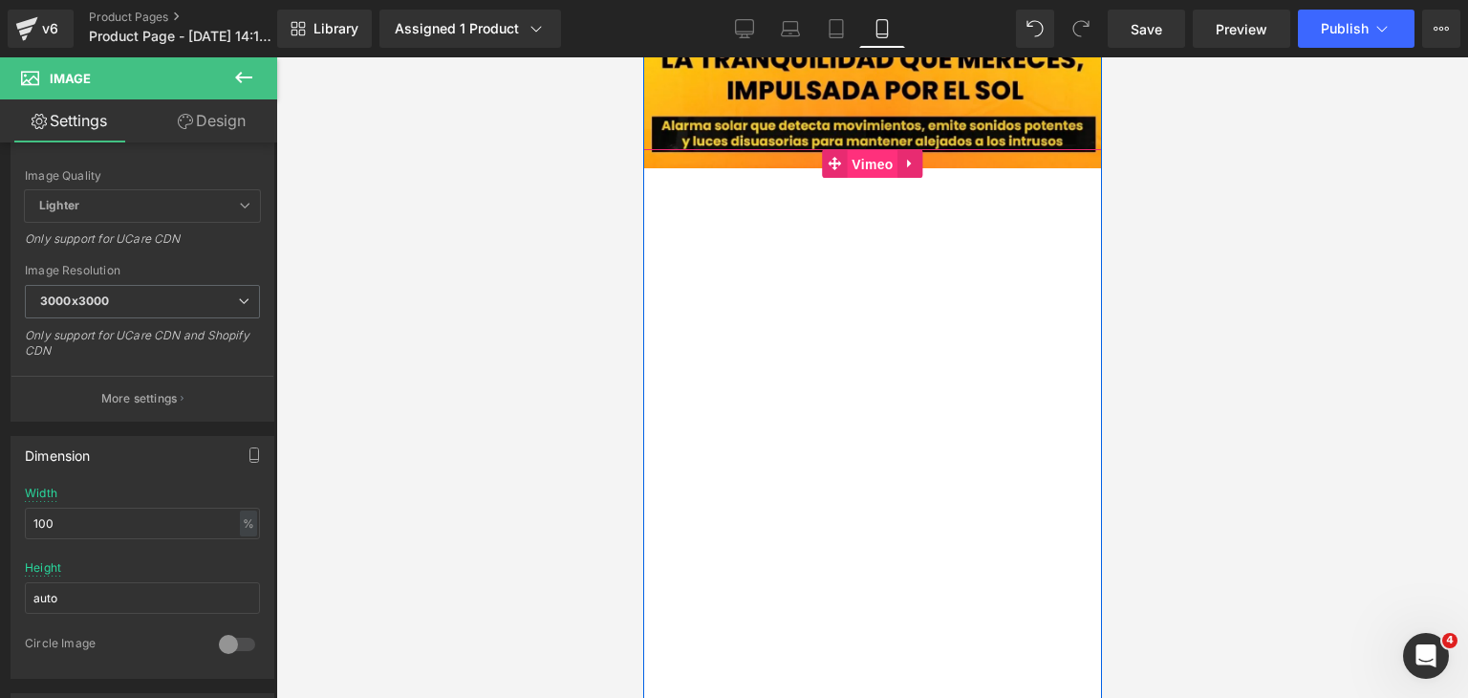
click at [855, 169] on span "Vimeo" at bounding box center [871, 164] width 51 height 29
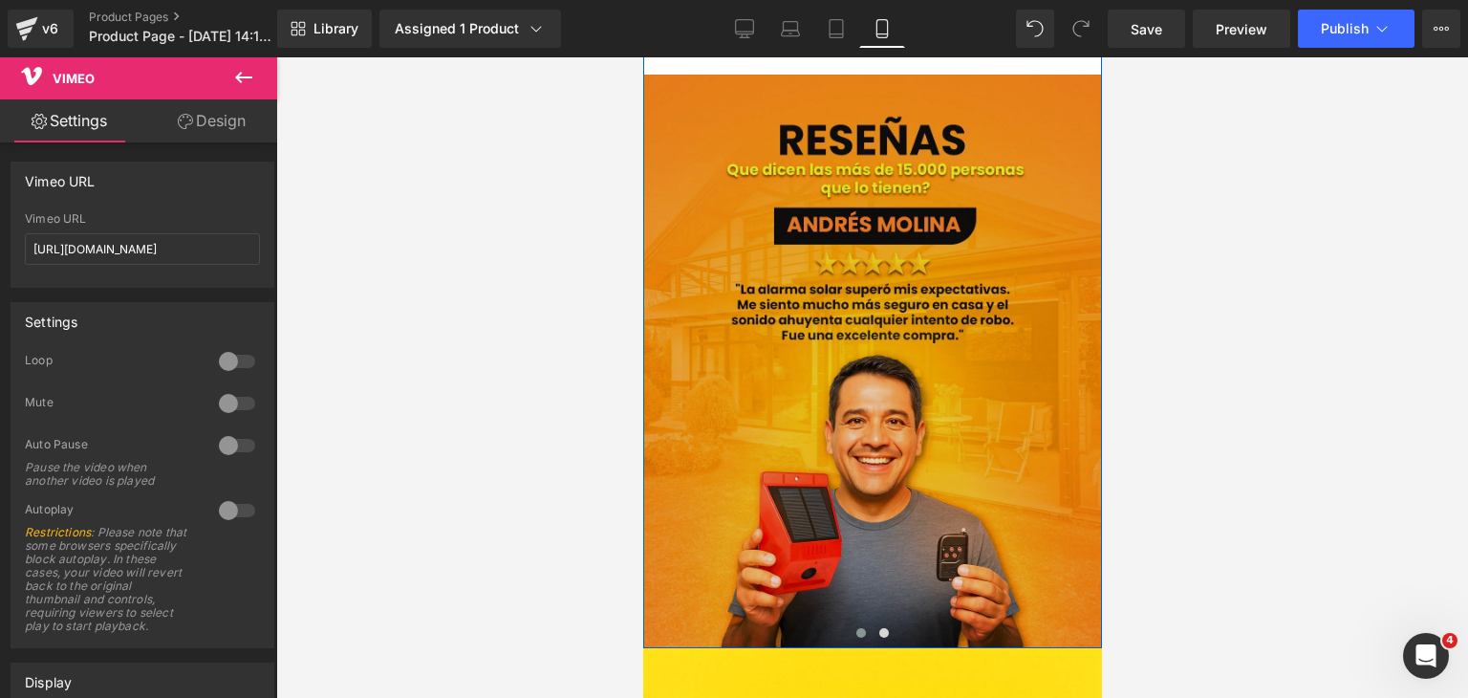
scroll to position [3058, 0]
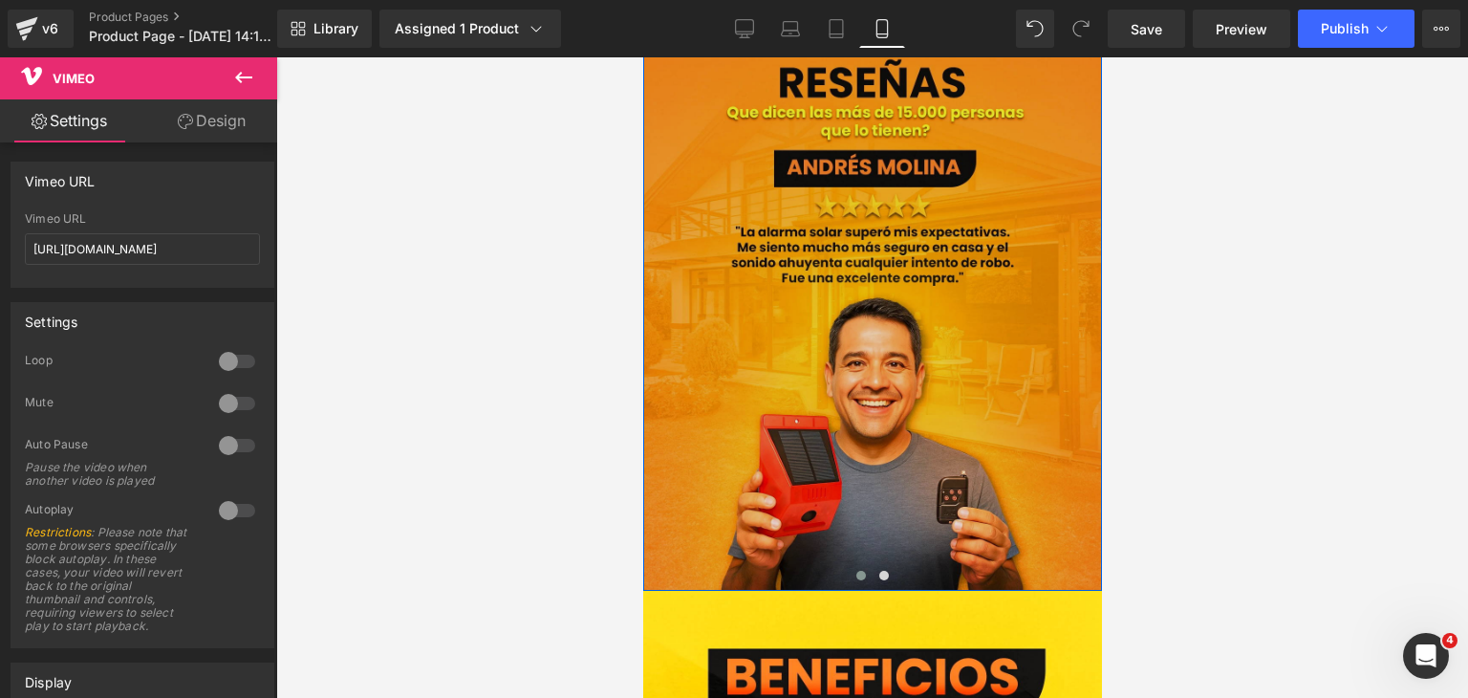
click at [885, 284] on img at bounding box center [871, 303] width 459 height 573
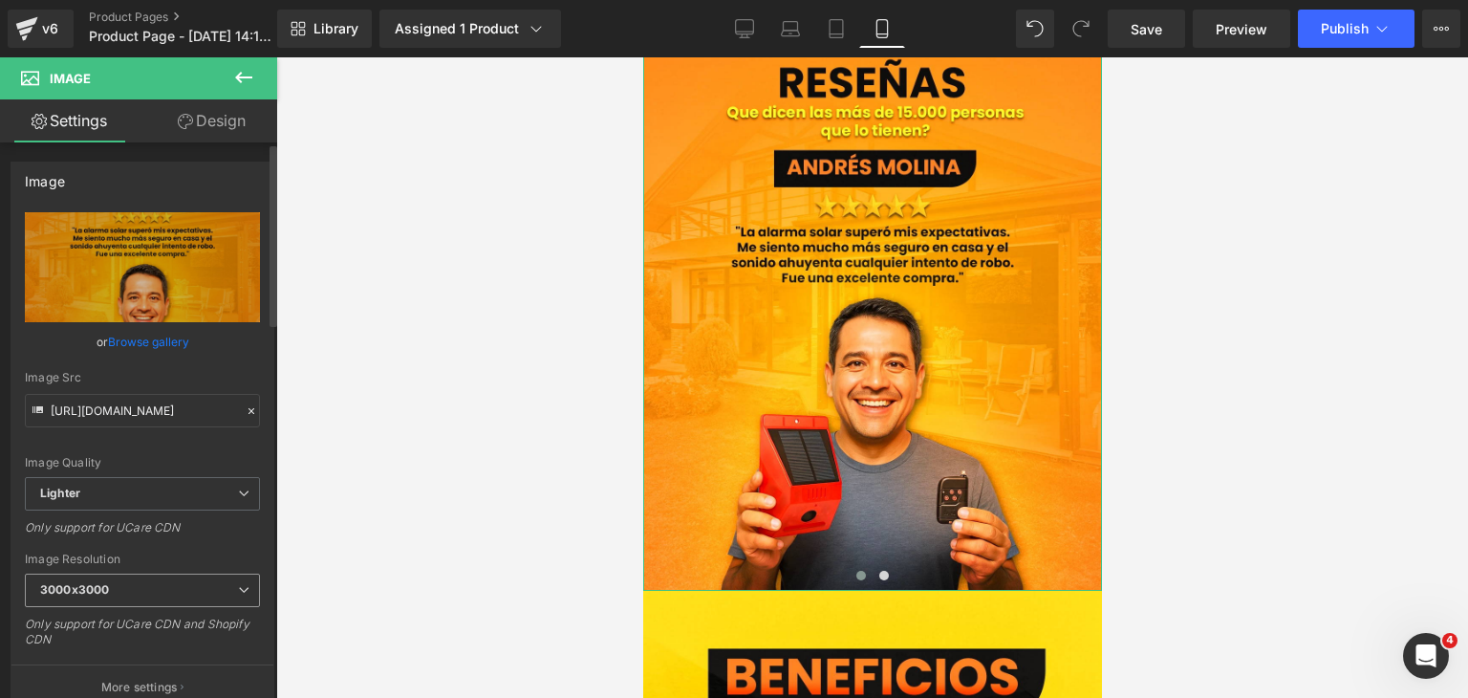
click at [141, 583] on span "3000x3000" at bounding box center [142, 589] width 235 height 33
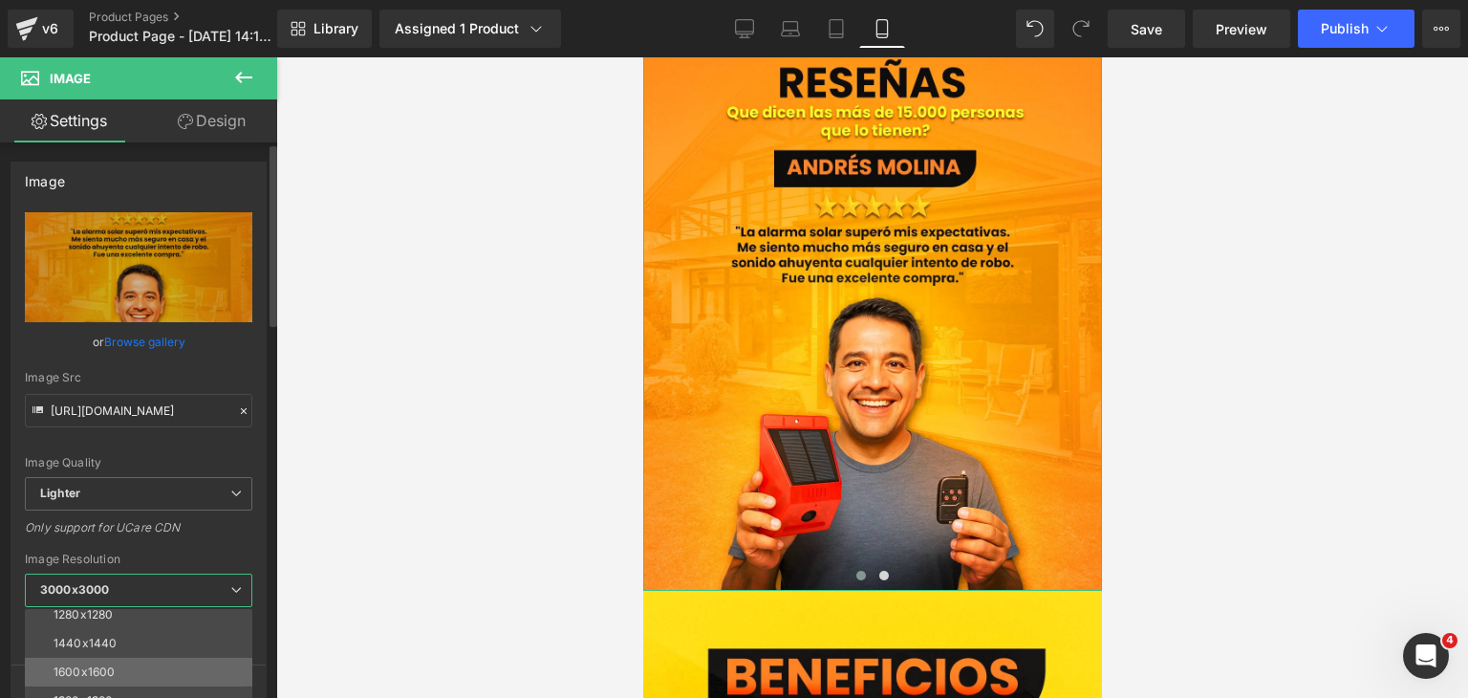
scroll to position [273, 0]
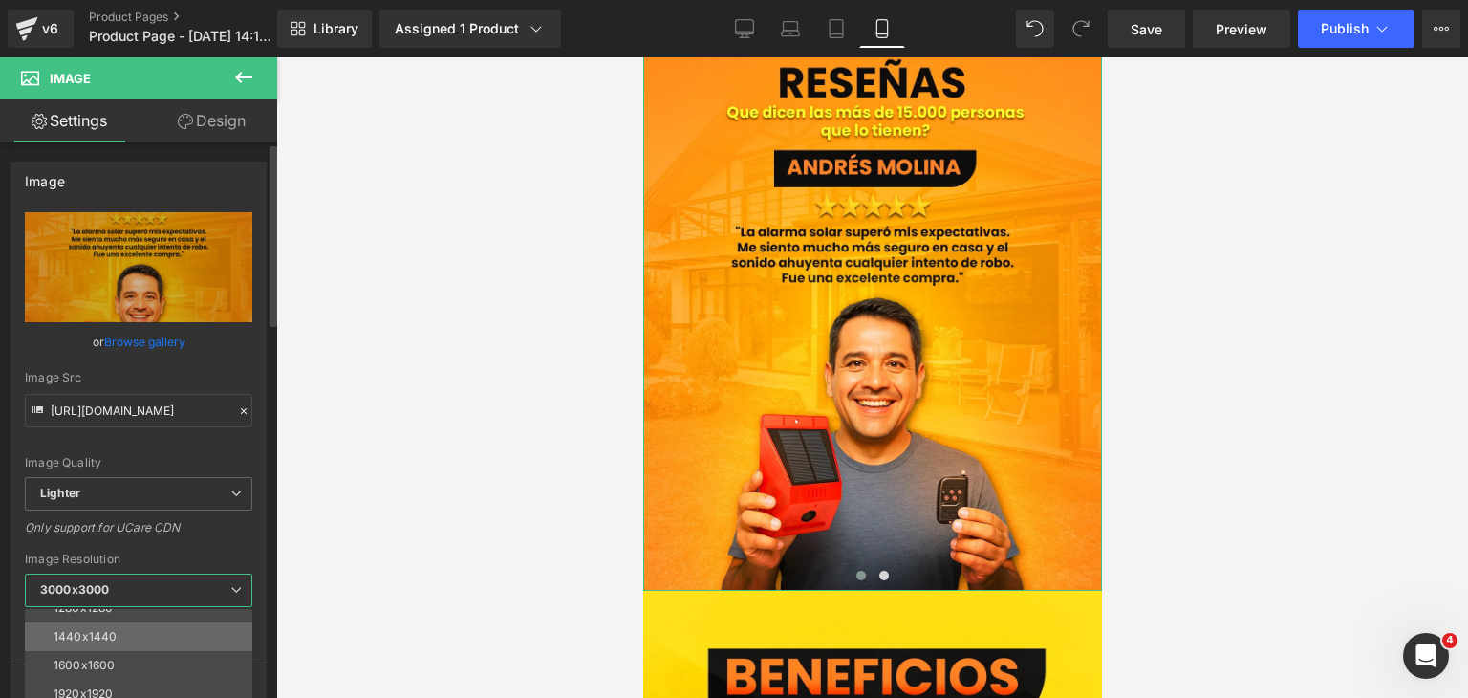
click at [126, 643] on li "1440x1440" at bounding box center [143, 636] width 236 height 29
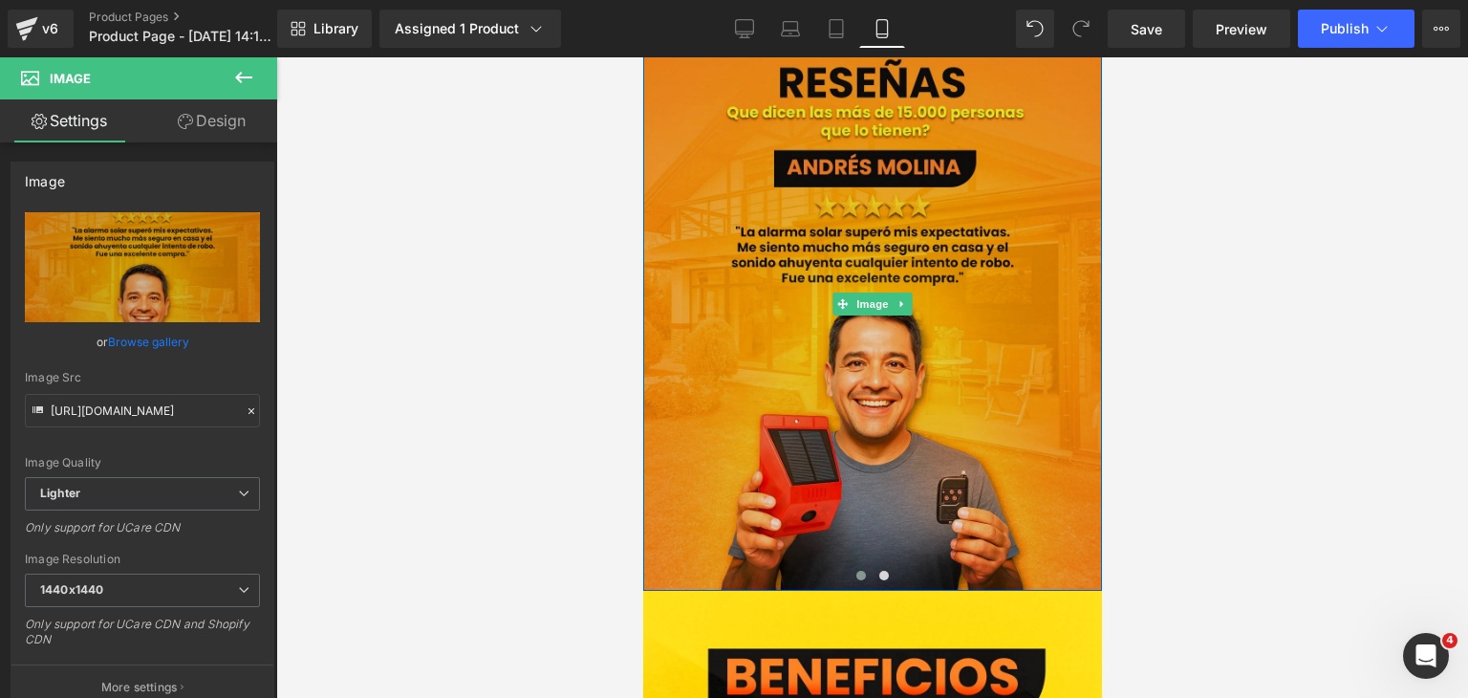
type input "[URL][DOMAIN_NAME]"
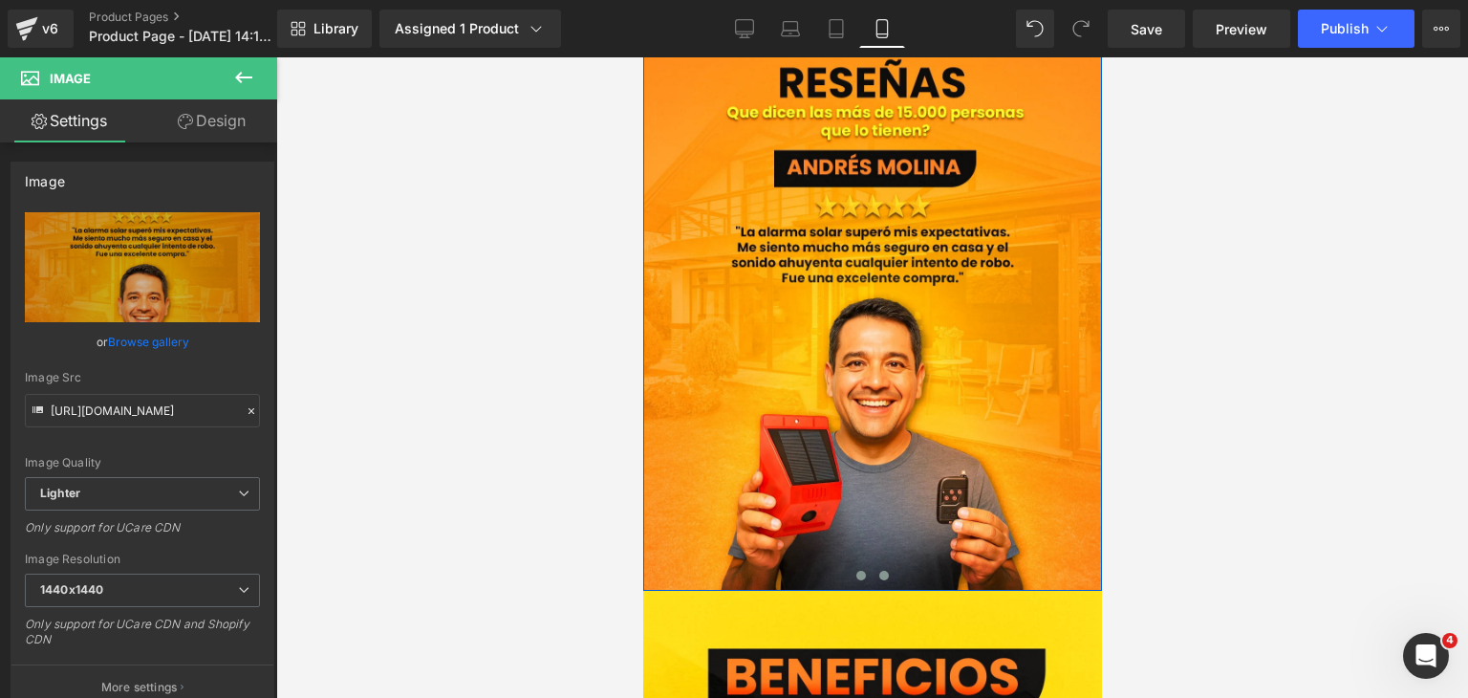
click at [876, 581] on button at bounding box center [883, 575] width 23 height 19
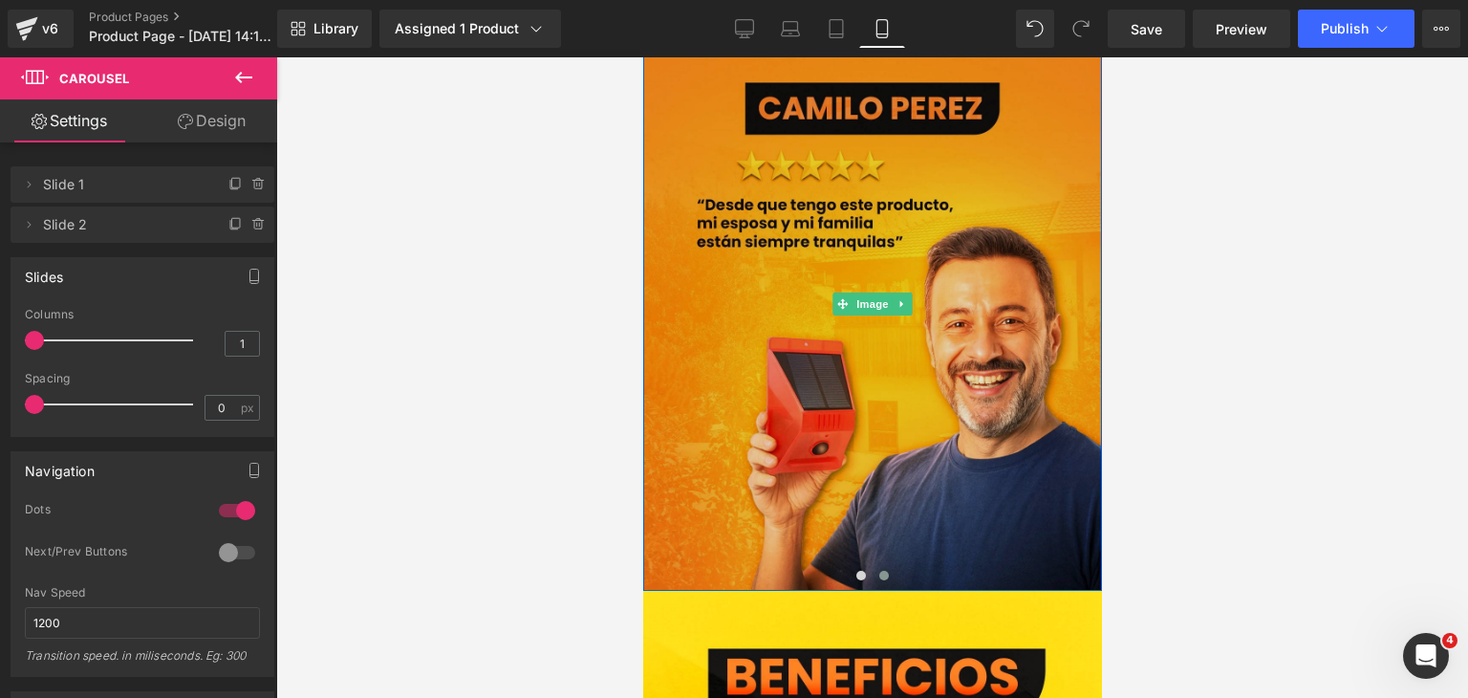
click at [879, 271] on img at bounding box center [871, 303] width 459 height 573
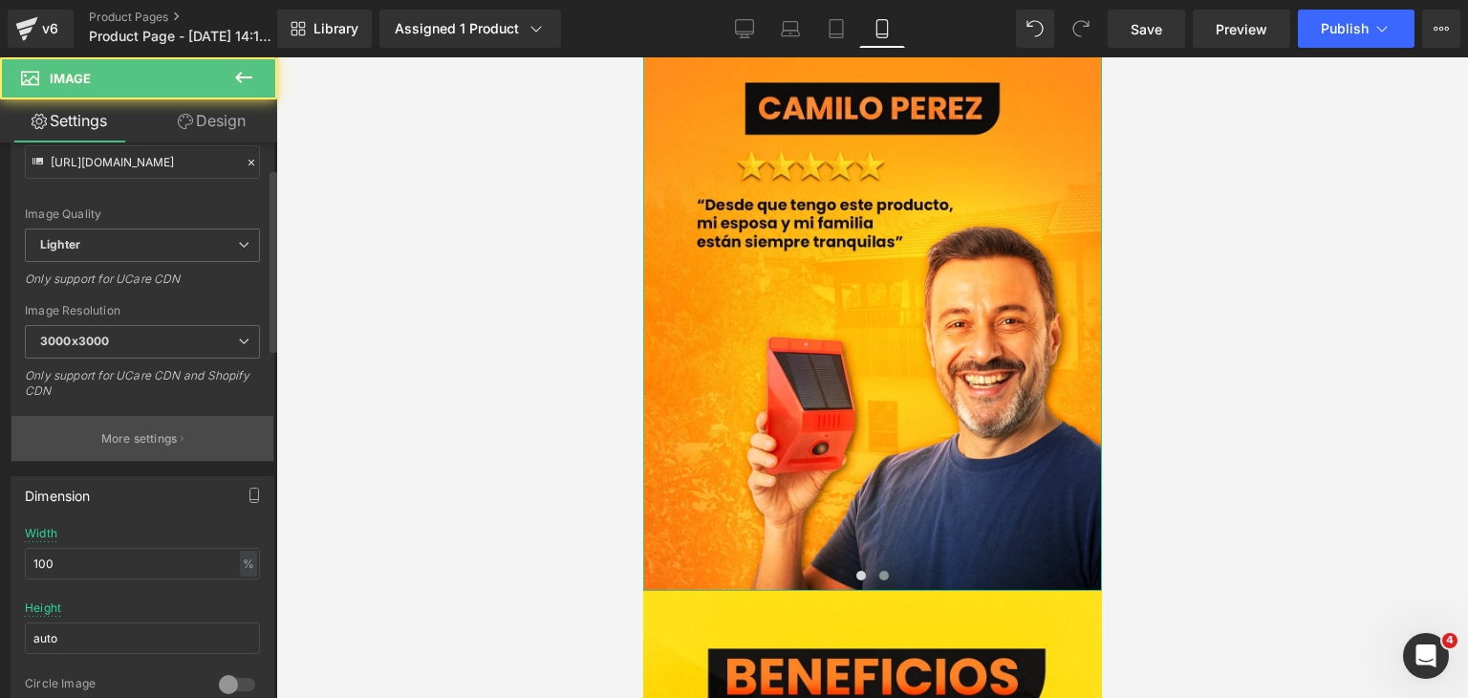
scroll to position [287, 0]
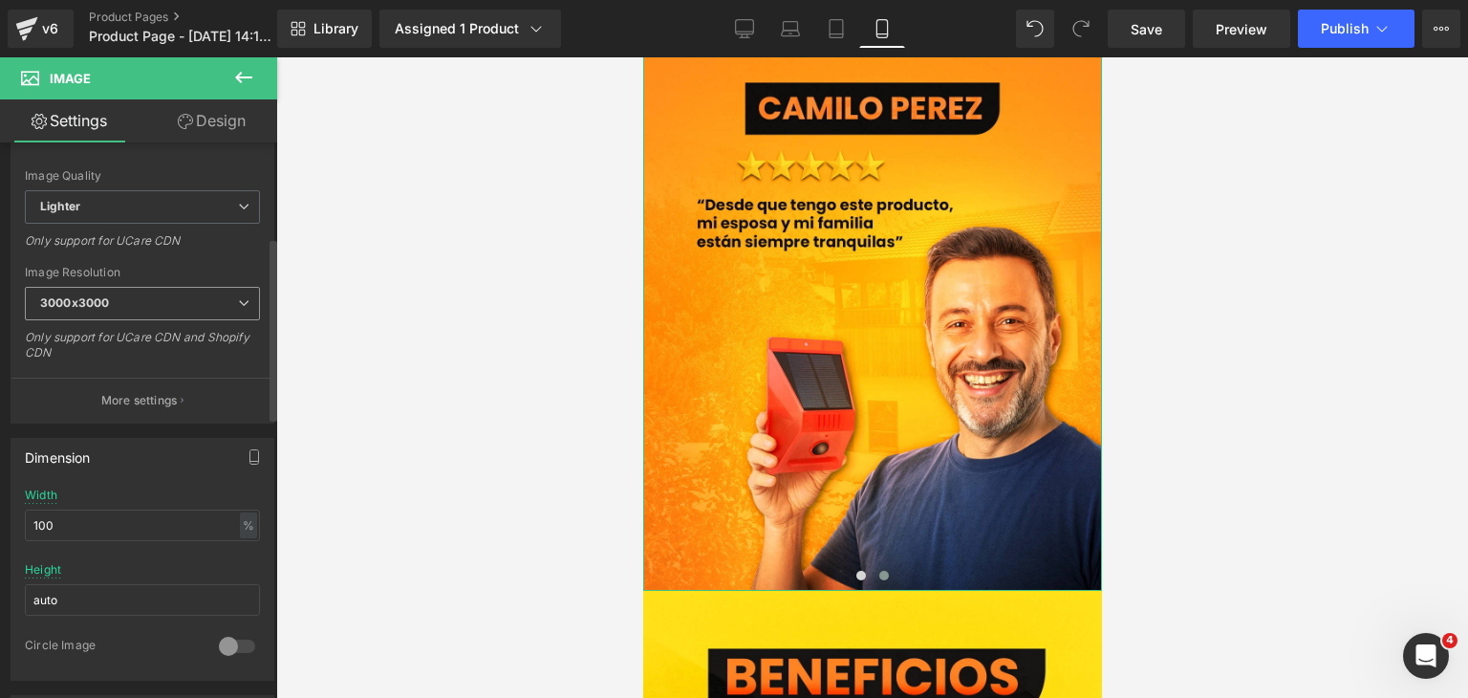
click at [140, 299] on span "3000x3000" at bounding box center [142, 303] width 235 height 33
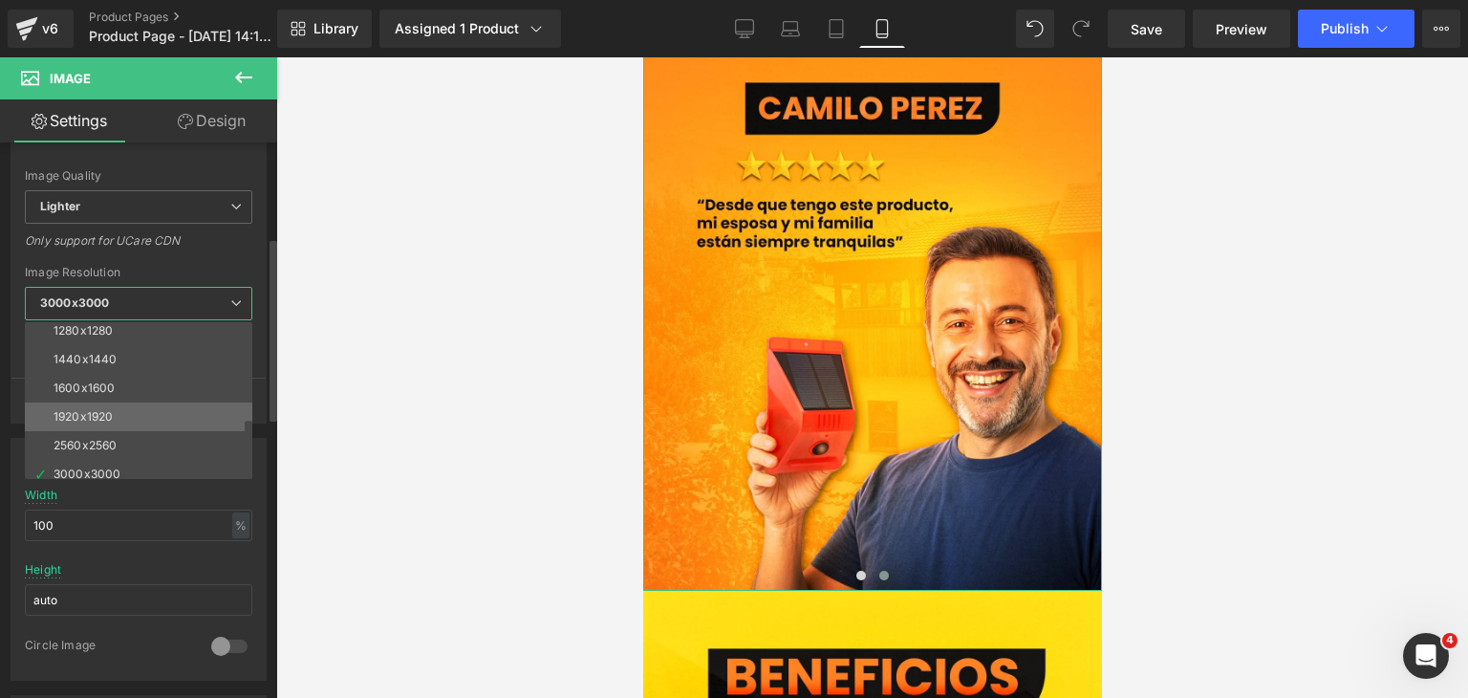
scroll to position [273, 0]
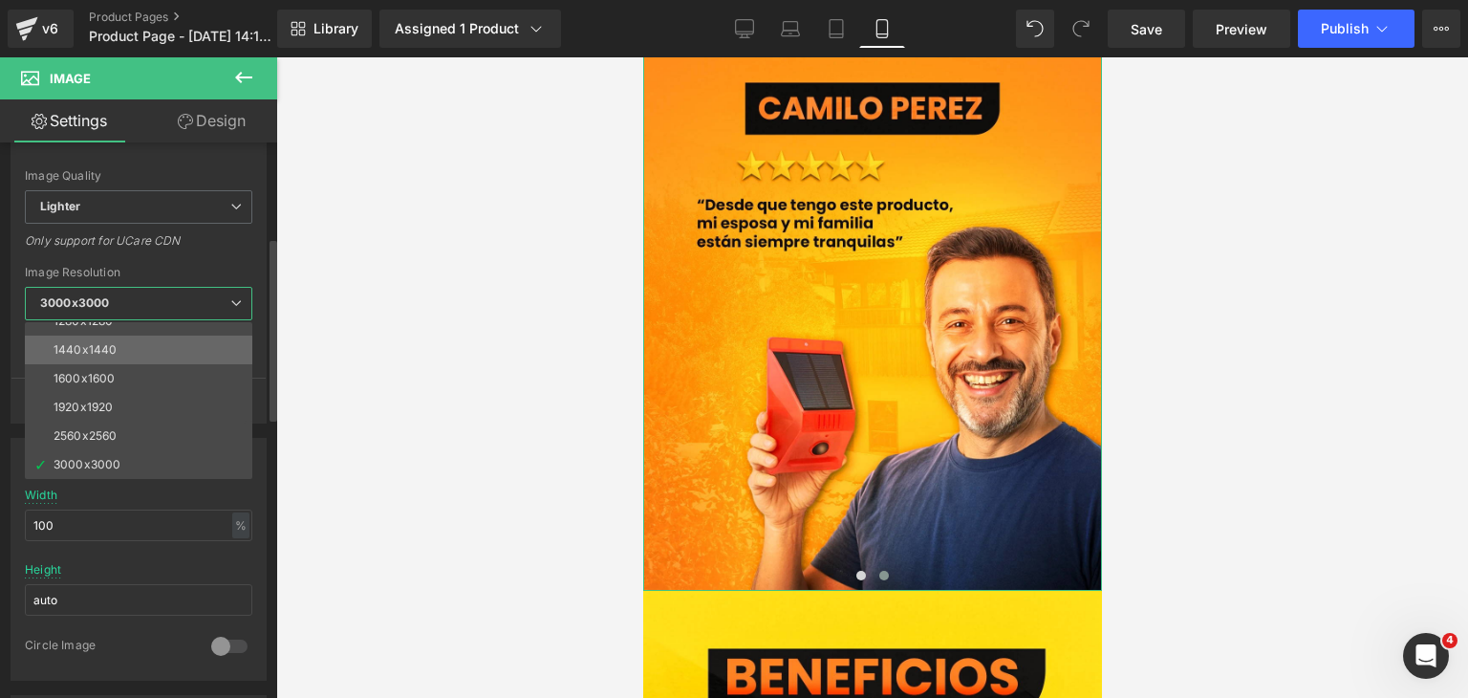
click at [125, 356] on li "1440x1440" at bounding box center [143, 349] width 236 height 29
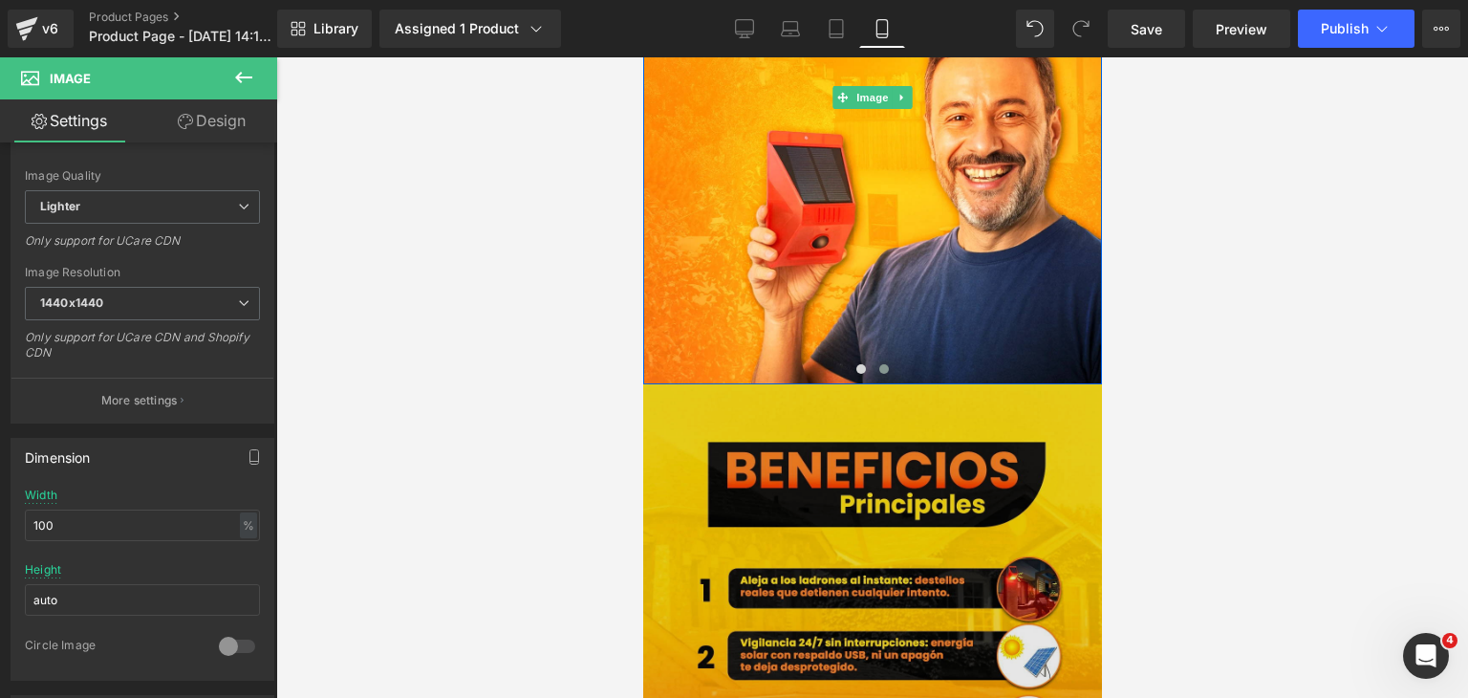
scroll to position [3441, 0]
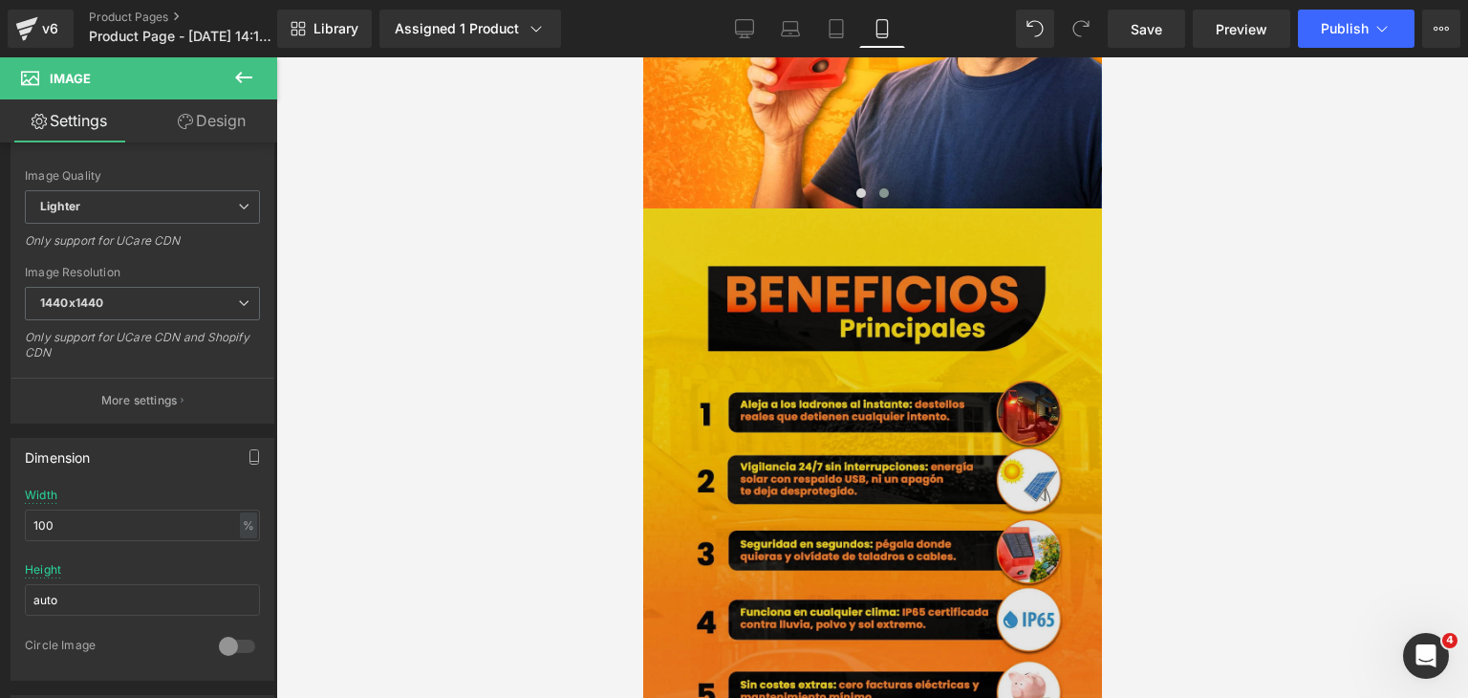
type input "[URL][DOMAIN_NAME]"
click at [849, 429] on img at bounding box center [871, 494] width 459 height 573
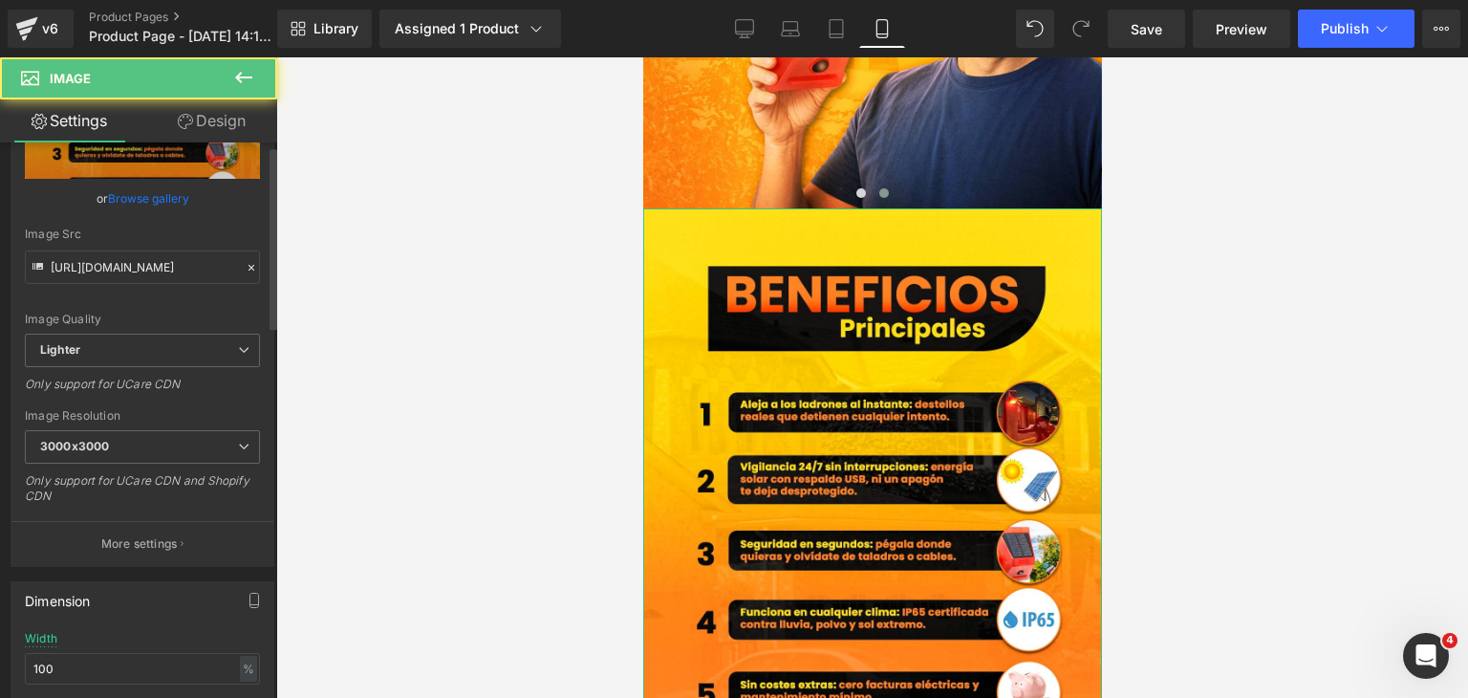
scroll to position [191, 0]
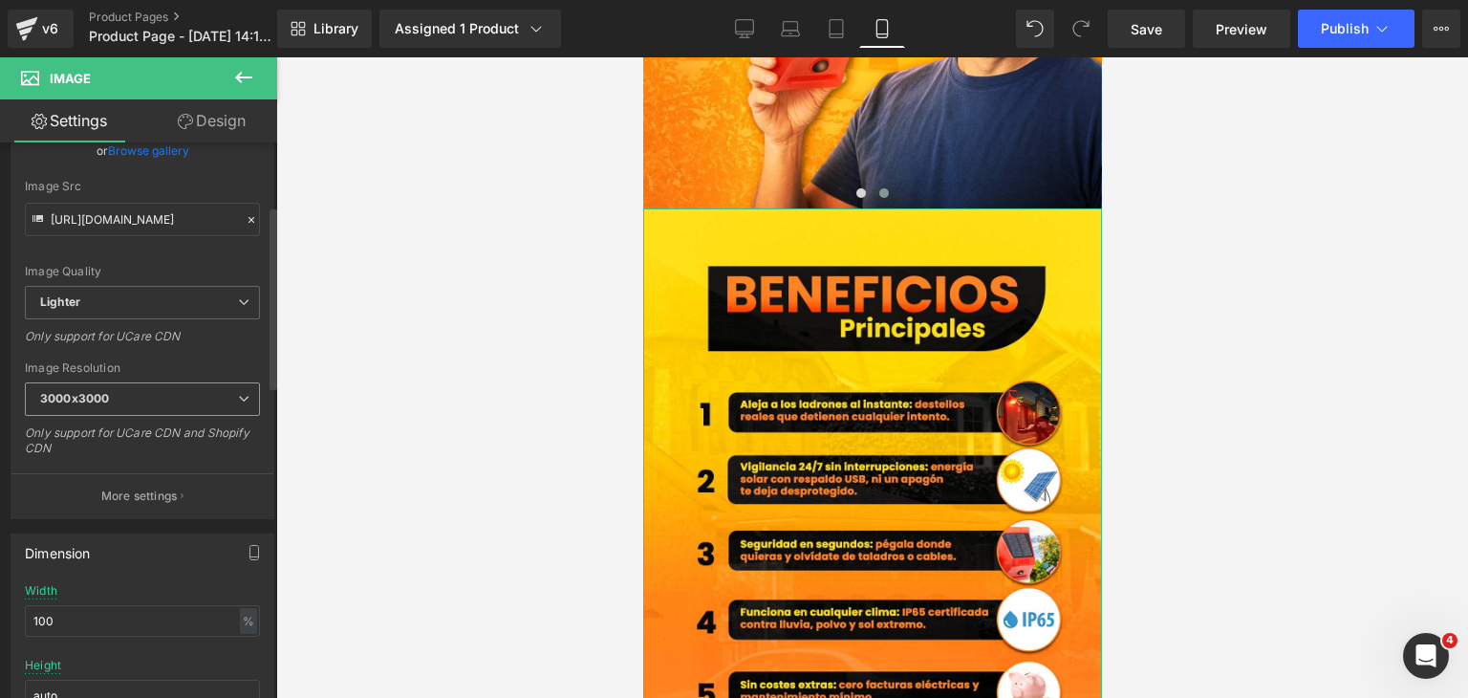
click at [149, 410] on span "3000x3000" at bounding box center [142, 398] width 235 height 33
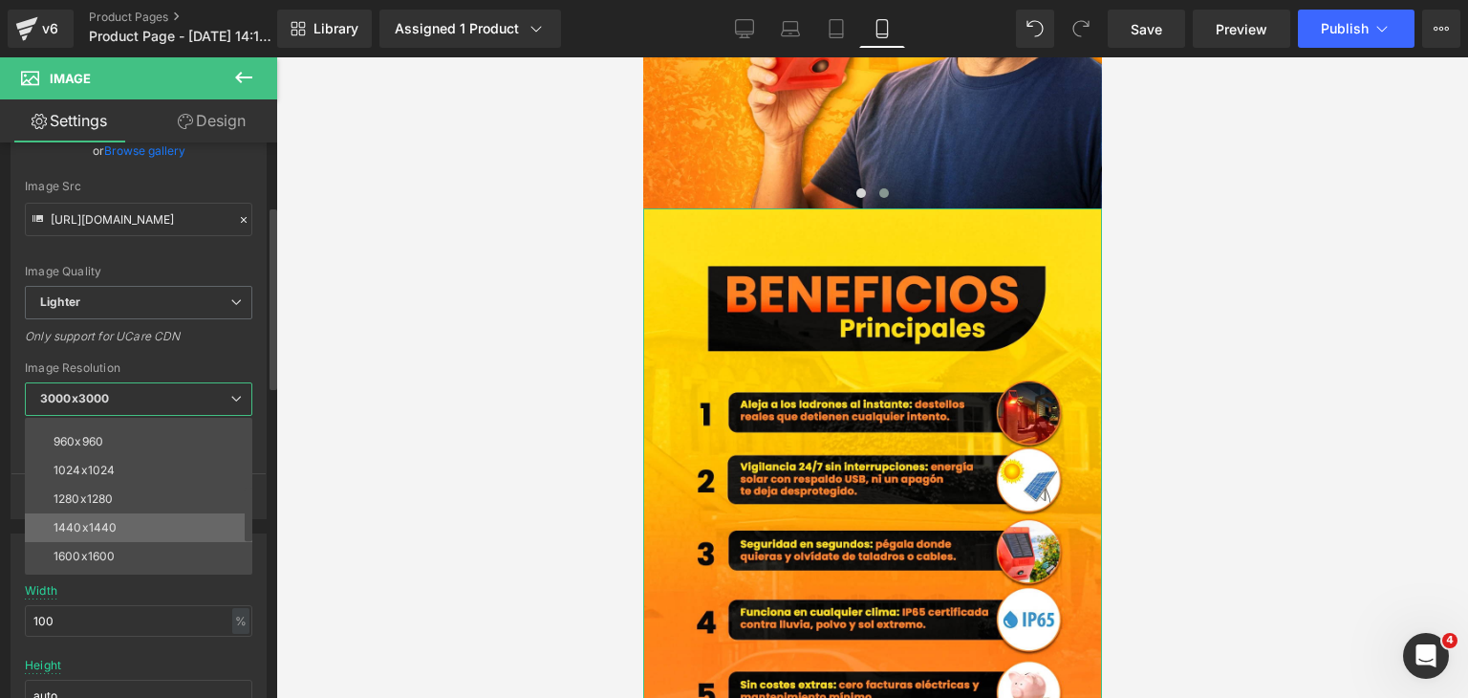
click at [104, 521] on div "1440x1440" at bounding box center [85, 527] width 63 height 13
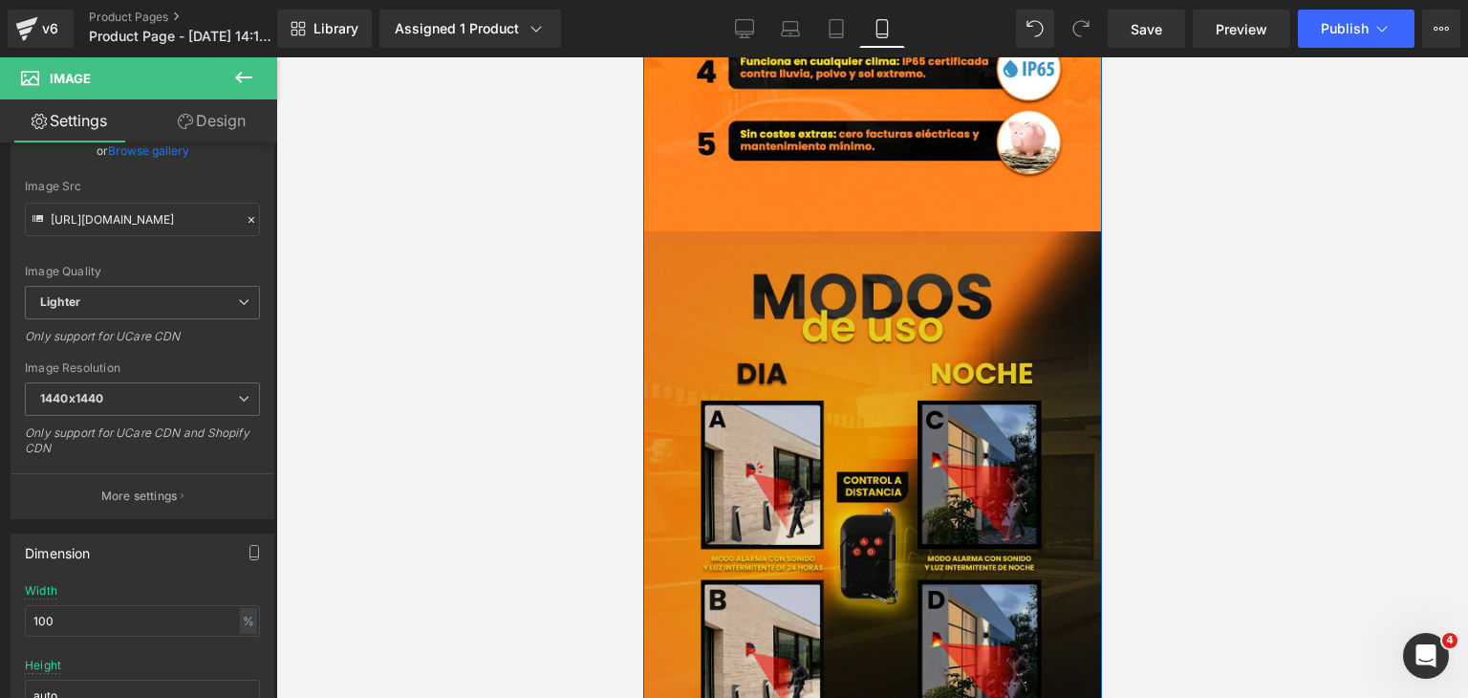
scroll to position [4110, 0]
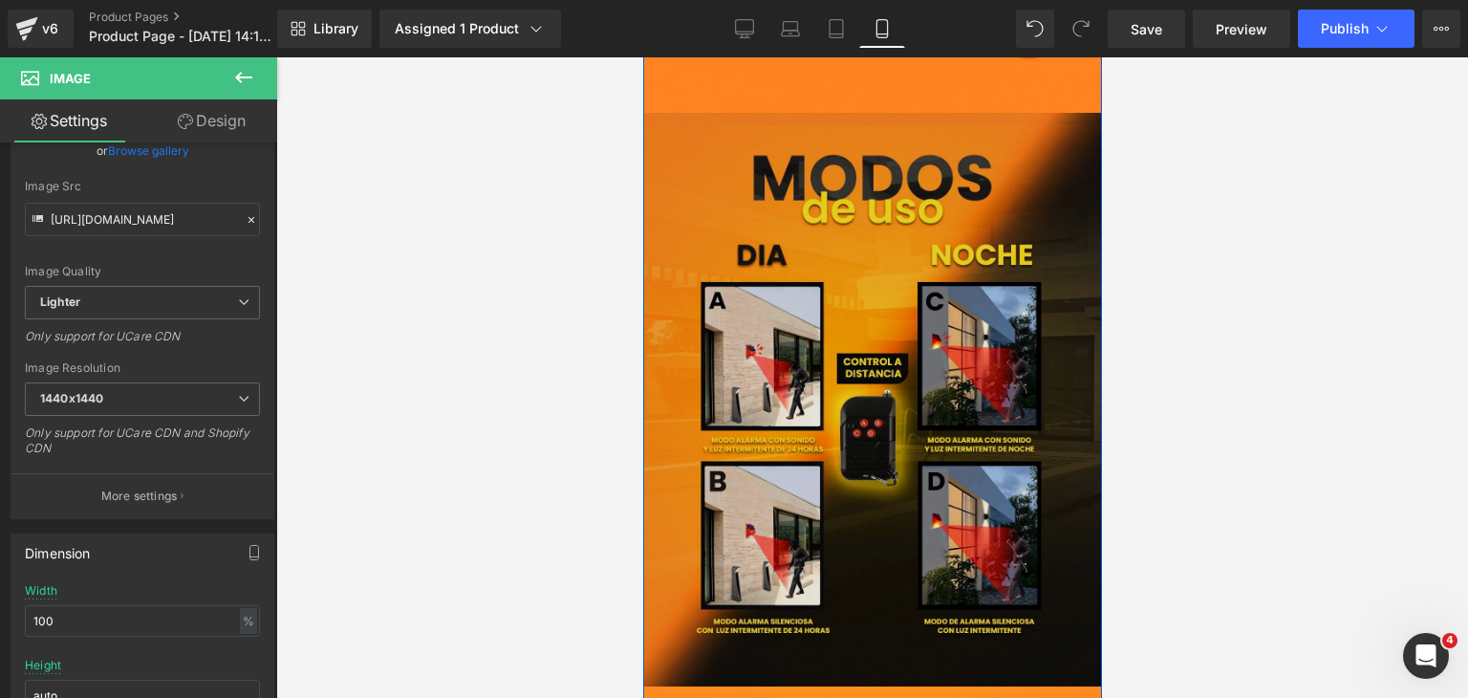
click at [892, 460] on img at bounding box center [871, 399] width 459 height 573
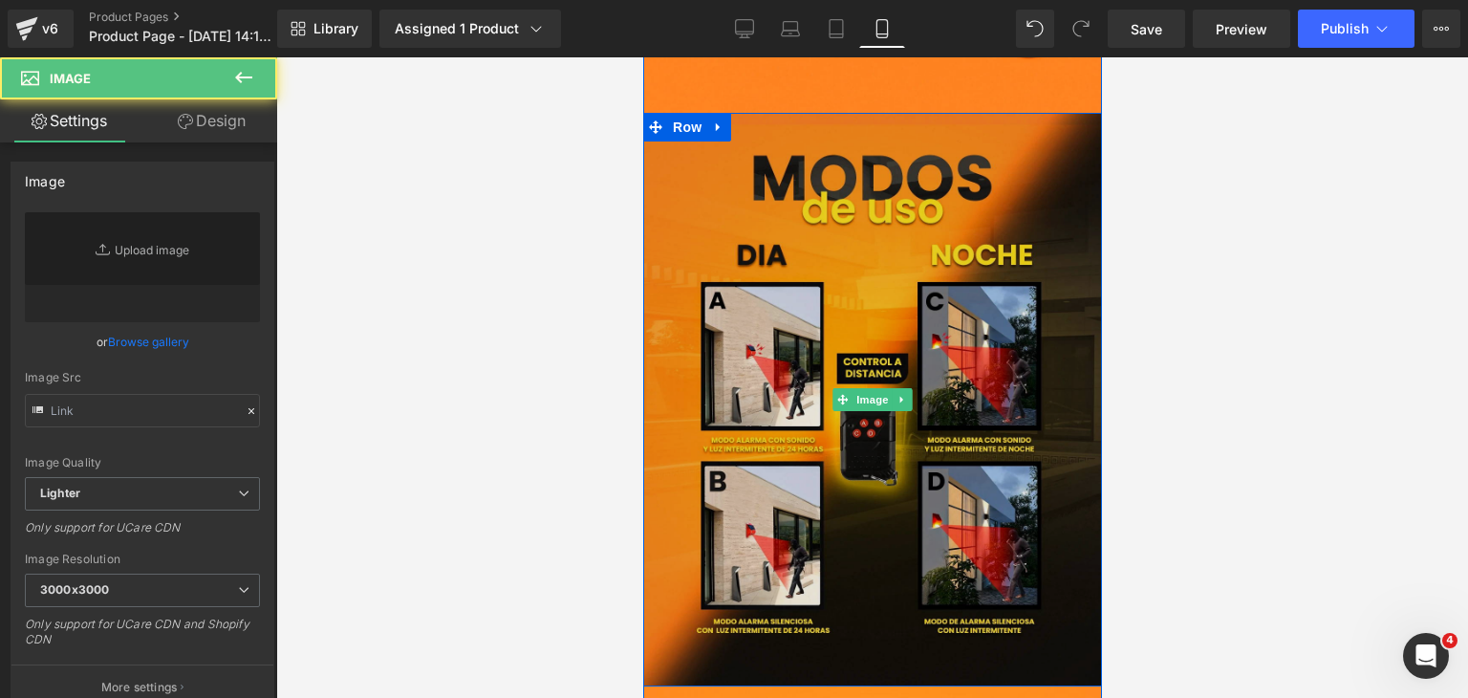
type input "[URL][DOMAIN_NAME]"
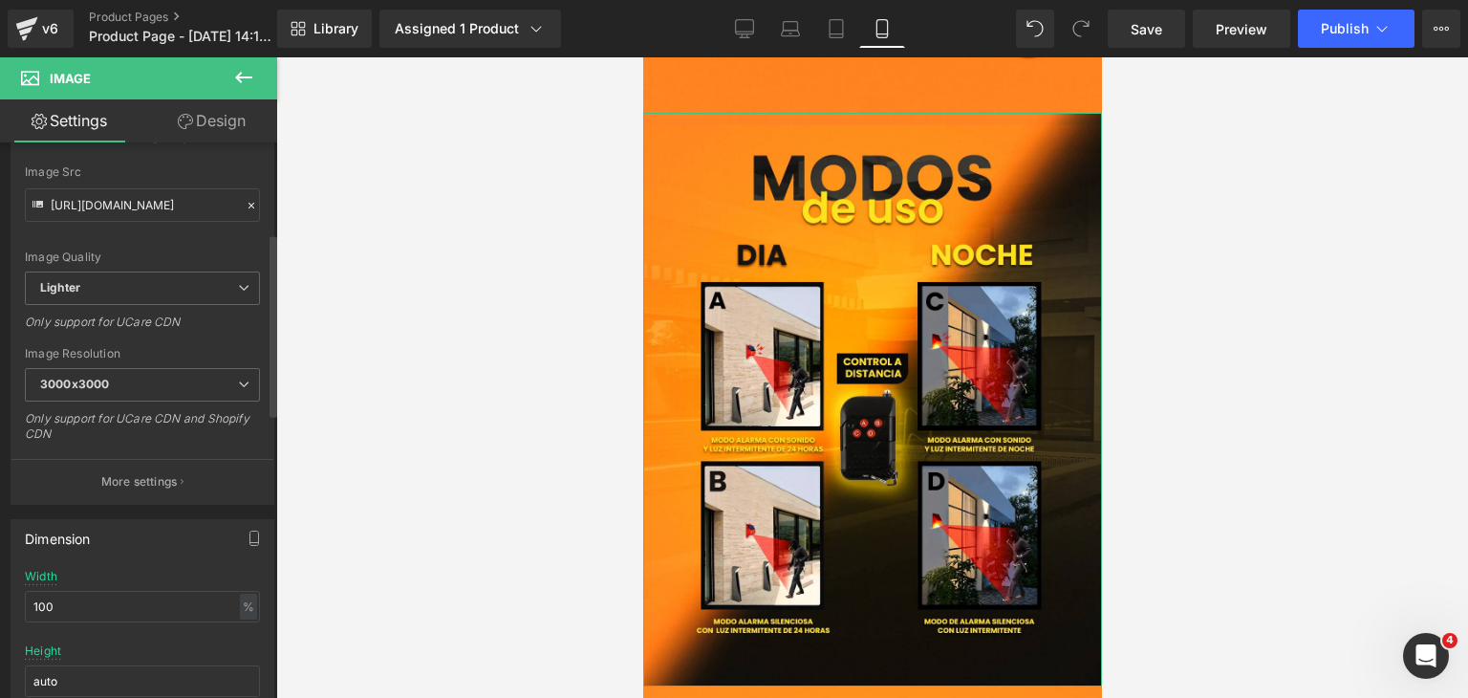
scroll to position [287, 0]
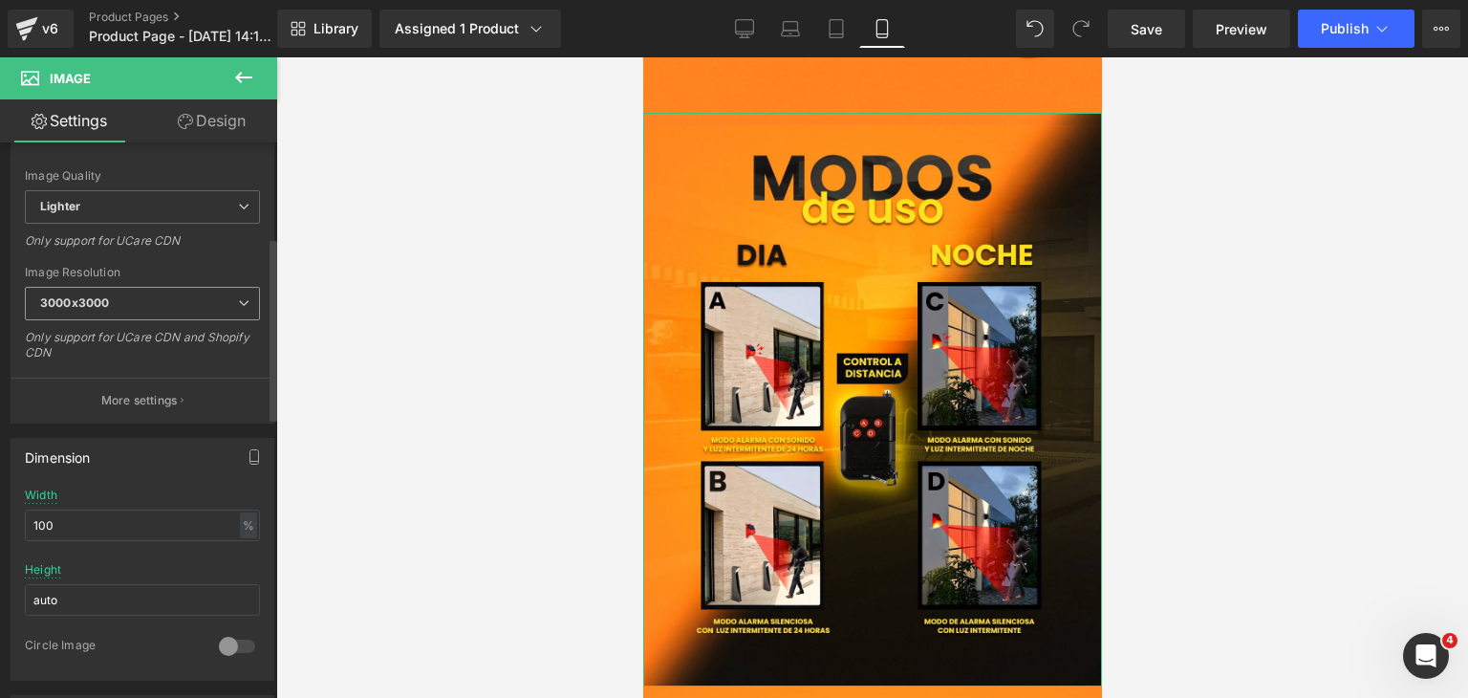
click at [158, 289] on span "3000x3000" at bounding box center [142, 303] width 235 height 33
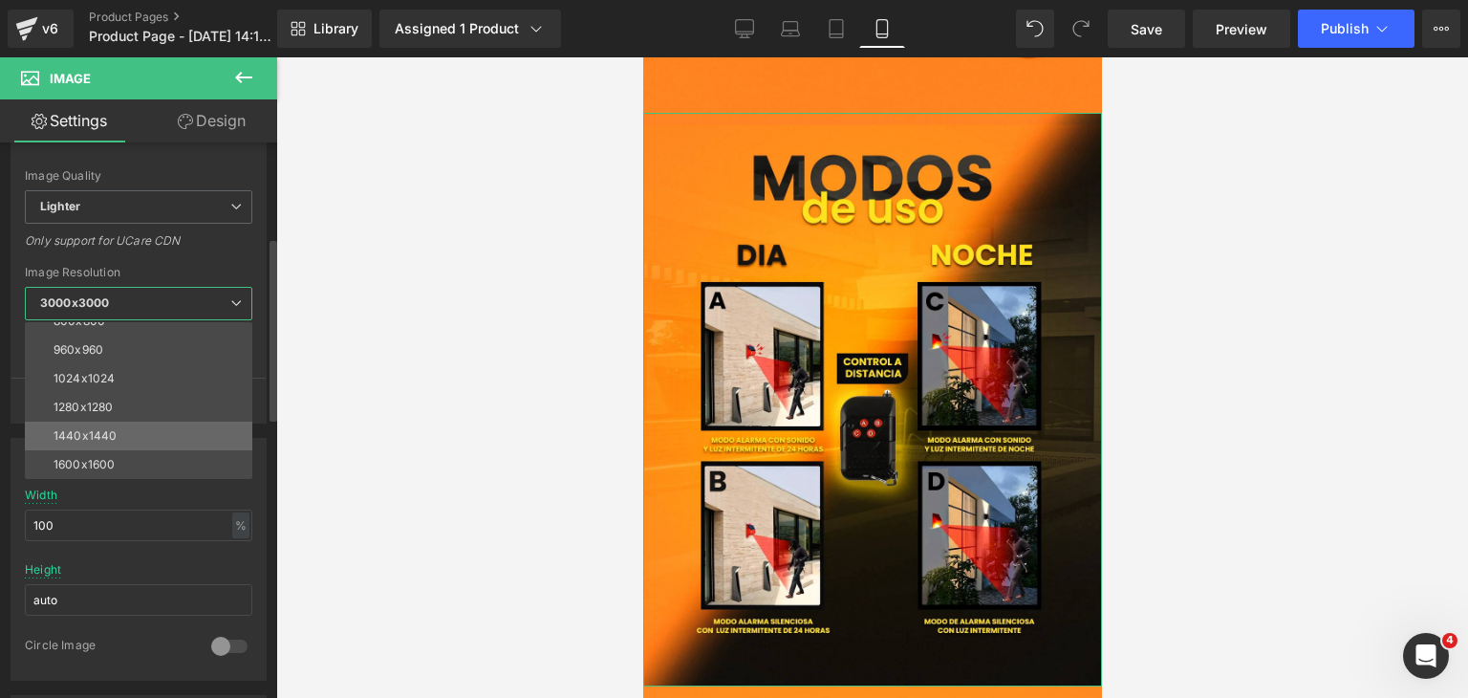
scroll to position [191, 0]
click at [123, 428] on li "1440x1440" at bounding box center [143, 432] width 236 height 29
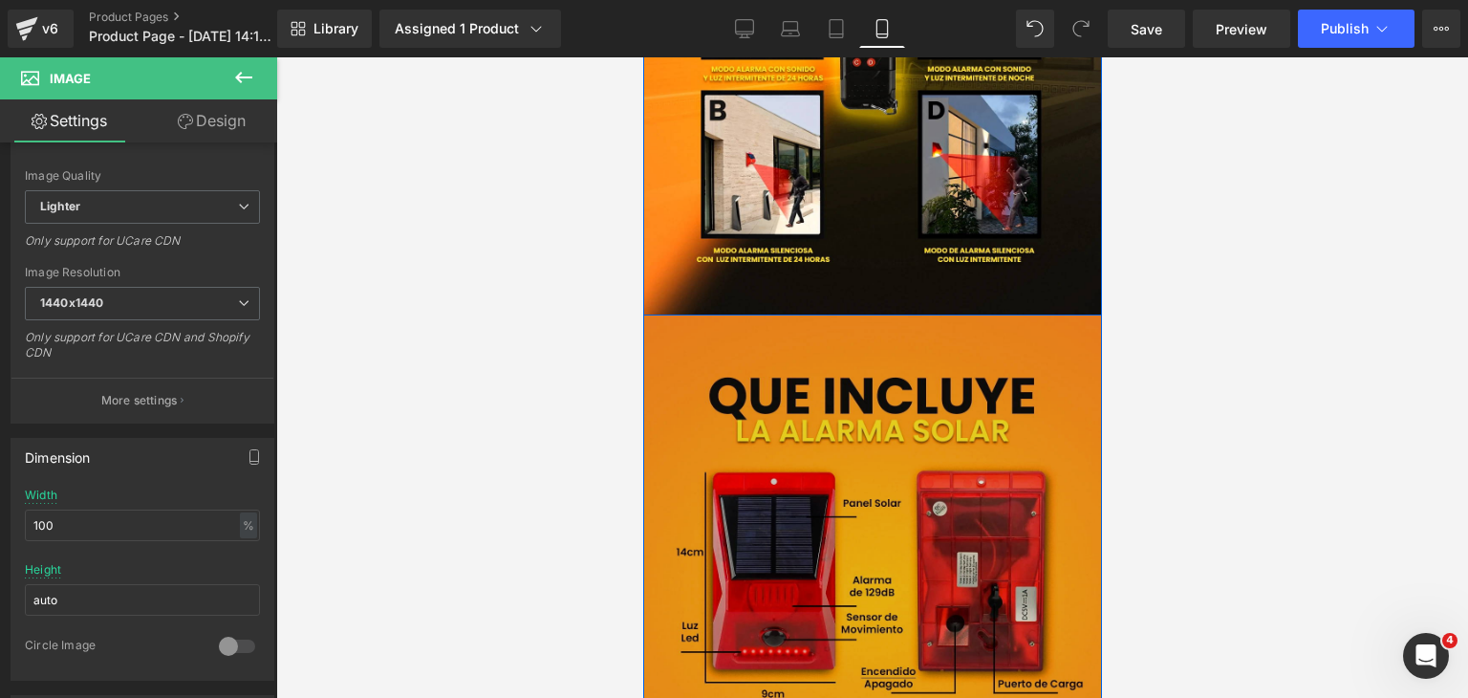
scroll to position [4492, 0]
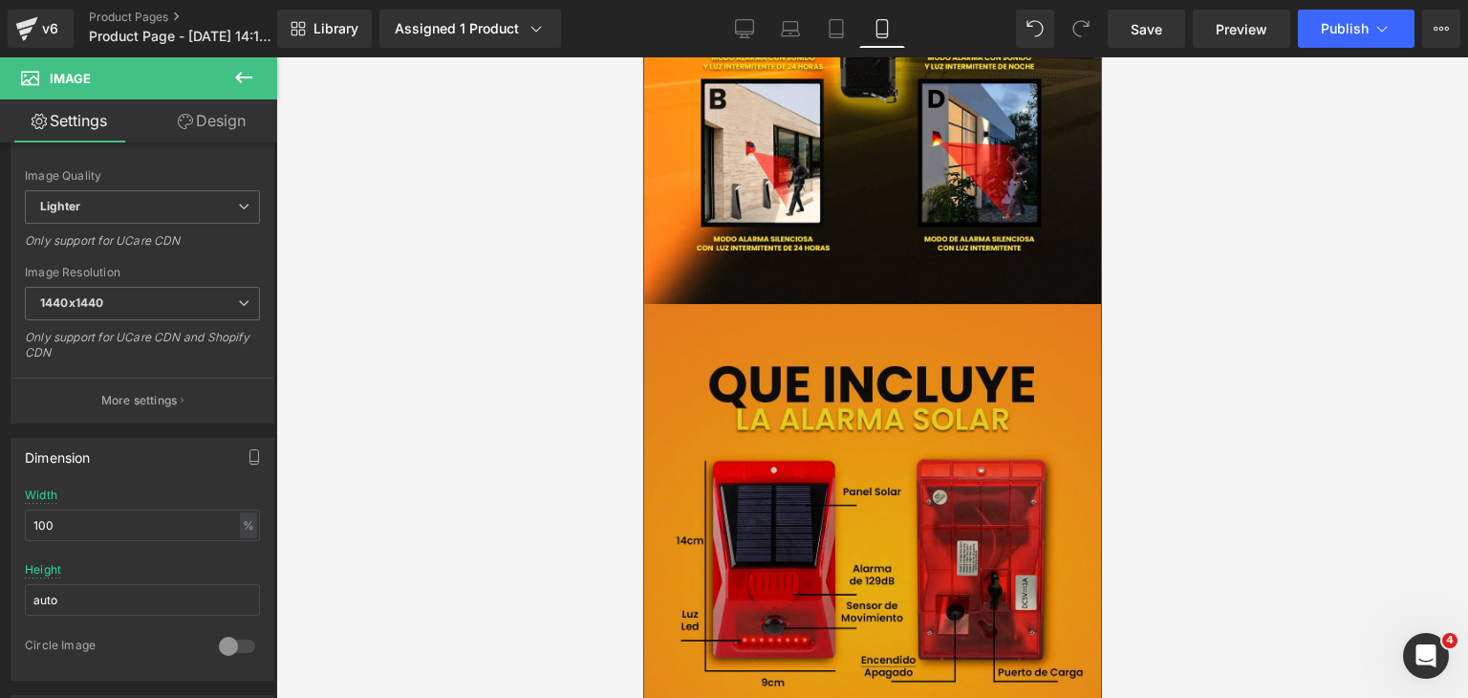
click at [888, 495] on img at bounding box center [871, 590] width 459 height 573
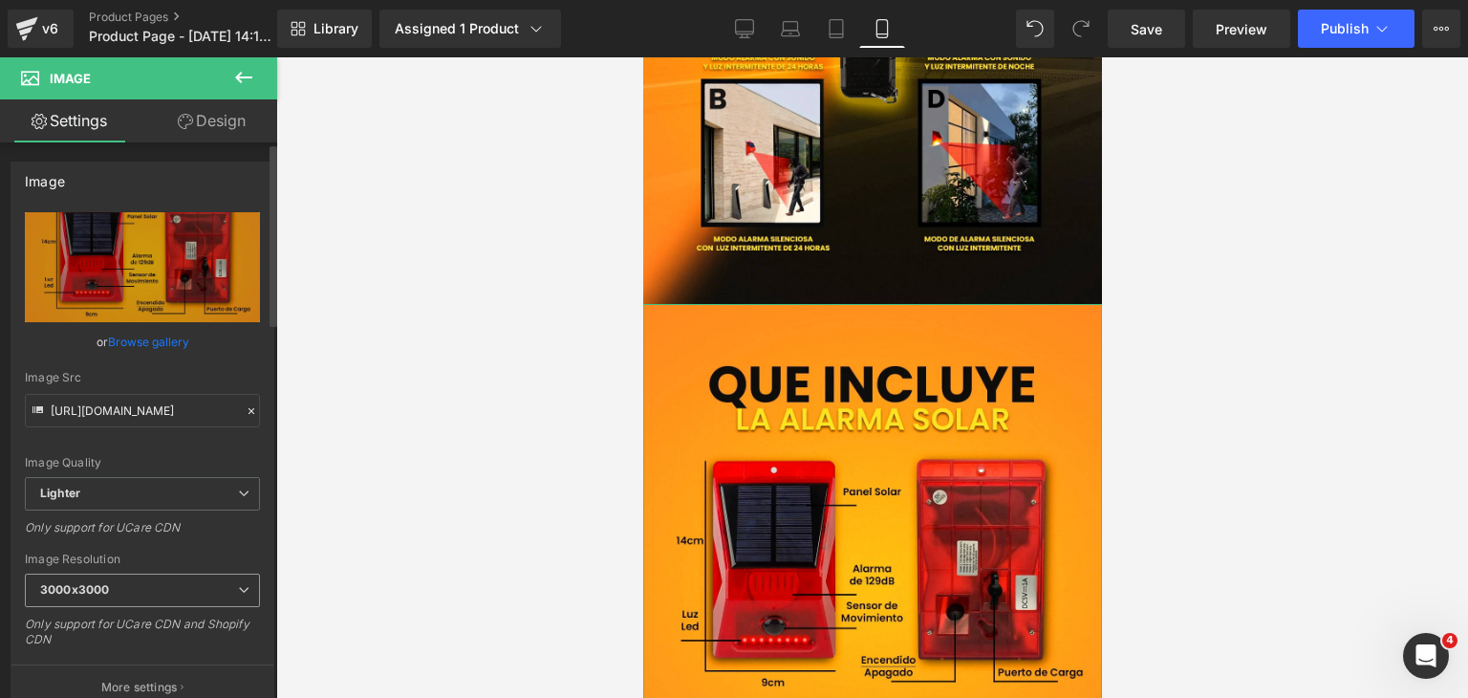
click at [149, 575] on span "3000x3000" at bounding box center [142, 589] width 235 height 33
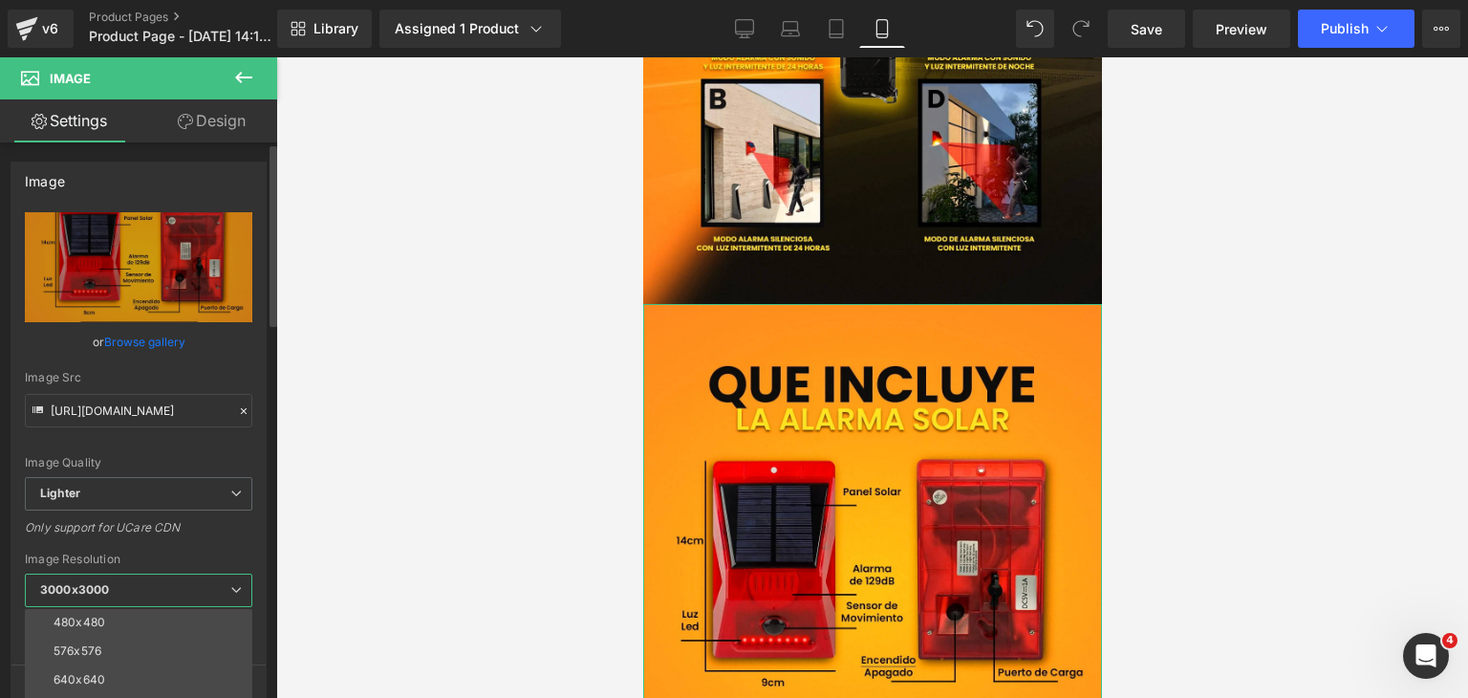
scroll to position [273, 0]
click at [133, 638] on li "1440x1440" at bounding box center [143, 636] width 236 height 29
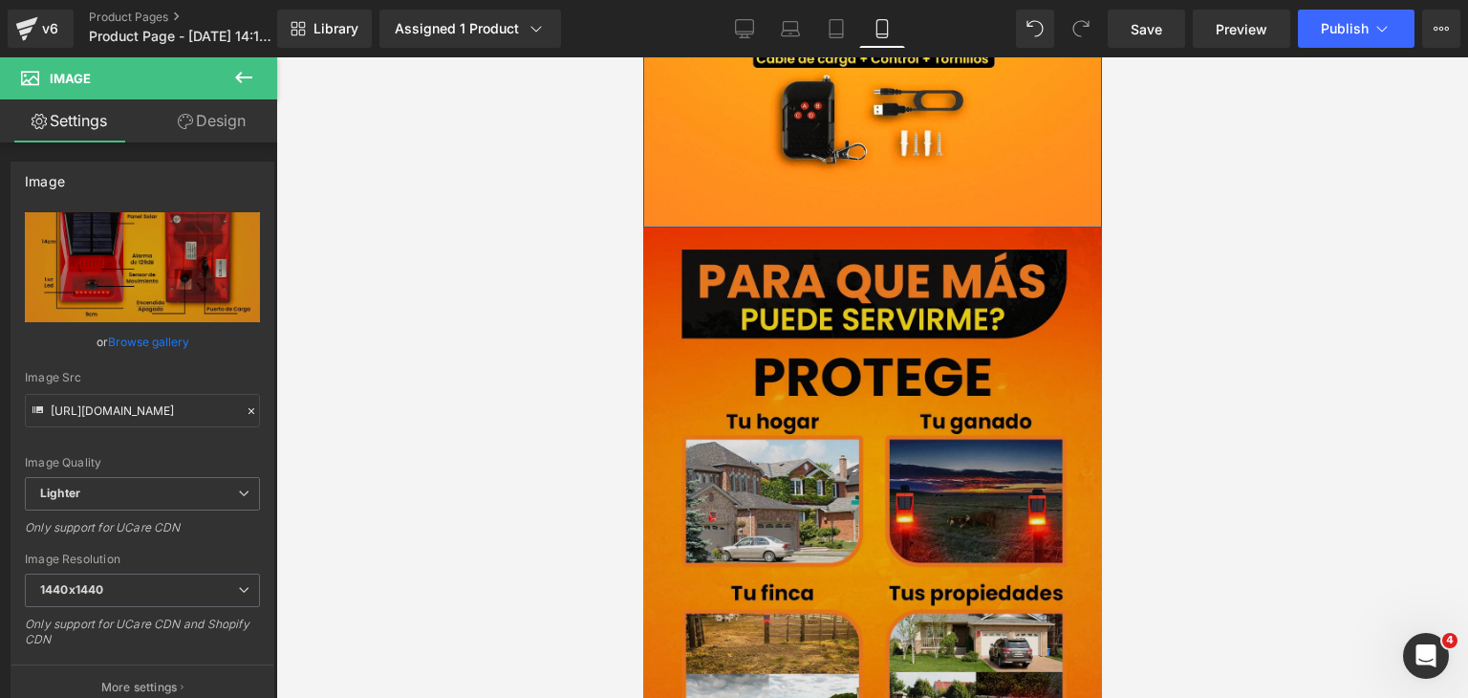
type input "[URL][DOMAIN_NAME]"
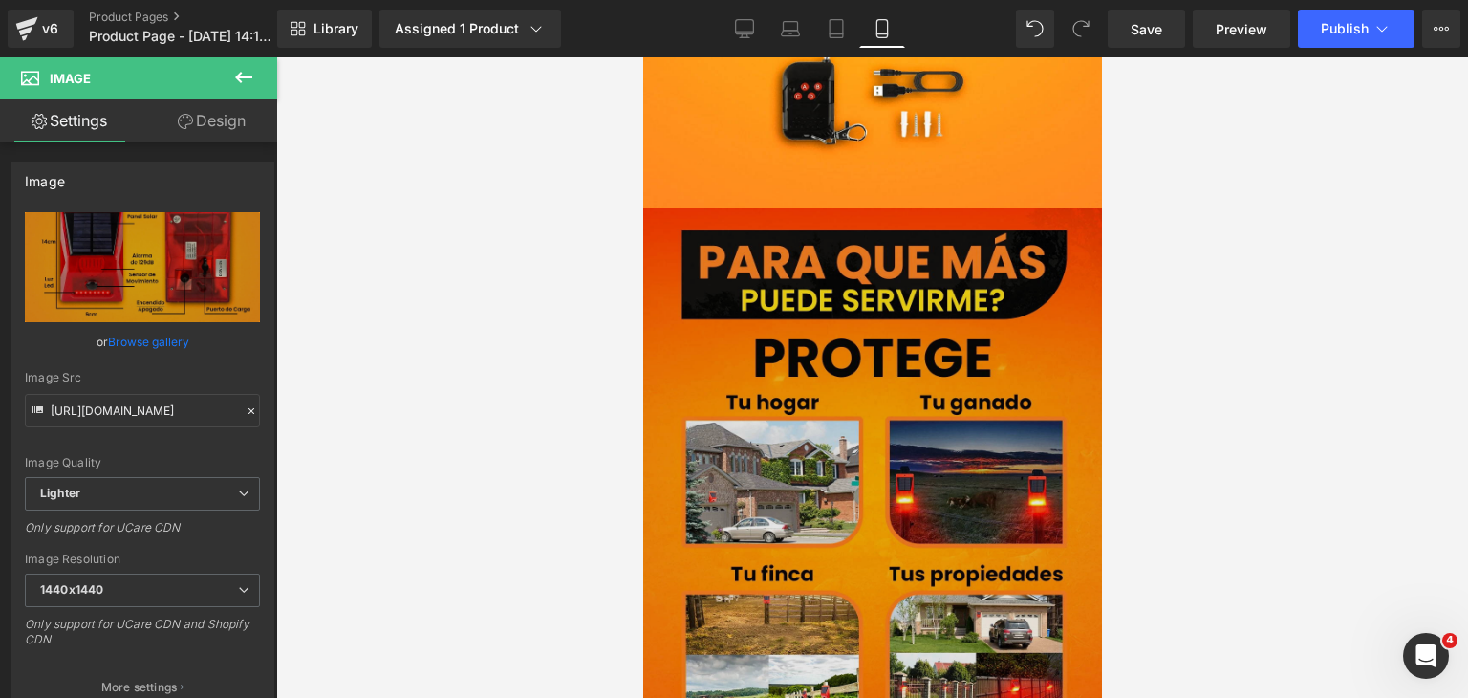
click at [892, 466] on img at bounding box center [871, 494] width 459 height 573
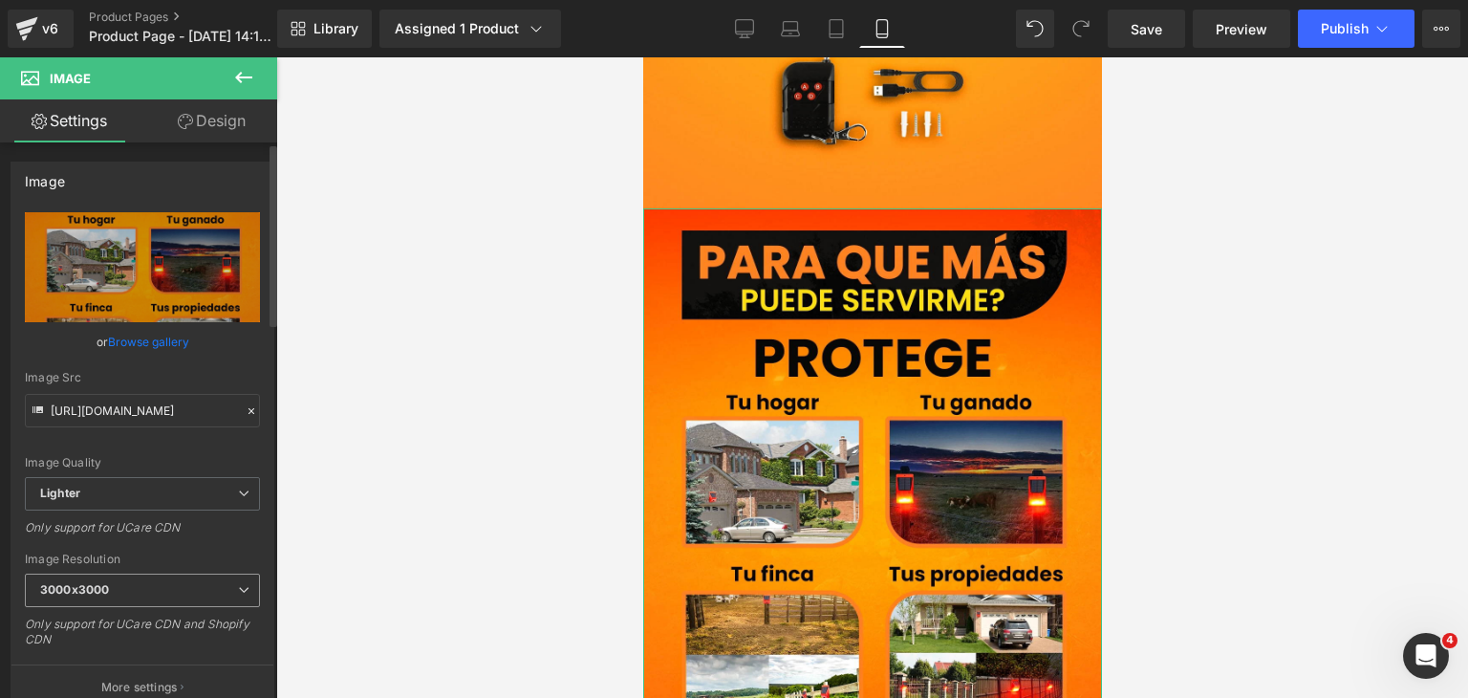
click at [119, 589] on span "3000x3000" at bounding box center [142, 589] width 235 height 33
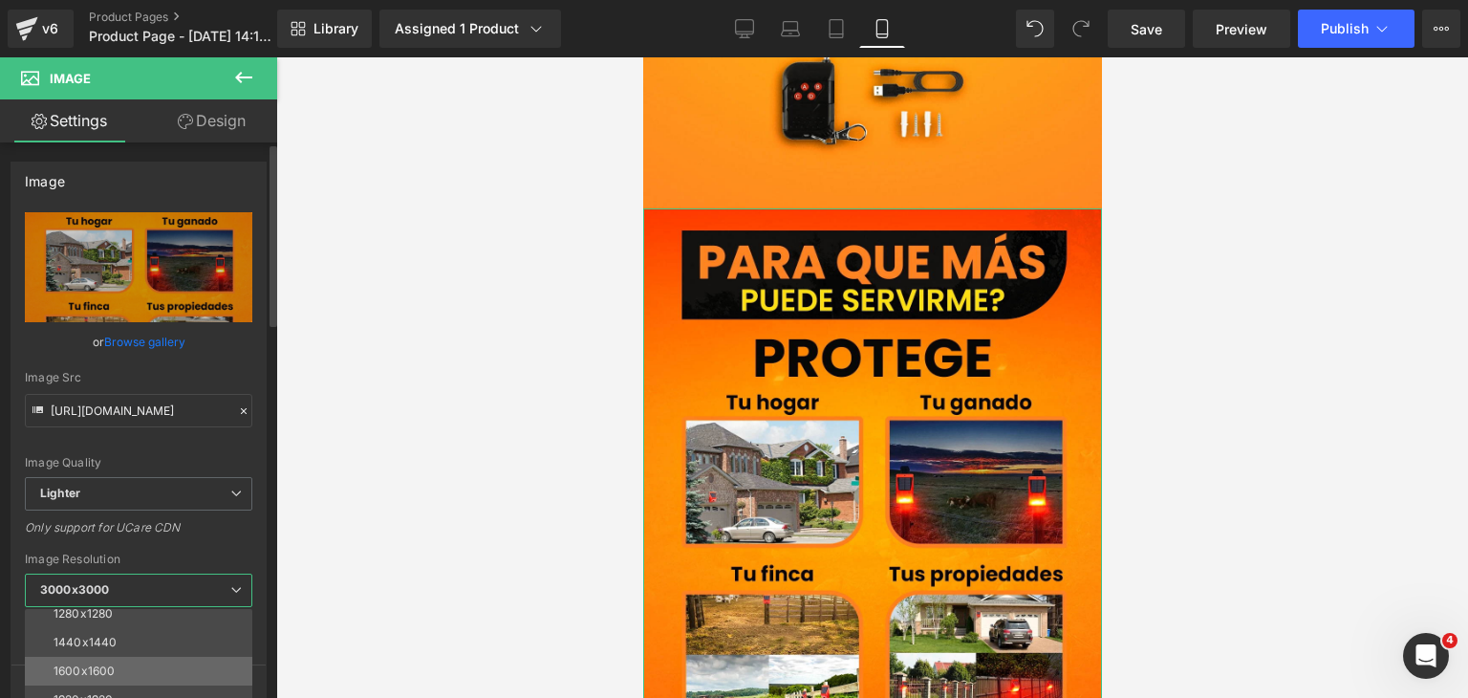
scroll to position [273, 0]
click at [119, 646] on li "1440x1440" at bounding box center [143, 636] width 236 height 29
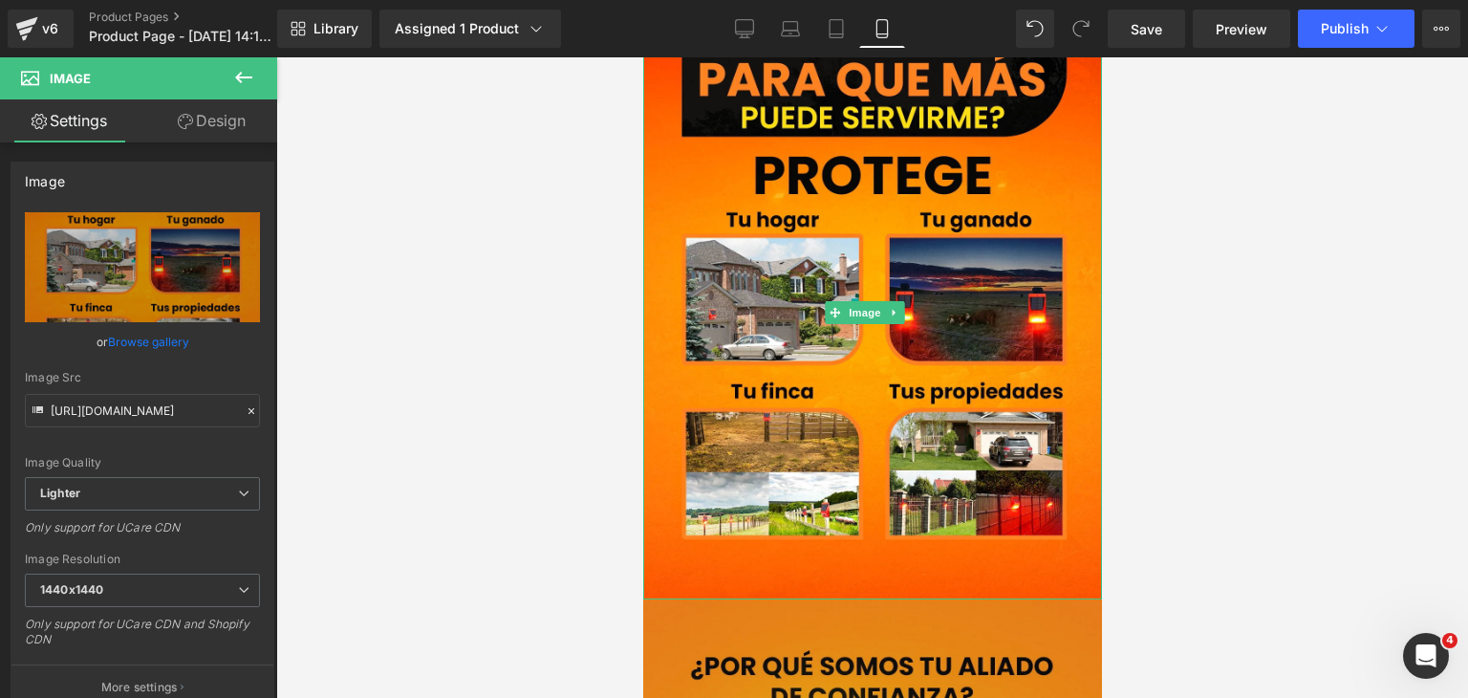
scroll to position [5639, 0]
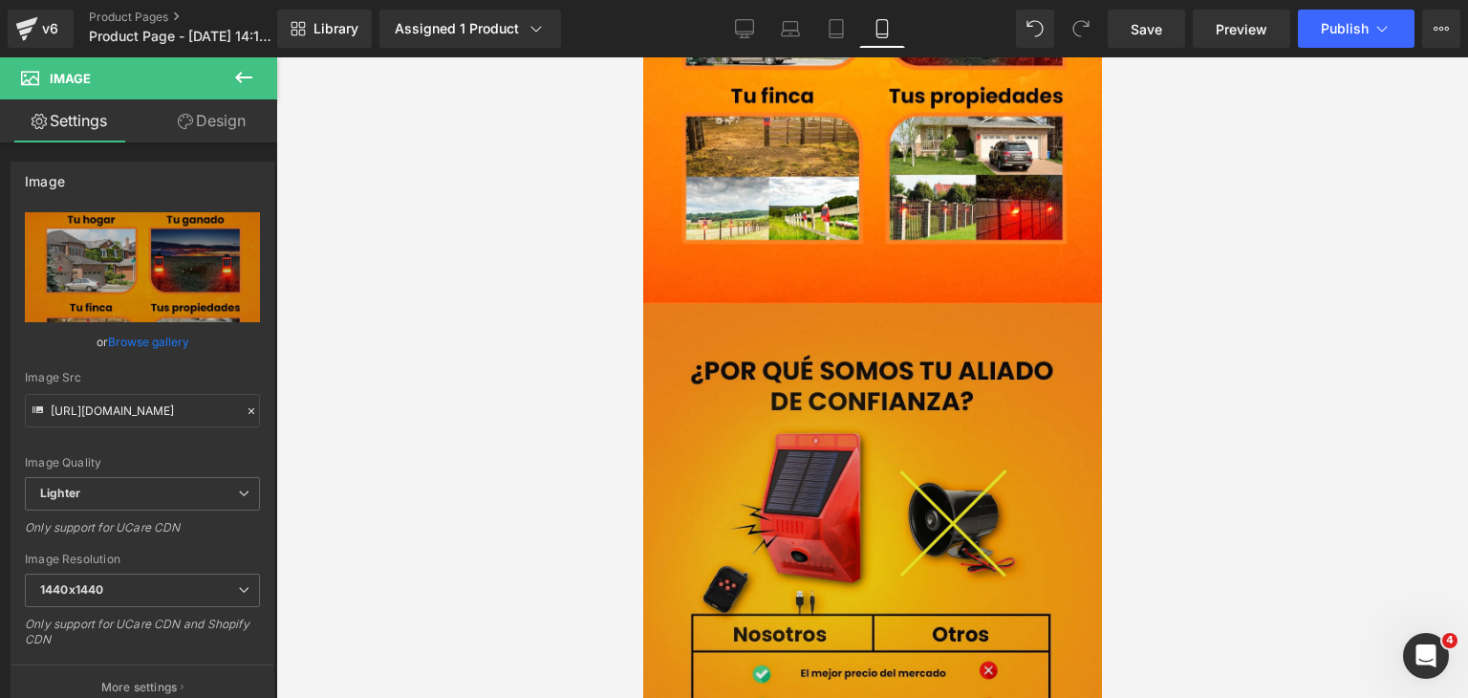
click at [876, 521] on img at bounding box center [871, 590] width 459 height 573
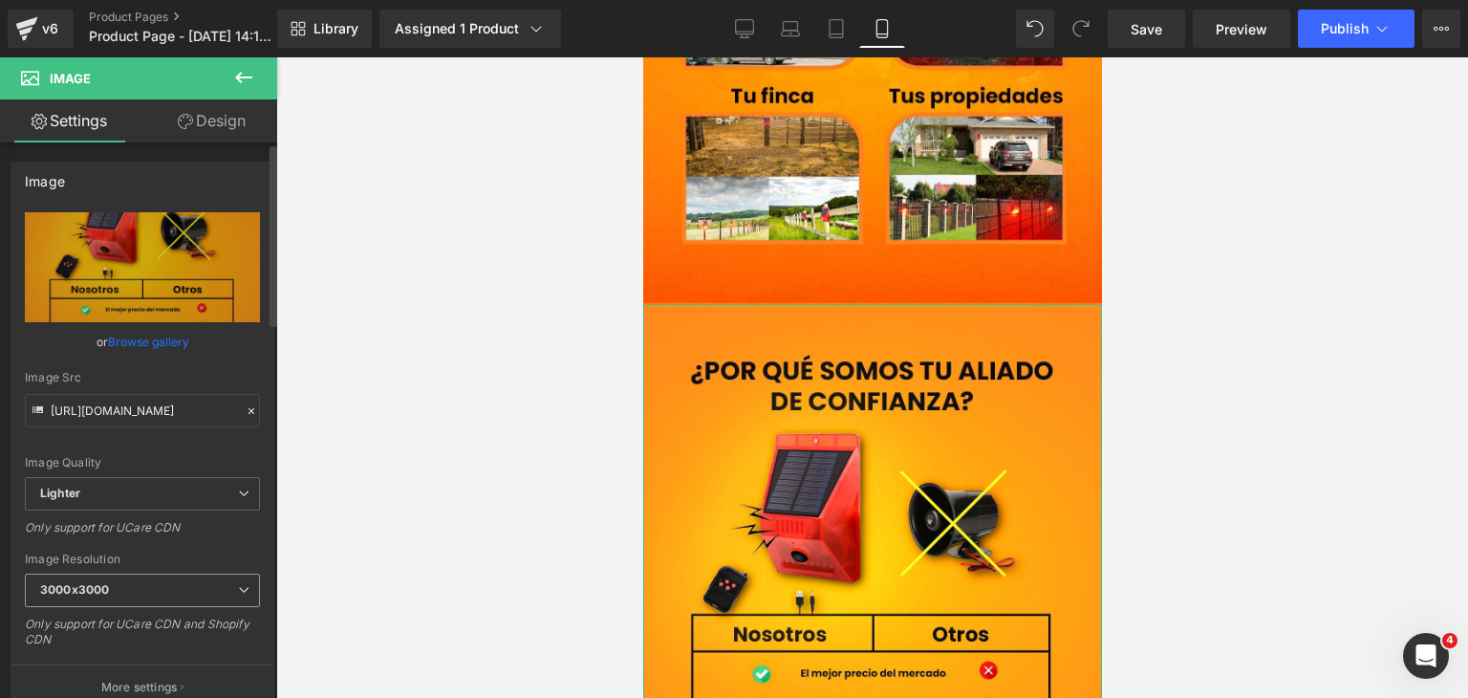
click at [162, 594] on span "3000x3000" at bounding box center [142, 589] width 235 height 33
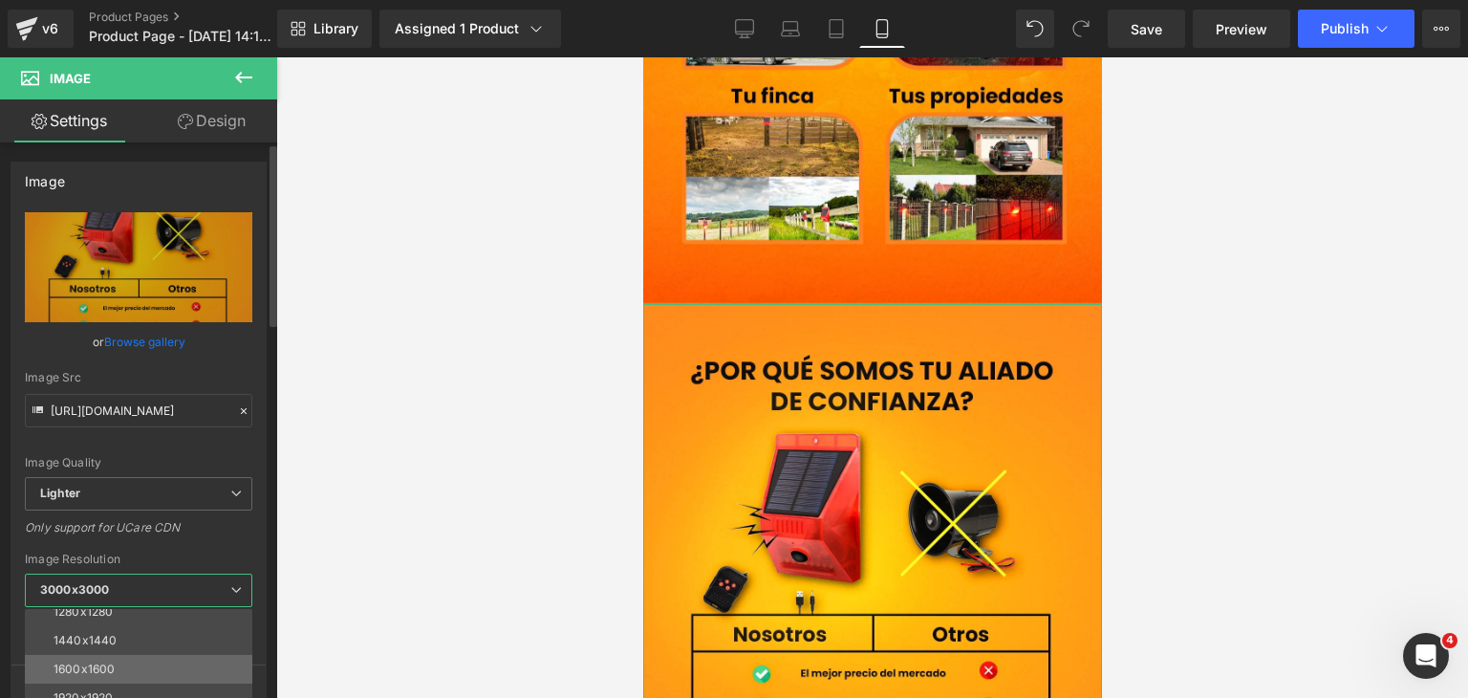
scroll to position [273, 0]
click at [116, 639] on li "1440x1440" at bounding box center [143, 636] width 236 height 29
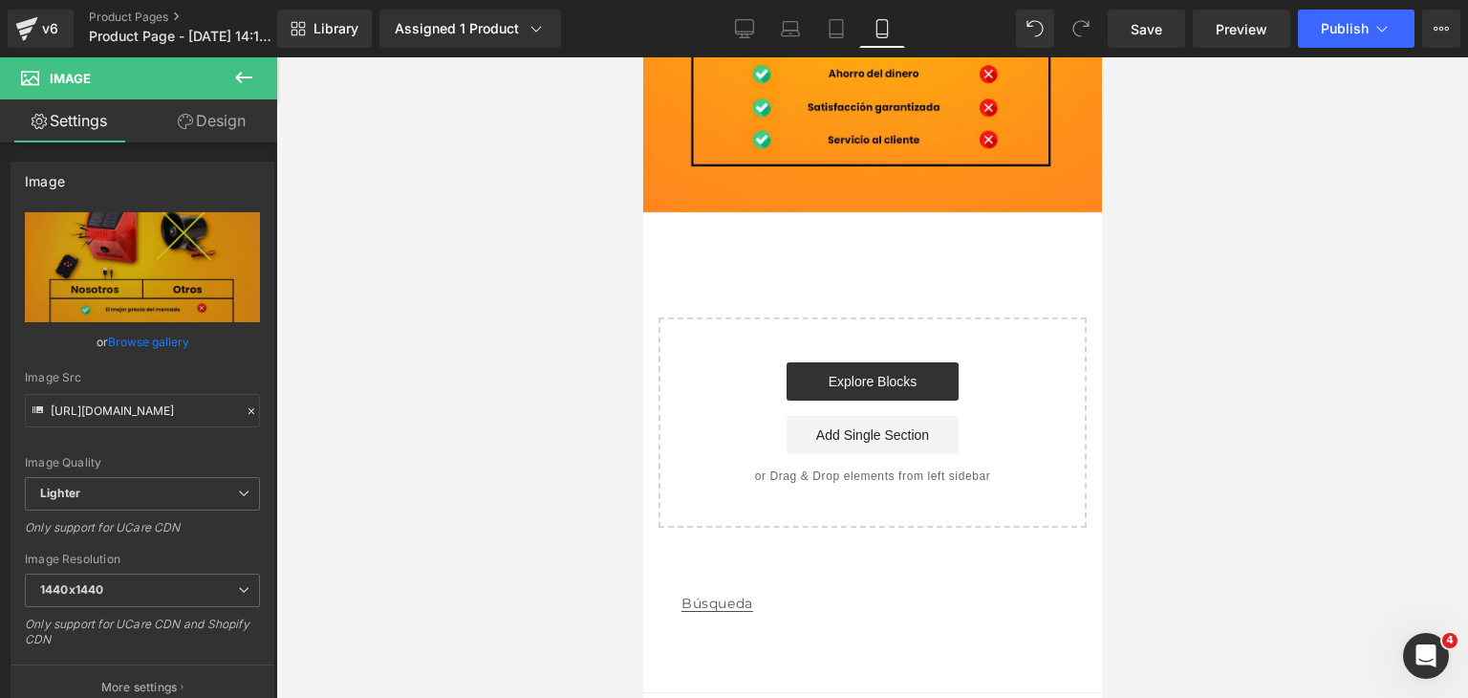
scroll to position [6354, 0]
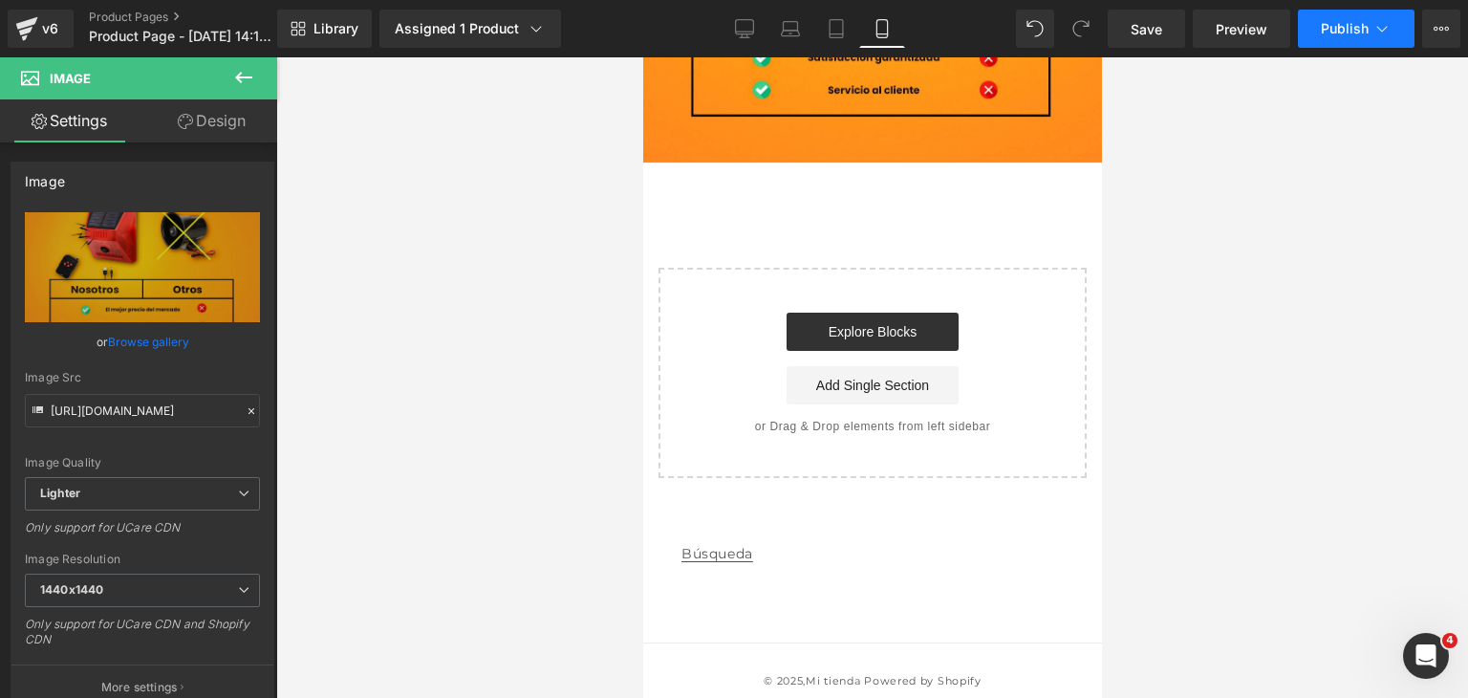
click at [1325, 10] on button "Publish" at bounding box center [1356, 29] width 117 height 38
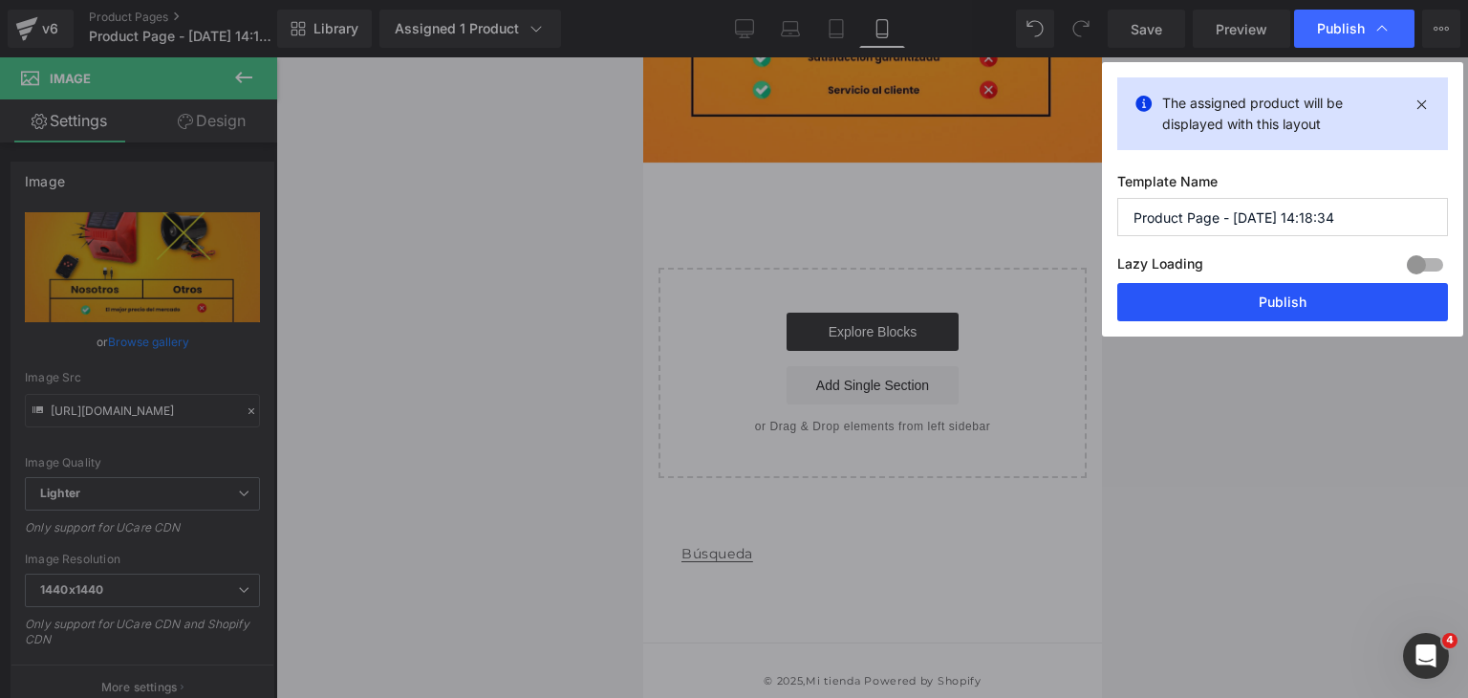
click at [1307, 313] on button "Publish" at bounding box center [1282, 302] width 331 height 38
type input "[URL][DOMAIN_NAME]"
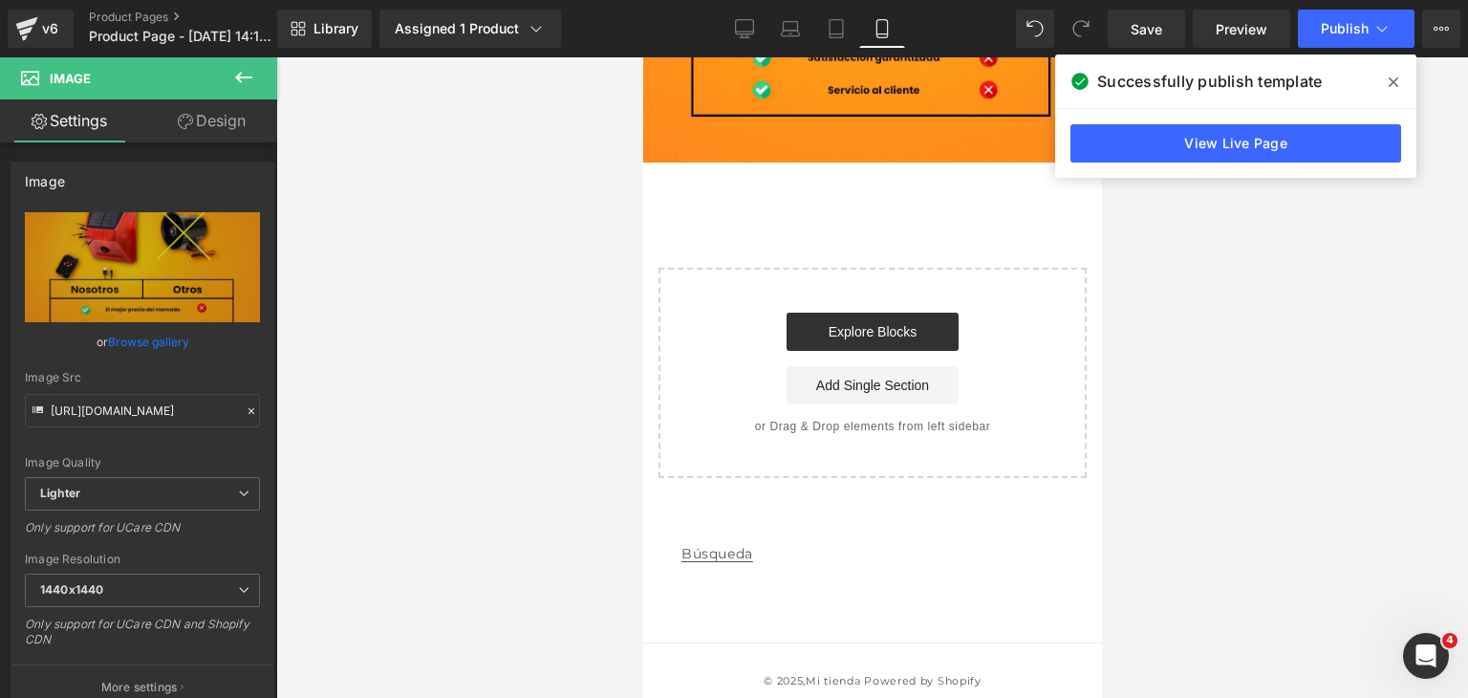
click at [1386, 76] on span at bounding box center [1393, 82] width 31 height 31
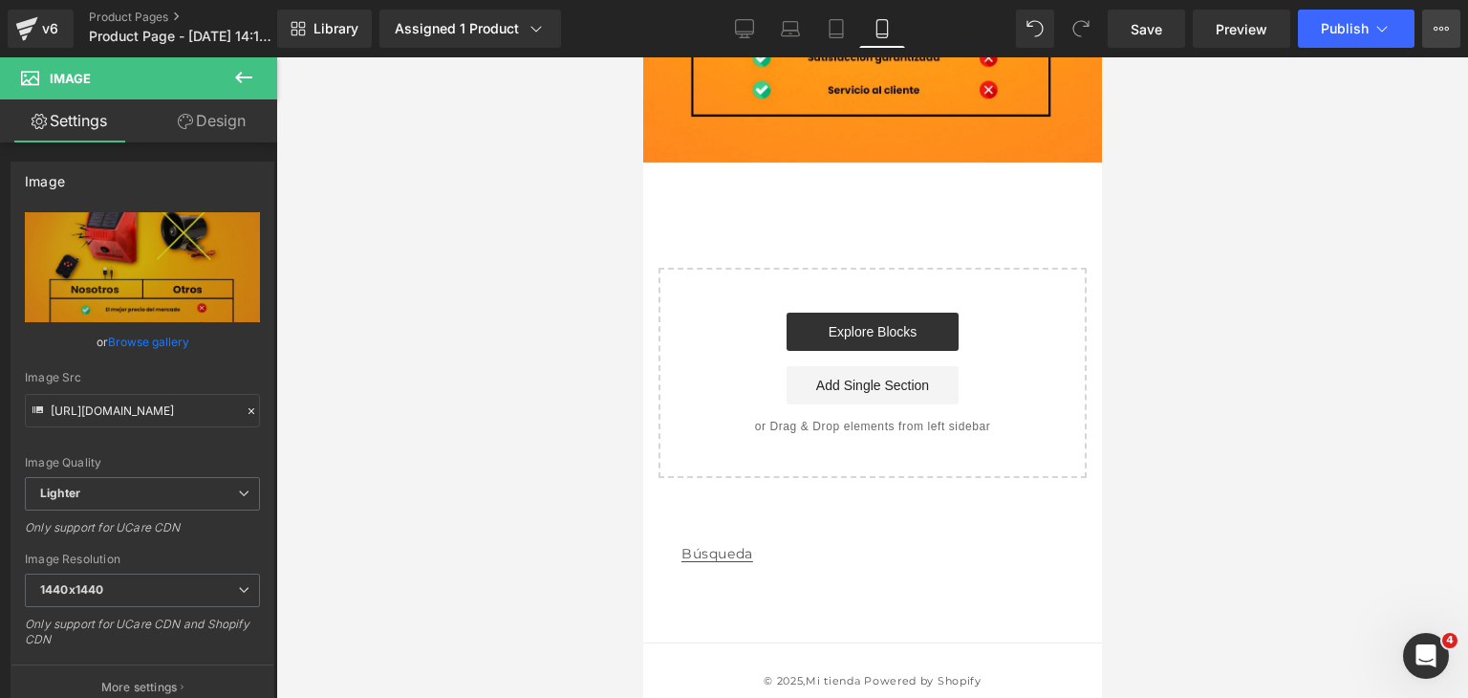
click at [1434, 32] on icon at bounding box center [1441, 28] width 15 height 15
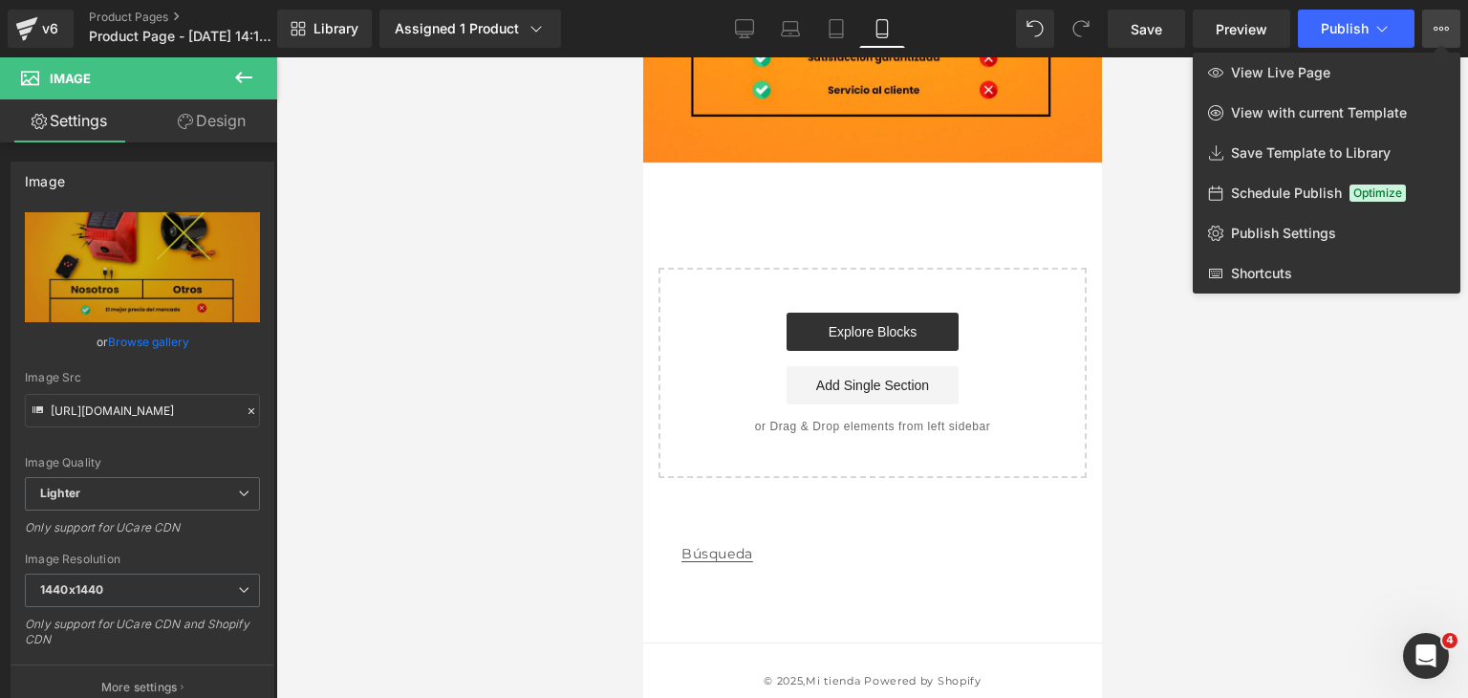
click at [1434, 32] on icon at bounding box center [1441, 28] width 15 height 15
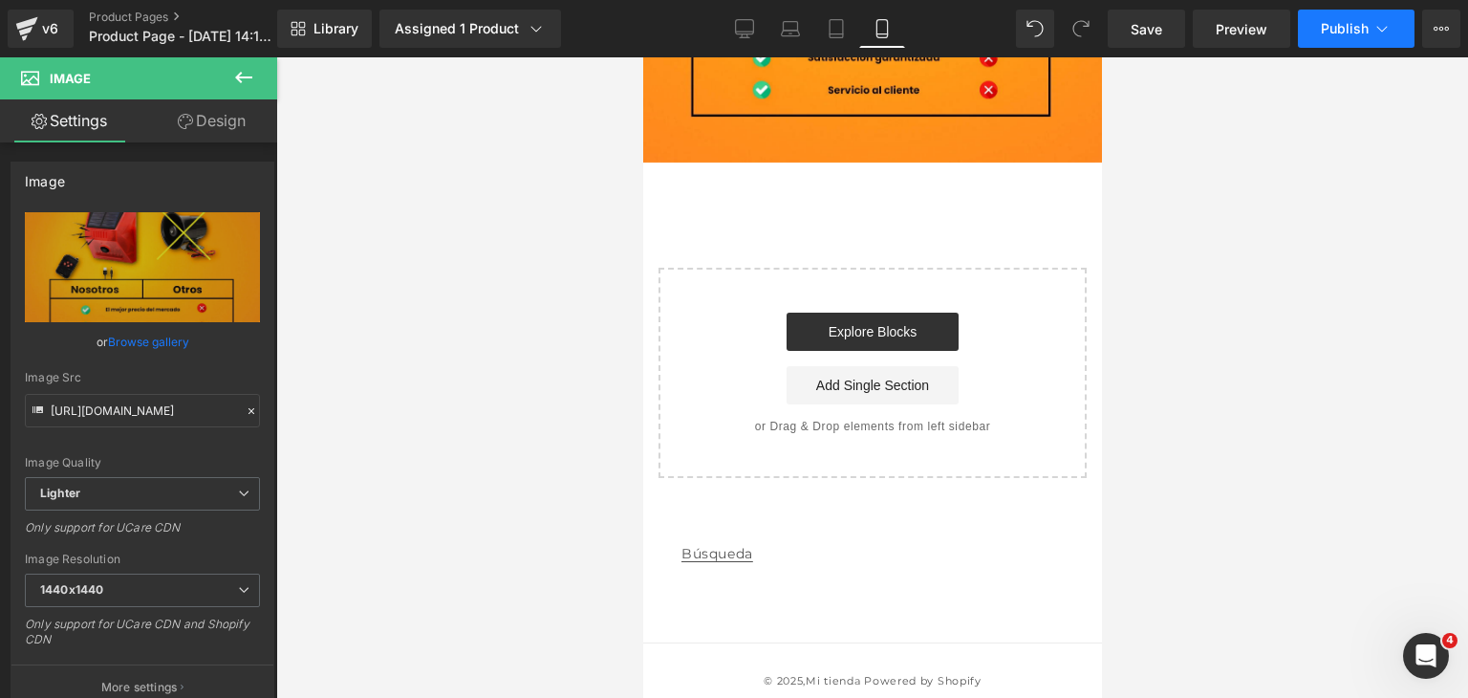
click at [1390, 29] on icon at bounding box center [1381, 28] width 19 height 19
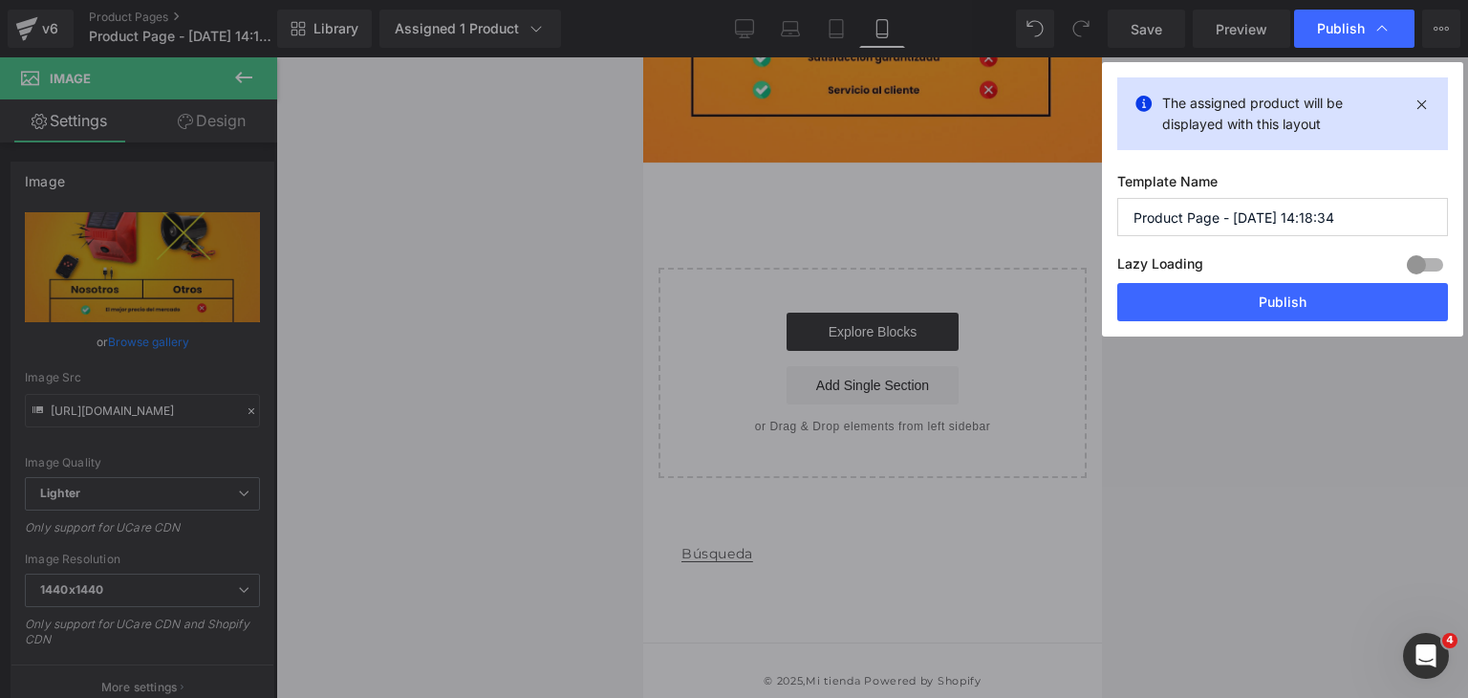
click at [1390, 29] on icon at bounding box center [1381, 28] width 19 height 19
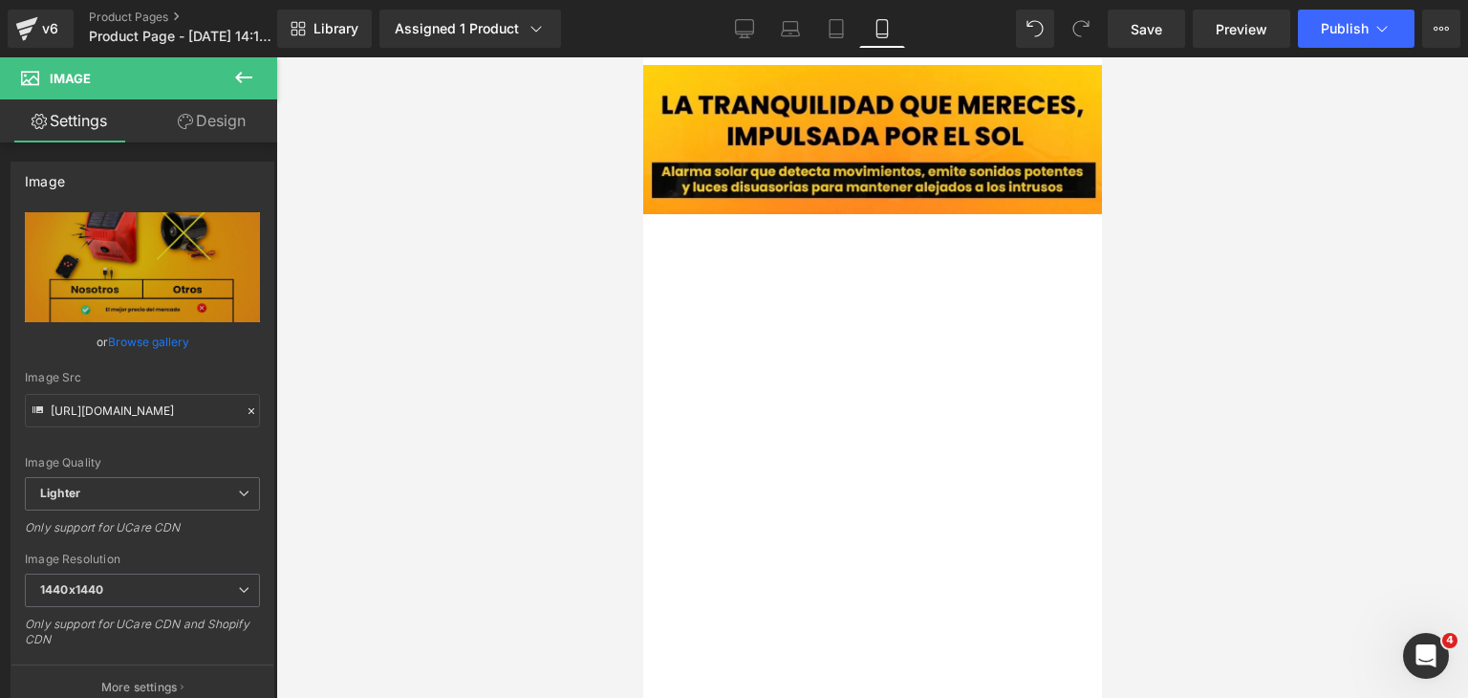
scroll to position [2053, 0]
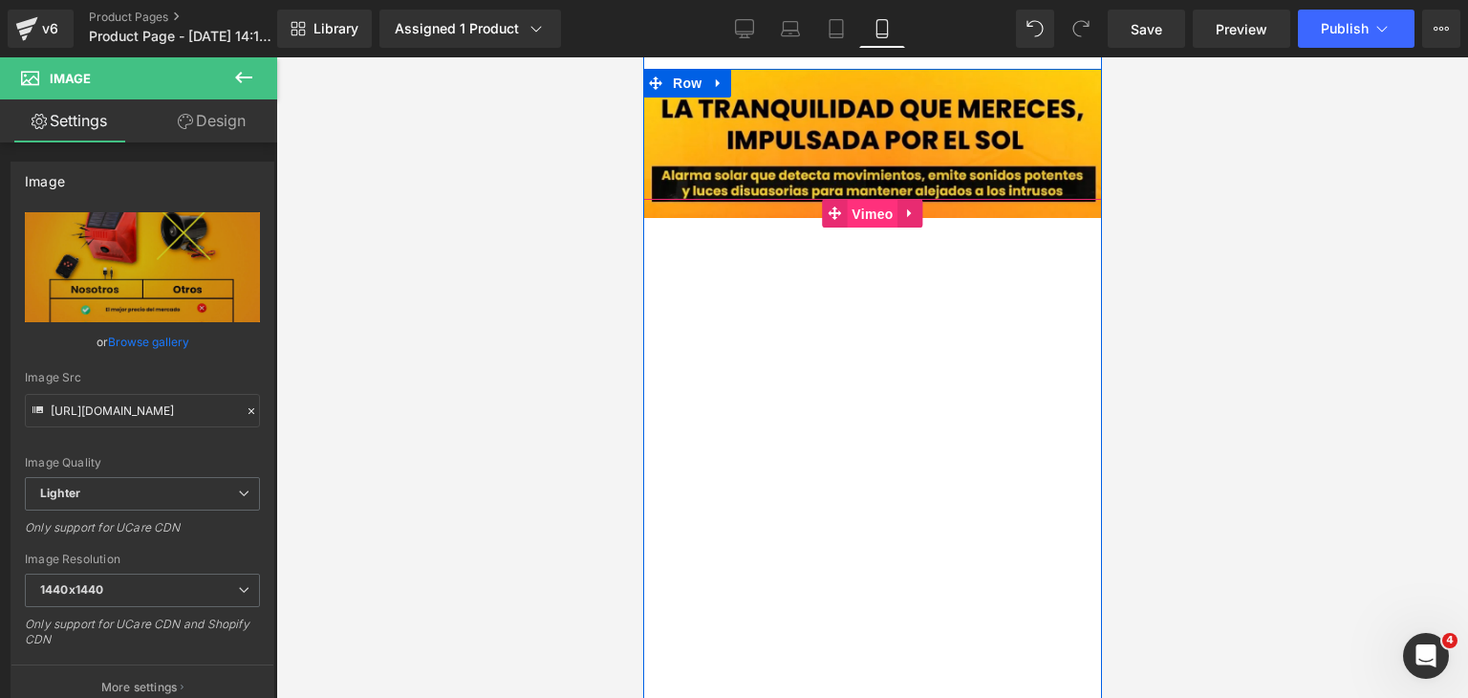
click at [859, 217] on span "Vimeo" at bounding box center [871, 214] width 51 height 29
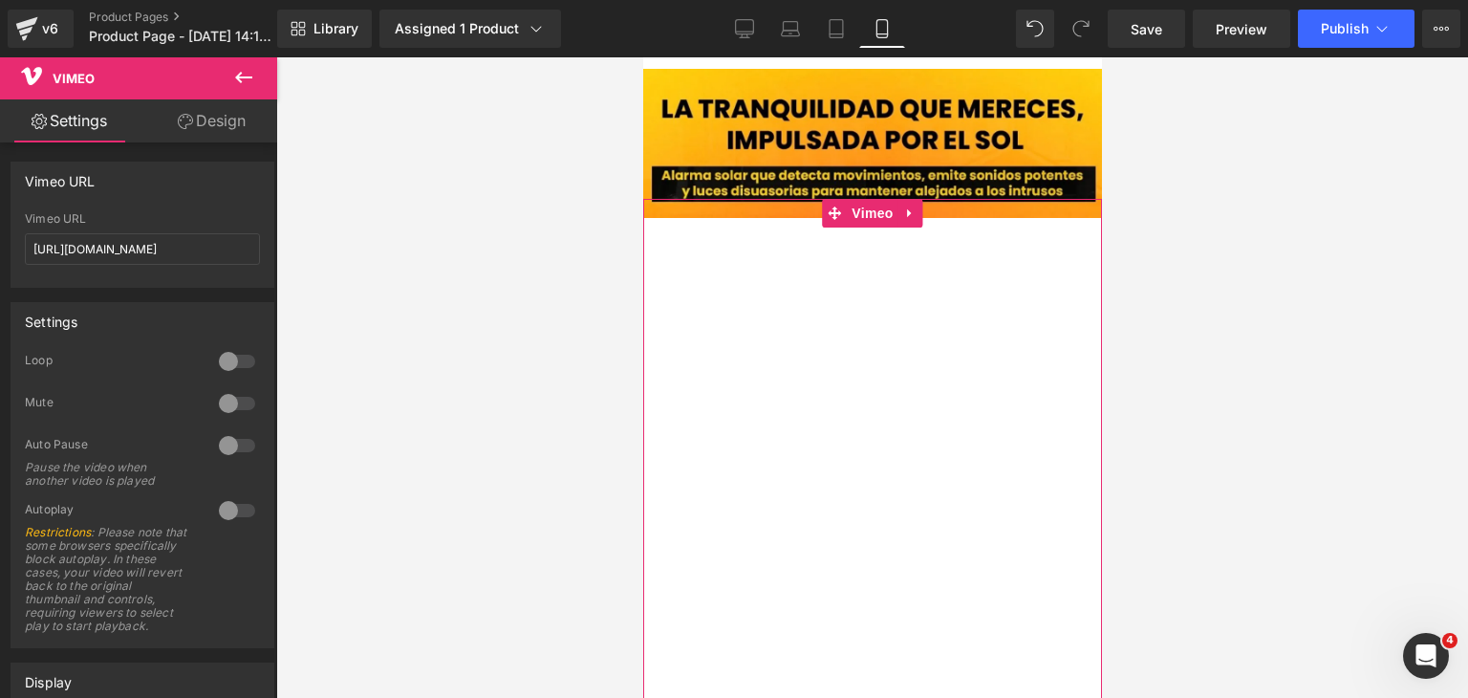
click at [209, 125] on link "Design" at bounding box center [211, 120] width 139 height 43
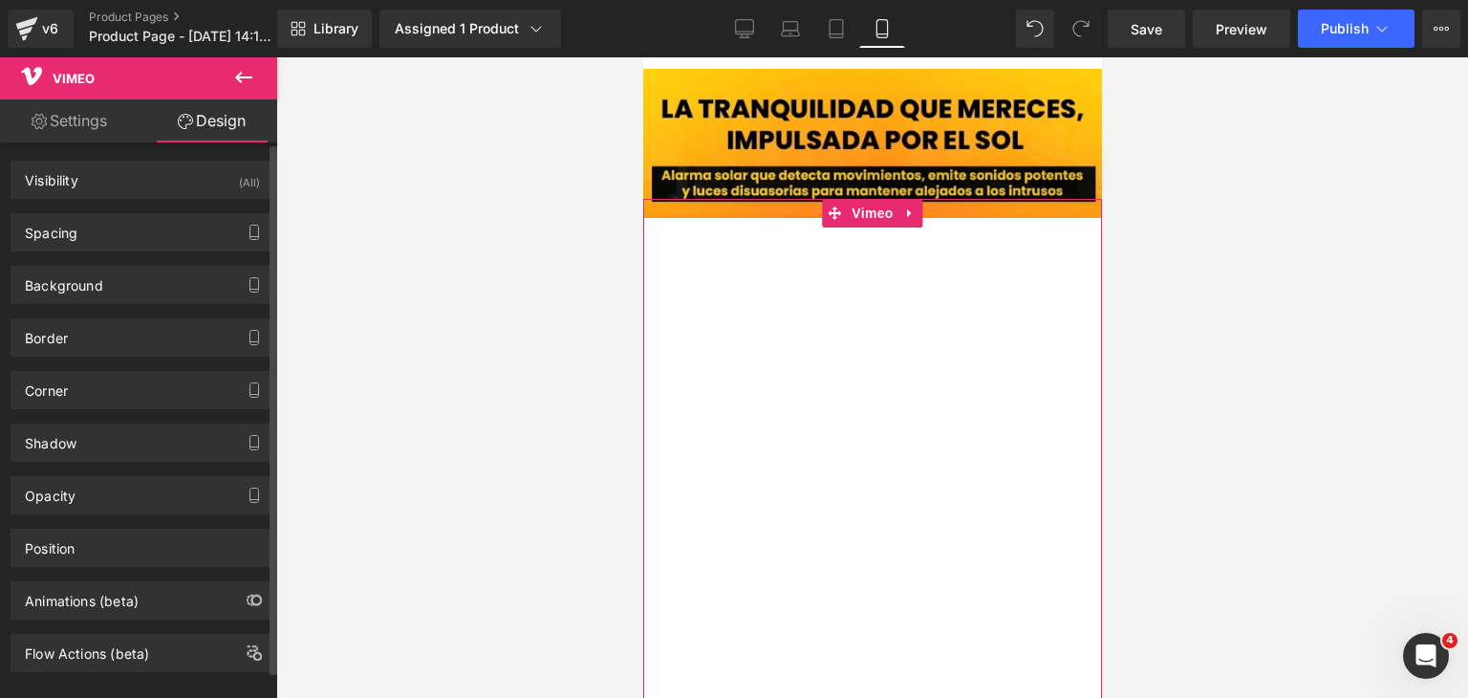
scroll to position [0, 0]
click at [84, 126] on link "Settings" at bounding box center [69, 120] width 139 height 43
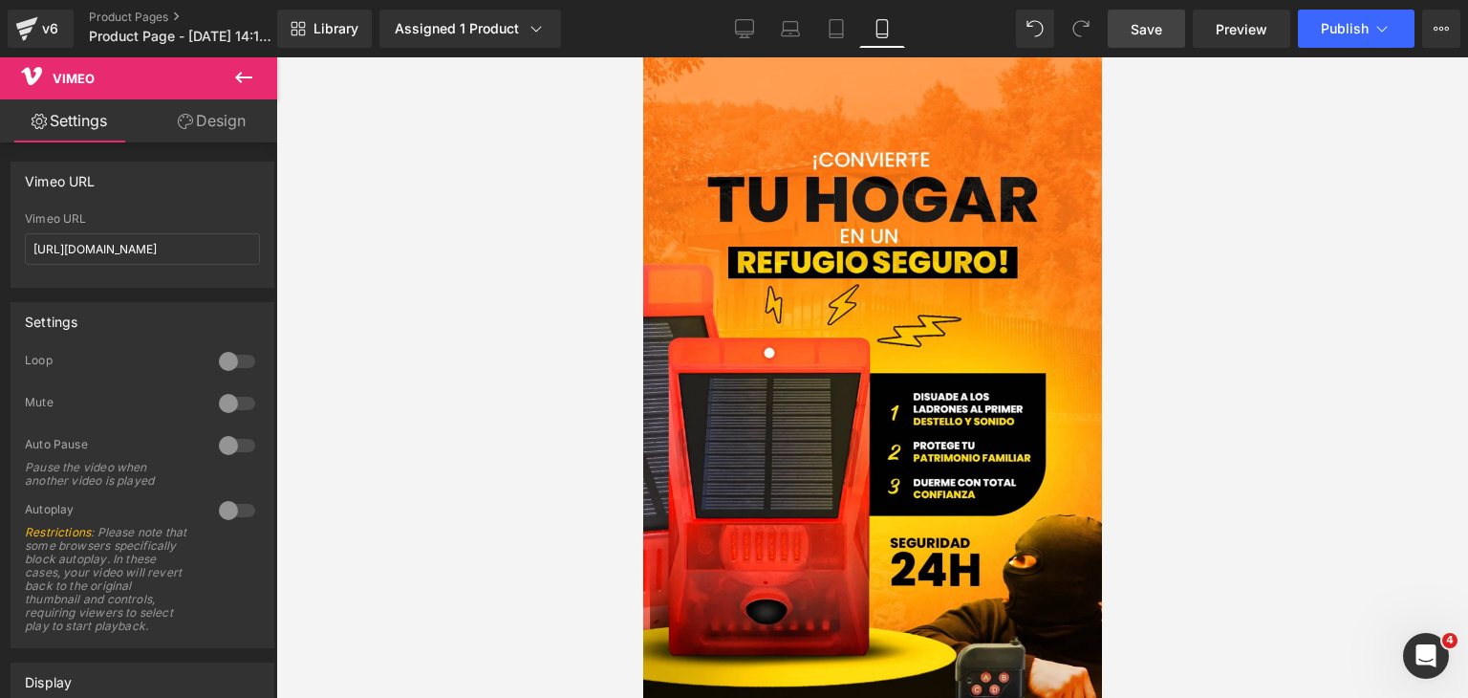
click at [1147, 34] on span "Save" at bounding box center [1147, 29] width 32 height 20
